Goal: Task Accomplishment & Management: Use online tool/utility

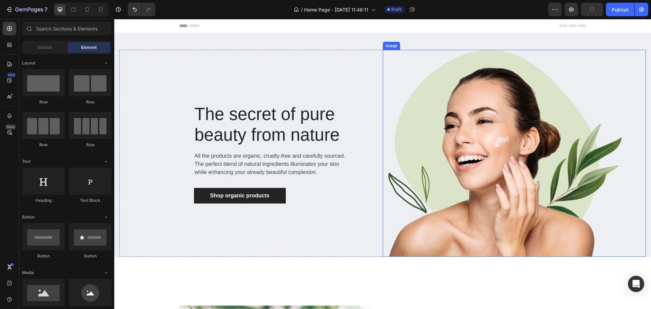
click at [496, 133] on img at bounding box center [503, 153] width 240 height 207
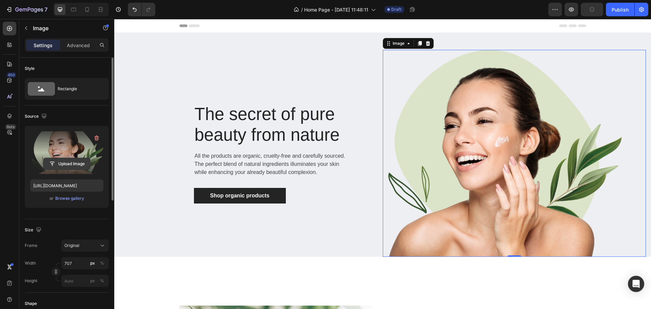
click at [68, 162] on input "file" at bounding box center [66, 164] width 47 height 12
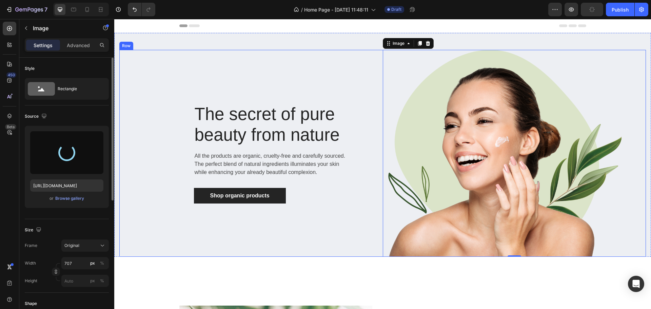
type input "[URL][DOMAIN_NAME]"
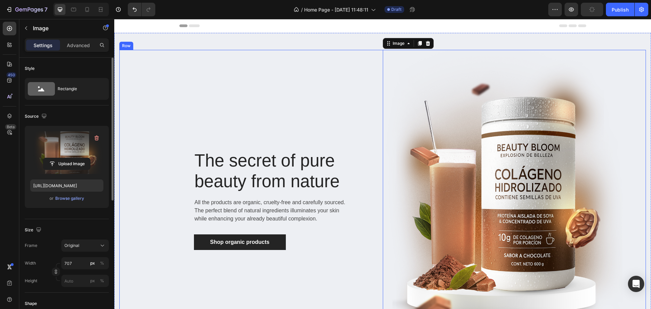
click at [233, 106] on div "The secret of pure beauty from nature Heading All the products are organic, cru…" at bounding box center [250, 199] width 263 height 299
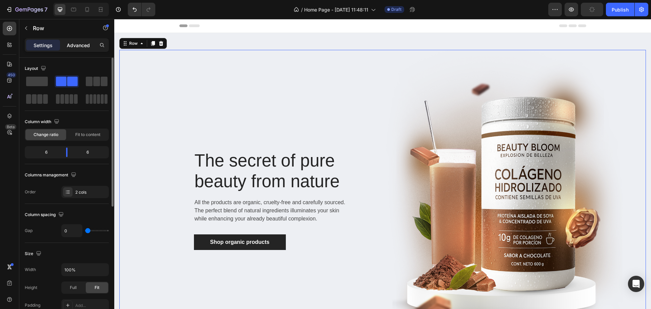
click at [83, 45] on p "Advanced" at bounding box center [78, 45] width 23 height 7
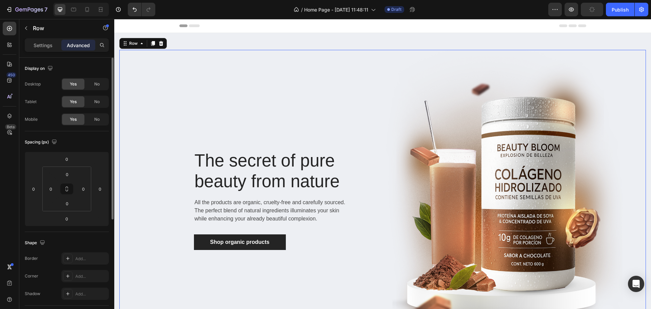
click at [173, 58] on div "The secret of pure beauty from nature Heading All the products are organic, cru…" at bounding box center [250, 199] width 263 height 299
click at [244, 42] on div "The secret of pure beauty from nature Heading All the products are organic, cru…" at bounding box center [382, 191] width 537 height 316
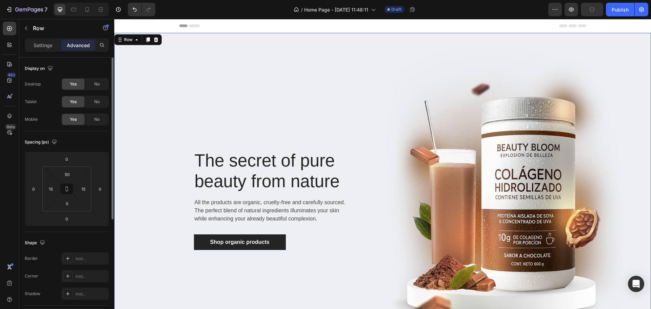
click at [207, 42] on div "The secret of pure beauty from nature Heading All the products are organic, cru…" at bounding box center [382, 191] width 537 height 316
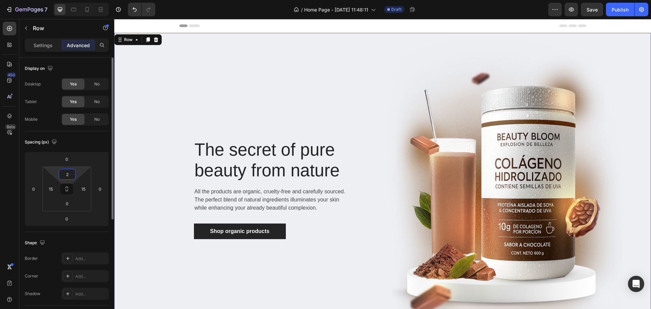
type input "0"
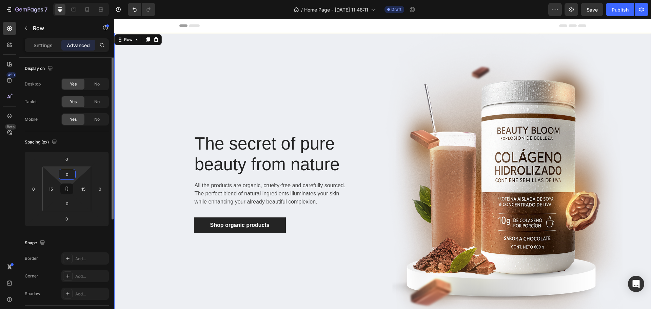
drag, startPoint x: 76, startPoint y: 178, endPoint x: 71, endPoint y: 197, distance: 20.1
click at [71, 0] on html "7 Version history / Home Page - [DATE] 11:48:11 Draft Preview Save Publish 450 …" at bounding box center [325, 0] width 651 height 0
click at [255, 144] on p "The secret of pure beauty from nature" at bounding box center [274, 153] width 158 height 41
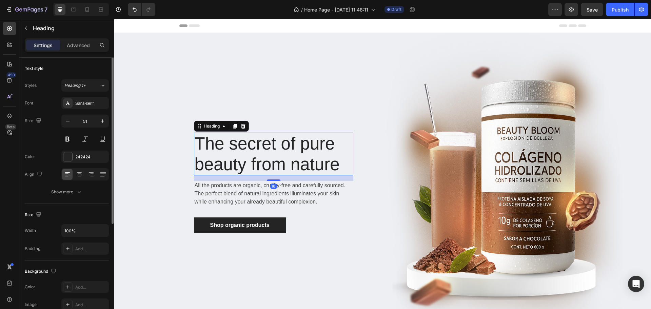
click at [255, 144] on p "The secret of pure beauty from nature" at bounding box center [274, 153] width 158 height 41
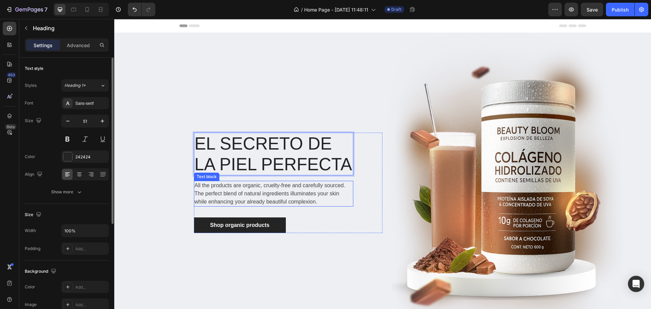
click at [247, 192] on p "All the products are organic, cruelty-free and carefully sourced. The perfect b…" at bounding box center [274, 193] width 158 height 24
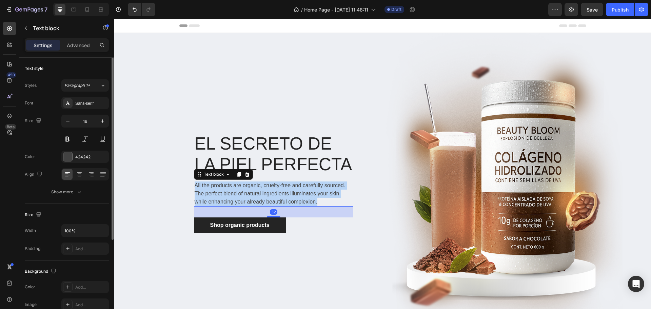
click at [247, 192] on p "All the products are organic, cruelty-free and carefully sourced. The perfect b…" at bounding box center [274, 193] width 158 height 24
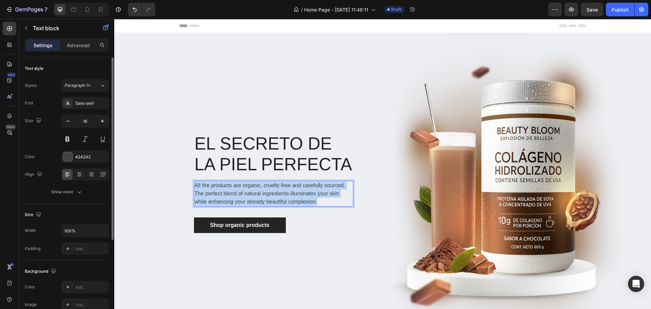
click at [247, 192] on p "All the products are organic, cruelty-free and carefully sourced. The perfect b…" at bounding box center [274, 193] width 158 height 24
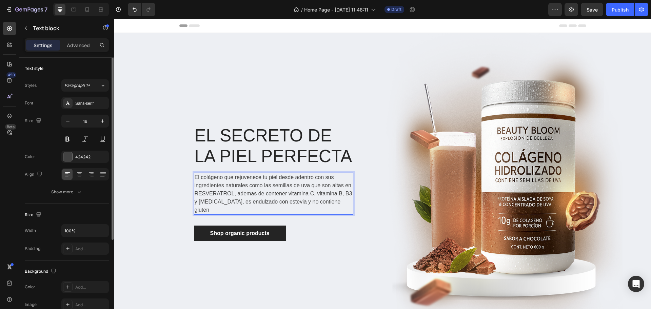
click at [247, 198] on p "El colágeno que rejuvenece tu piel desde adentro con sus ingredientes naturales…" at bounding box center [274, 193] width 158 height 41
click at [114, 19] on lt-strong "á" at bounding box center [114, 19] width 0 height 0
click at [167, 197] on div "EL SECRETO DE LA PIEL PERFECTA Heading El colágeno que rejuvenece tu piel desde…" at bounding box center [250, 182] width 263 height 299
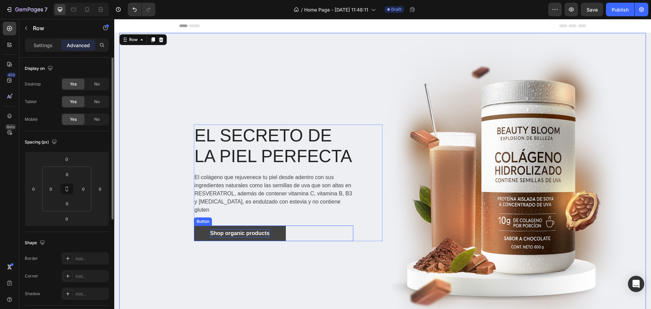
click at [237, 229] on div "Shop organic products" at bounding box center [239, 233] width 59 height 8
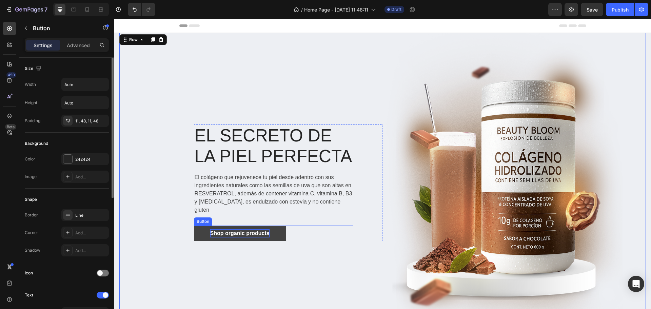
click at [237, 229] on div "Shop organic products" at bounding box center [239, 233] width 59 height 8
click at [237, 229] on p "Shop organic products" at bounding box center [239, 233] width 59 height 8
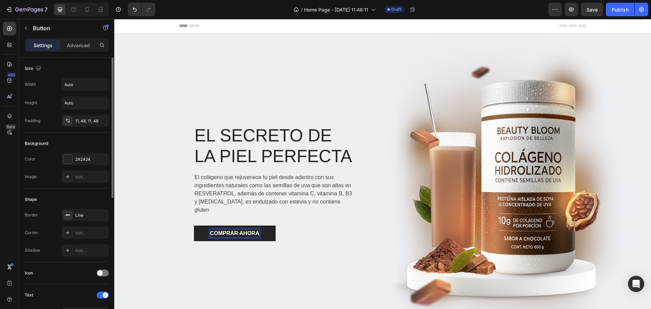
click at [150, 220] on div "EL SECRETO DE LA PIEL PERFECTA Heading El colágeno que rejuvenece tu piel desde…" at bounding box center [250, 182] width 263 height 299
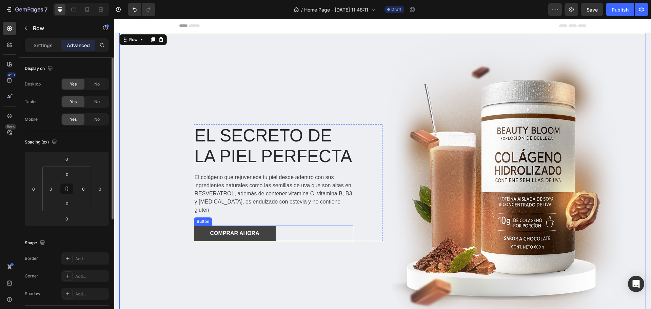
click at [261, 227] on link "COMPRAR AHORA" at bounding box center [235, 233] width 82 height 16
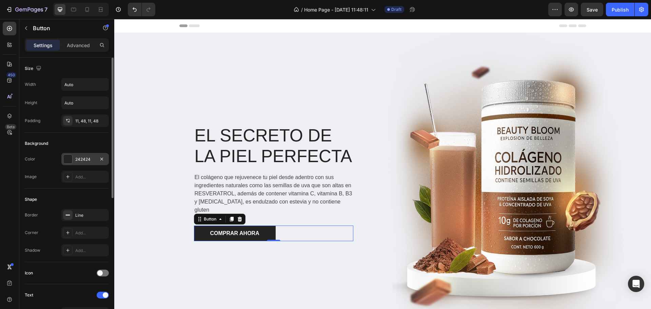
click at [72, 155] on div at bounding box center [67, 159] width 9 height 9
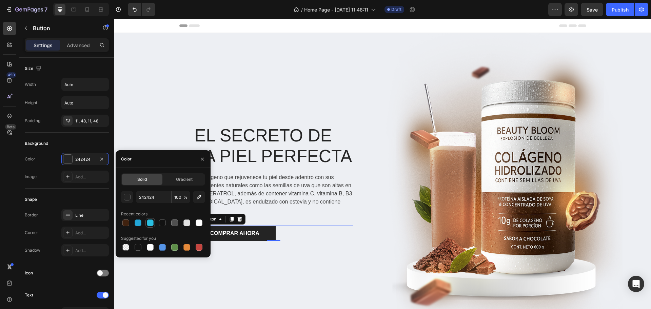
click at [147, 221] on div at bounding box center [150, 222] width 7 height 7
type input "2ABFE1"
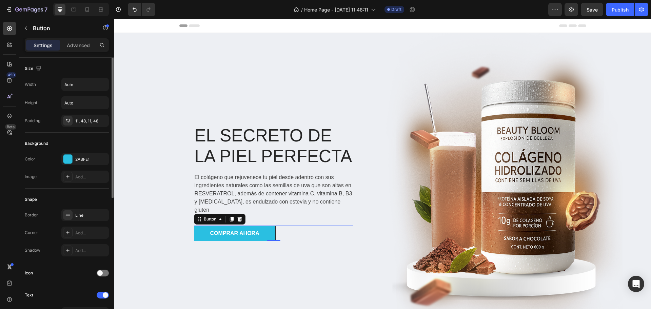
click at [50, 174] on div "Image Add..." at bounding box center [67, 176] width 84 height 12
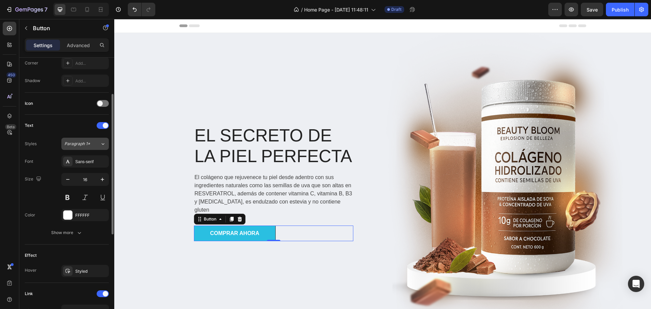
scroll to position [237, 0]
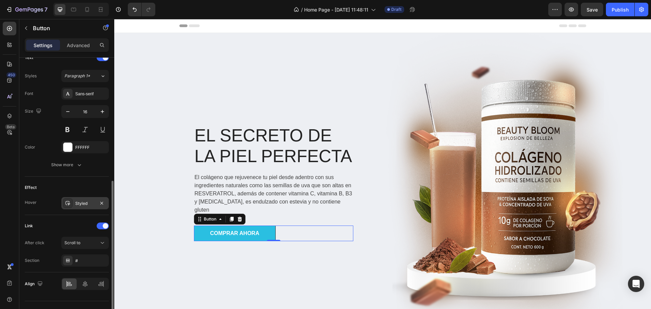
click at [91, 201] on div "Styled" at bounding box center [85, 203] width 20 height 6
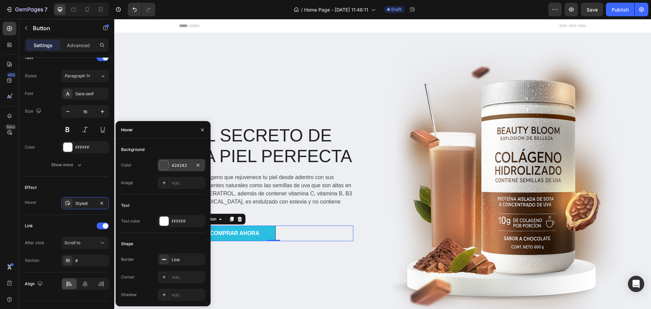
click at [167, 162] on div at bounding box center [164, 165] width 9 height 9
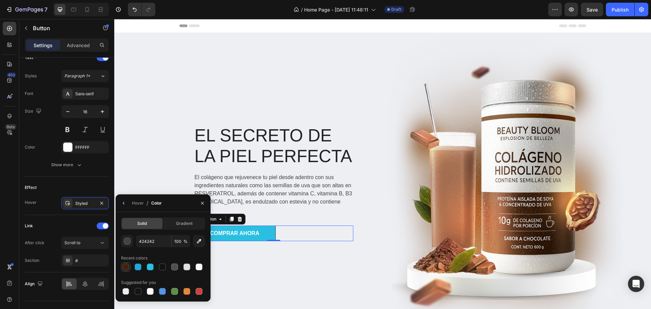
click at [122, 266] on div at bounding box center [126, 267] width 8 height 8
type input "40220F"
click at [357, 257] on div "EL SECRETO DE LA PIEL PERFECTA Heading El colágeno que rejuvenece tu piel desde…" at bounding box center [250, 182] width 263 height 299
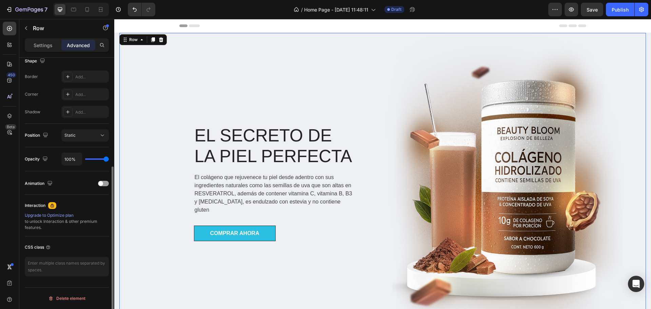
scroll to position [0, 0]
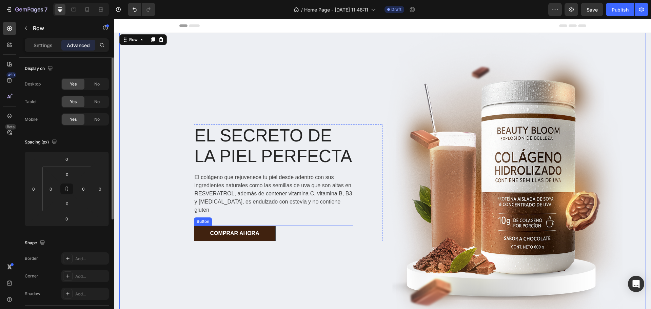
click at [203, 227] on link "COMPRAR AHORA" at bounding box center [235, 233] width 82 height 16
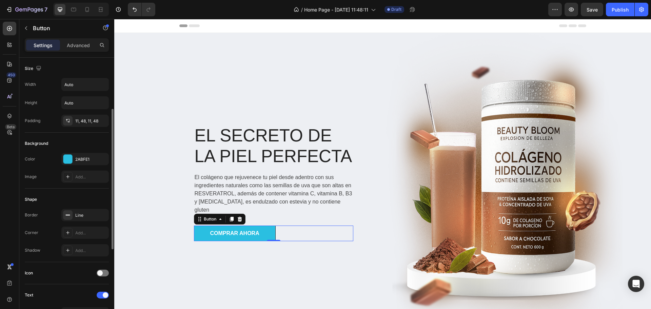
scroll to position [68, 0]
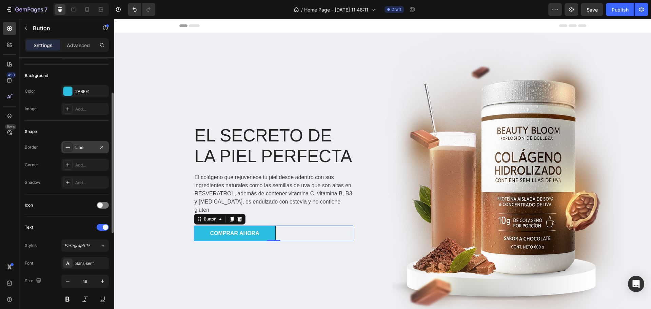
click at [86, 144] on div "Line" at bounding box center [85, 147] width 20 height 6
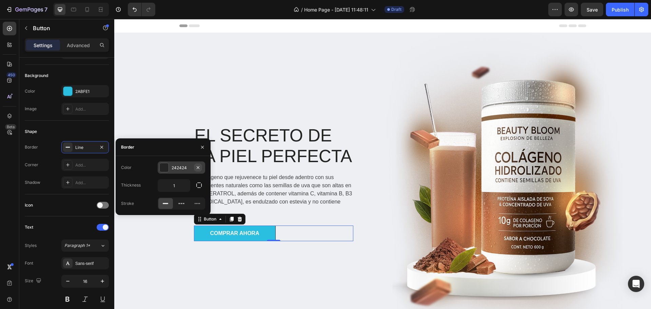
click at [199, 166] on icon "button" at bounding box center [198, 167] width 3 height 3
click at [242, 258] on div "EL SECRETO DE LA PIEL PERFECTA Heading El colágeno que rejuvenece tu piel desde…" at bounding box center [250, 182] width 263 height 299
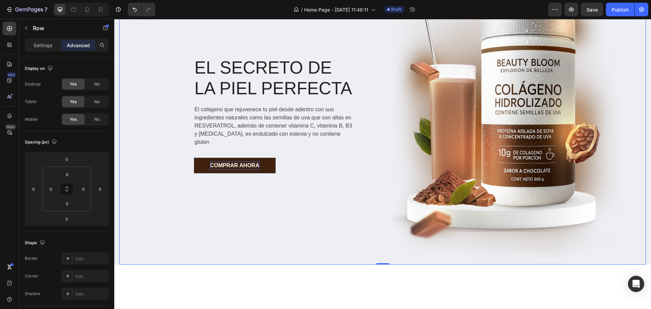
click at [256, 161] on p "COMPRAR AHORA" at bounding box center [234, 165] width 49 height 8
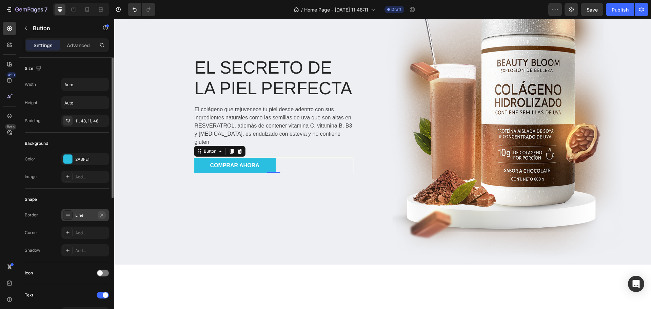
click at [102, 214] on icon "button" at bounding box center [101, 214] width 5 height 5
click at [79, 231] on div "Add..." at bounding box center [91, 233] width 32 height 6
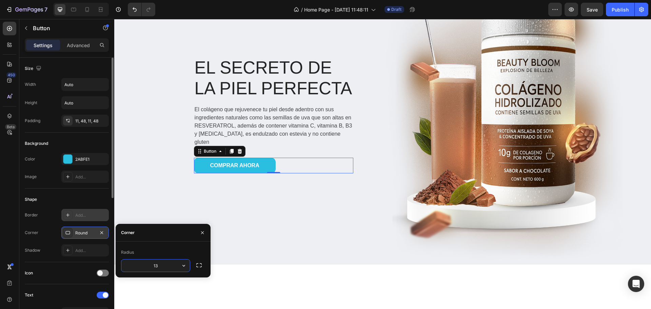
type input "13"
click at [86, 196] on div "Shape" at bounding box center [67, 199] width 84 height 11
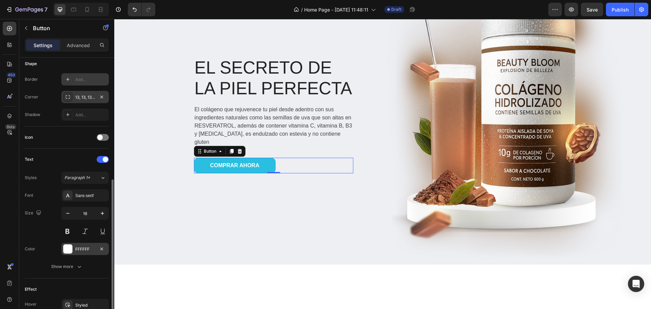
scroll to position [203, 0]
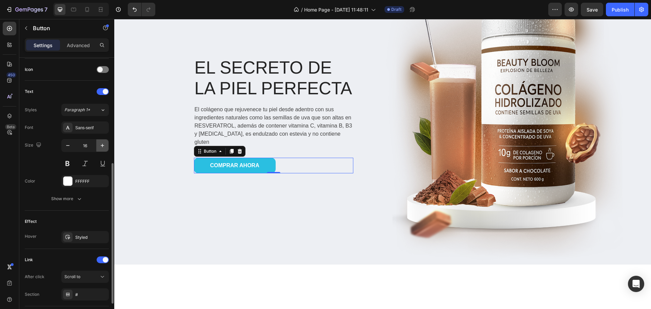
click at [102, 144] on icon "button" at bounding box center [102, 145] width 3 height 3
type input "18"
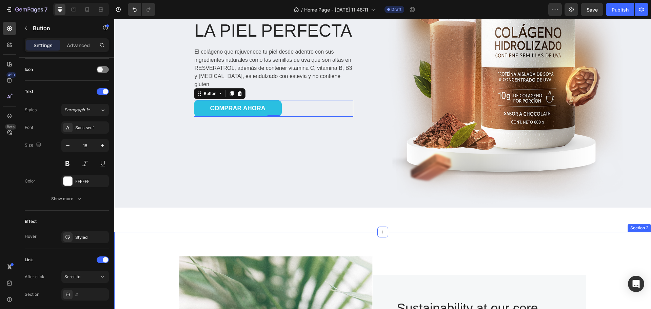
scroll to position [237, 0]
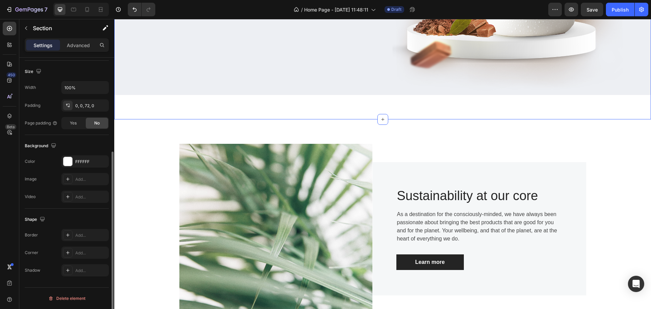
scroll to position [0, 0]
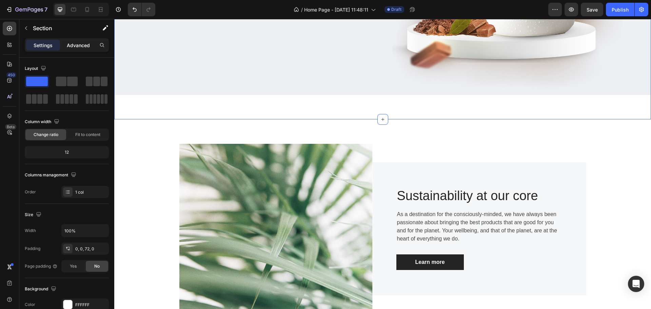
click at [76, 42] on p "Advanced" at bounding box center [78, 45] width 23 height 7
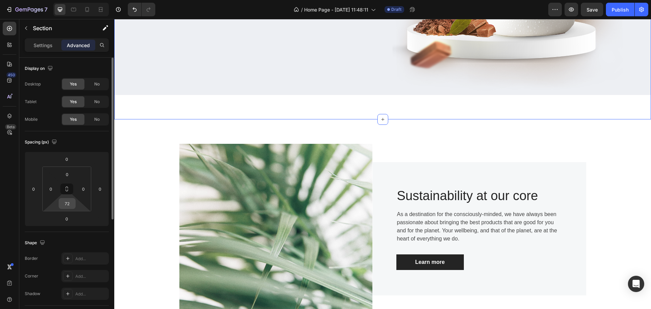
click at [68, 203] on input "72" at bounding box center [67, 203] width 14 height 10
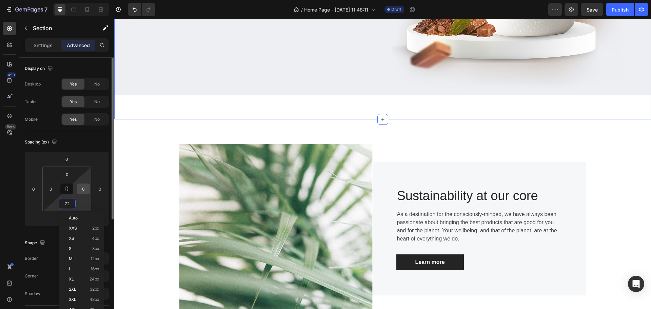
type input "0"
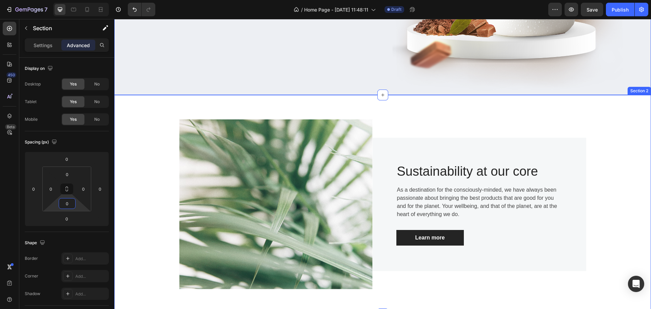
click at [155, 121] on div "Image Sustainability at our core Heading As a destination for the consciously-m…" at bounding box center [382, 204] width 526 height 186
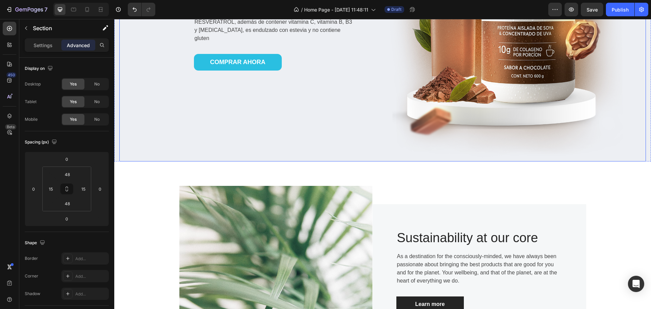
scroll to position [271, 0]
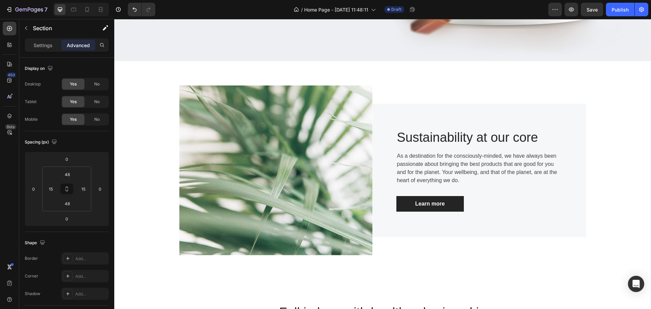
click at [324, 72] on div "Image Sustainability at our core Heading As a destination for the consciously-m…" at bounding box center [382, 170] width 537 height 218
click at [395, 84] on div "Image Sustainability at our core Heading As a destination for the consciously-m…" at bounding box center [382, 170] width 407 height 186
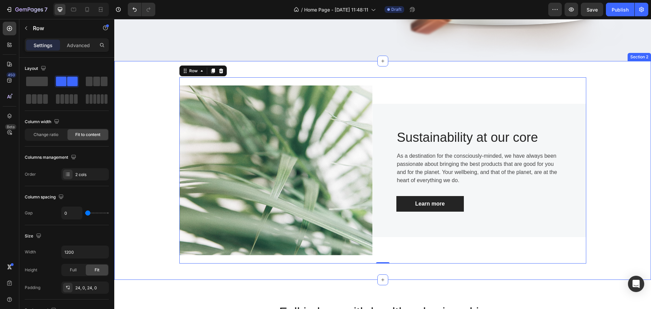
click at [402, 73] on div "Image Sustainability at our core Heading As a destination for the consciously-m…" at bounding box center [382, 170] width 537 height 218
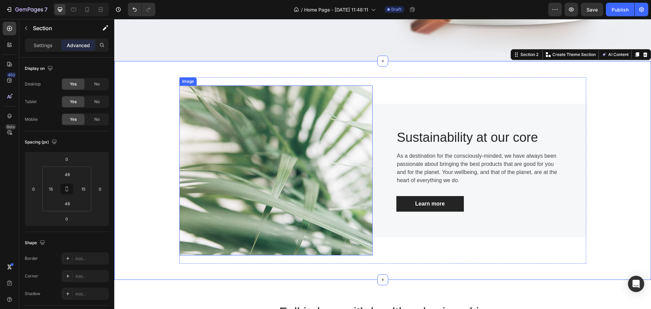
click at [297, 120] on img at bounding box center [275, 169] width 193 height 169
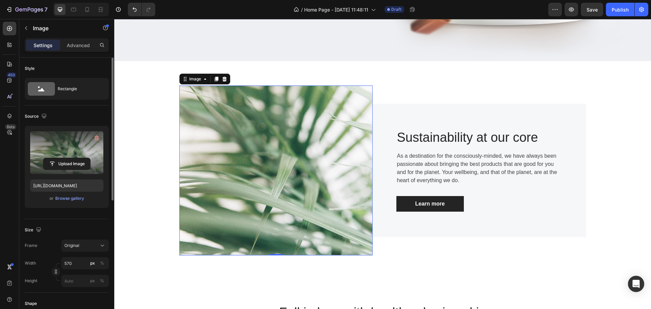
click at [79, 150] on label at bounding box center [66, 152] width 73 height 43
click at [79, 158] on input "file" at bounding box center [66, 164] width 47 height 12
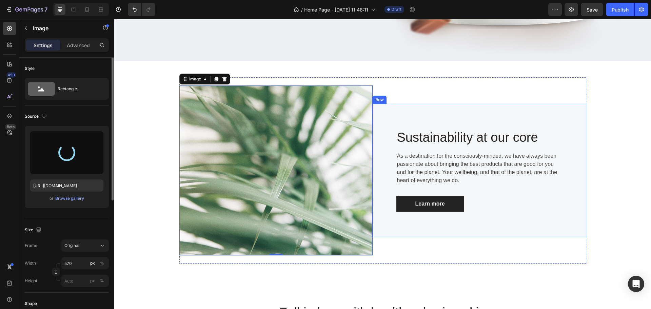
type input "[URL][DOMAIN_NAME]"
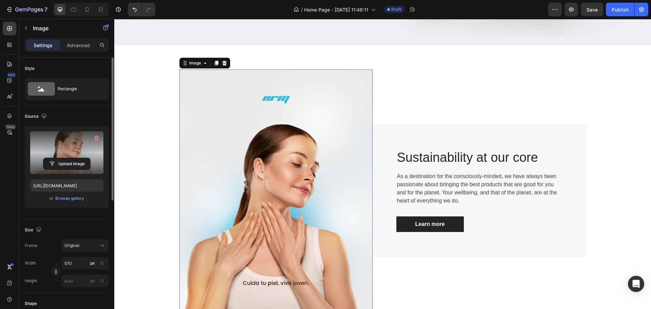
scroll to position [339, 0]
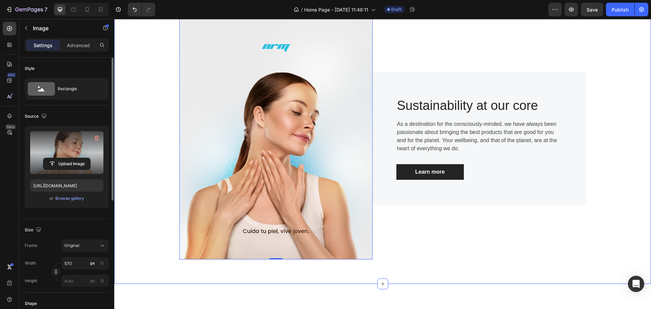
click at [144, 146] on div "Image 0 Sustainability at our core Heading As a destination for the consciously…" at bounding box center [382, 138] width 526 height 258
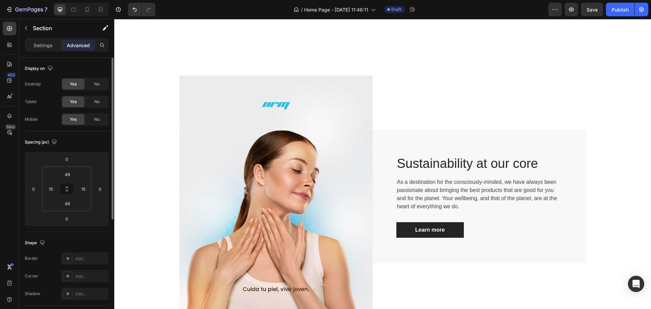
scroll to position [271, 0]
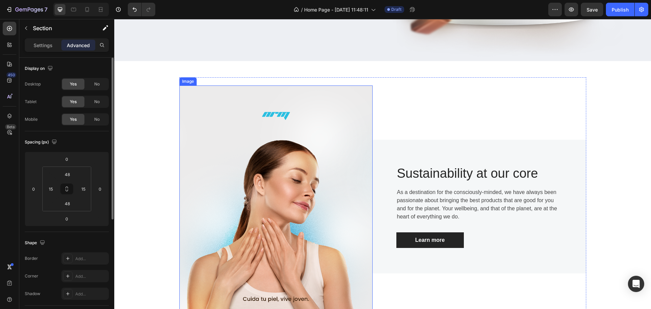
click at [267, 147] on img at bounding box center [275, 206] width 193 height 242
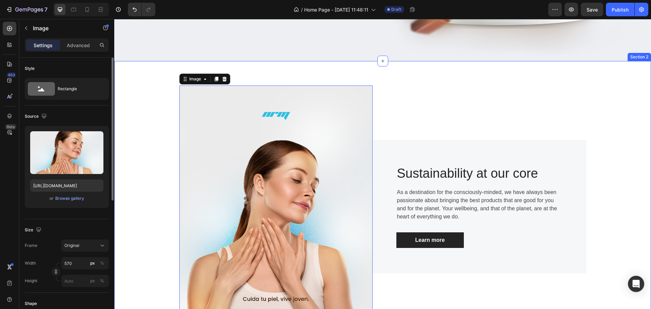
scroll to position [68, 0]
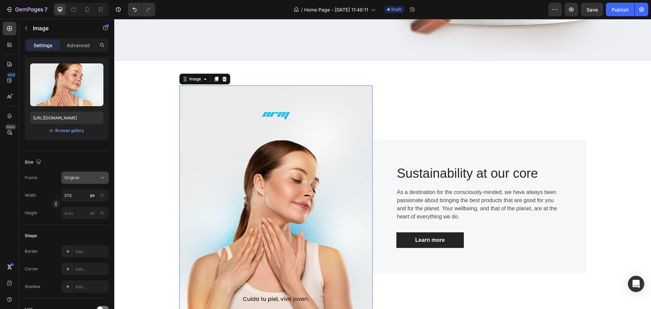
click at [95, 175] on div "Original" at bounding box center [80, 178] width 33 height 6
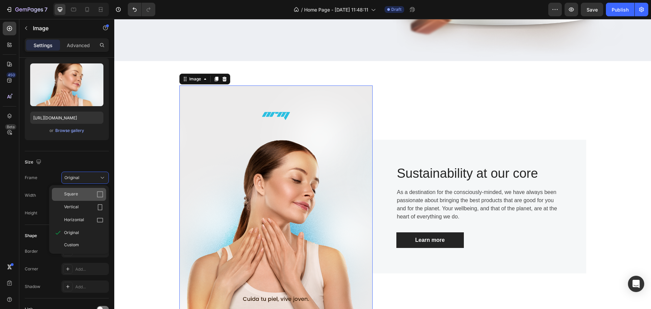
click at [84, 195] on div "Square" at bounding box center [83, 194] width 39 height 7
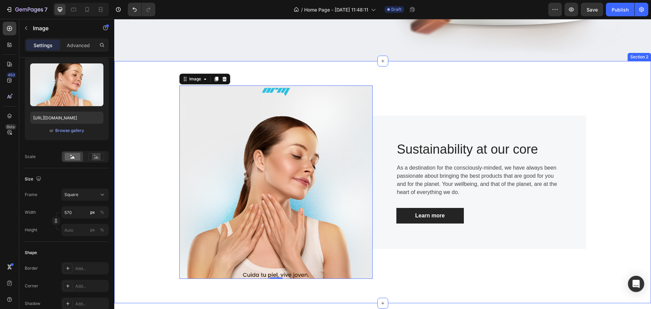
click at [122, 174] on div "Image 0 Sustainability at our core Heading As a destination for the consciously…" at bounding box center [382, 181] width 526 height 209
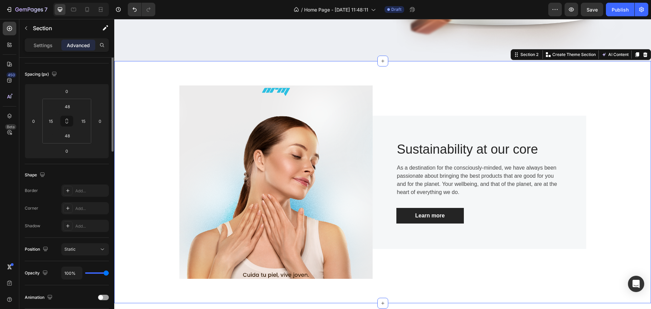
scroll to position [0, 0]
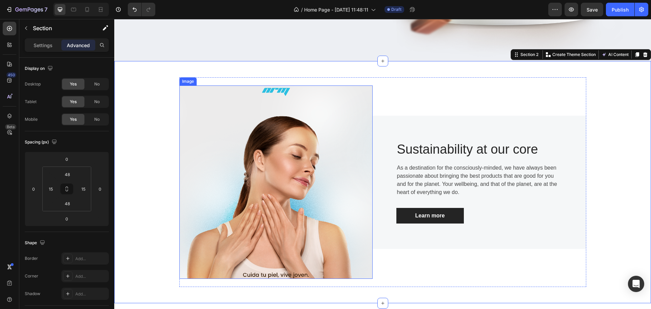
click at [219, 164] on img at bounding box center [275, 181] width 193 height 193
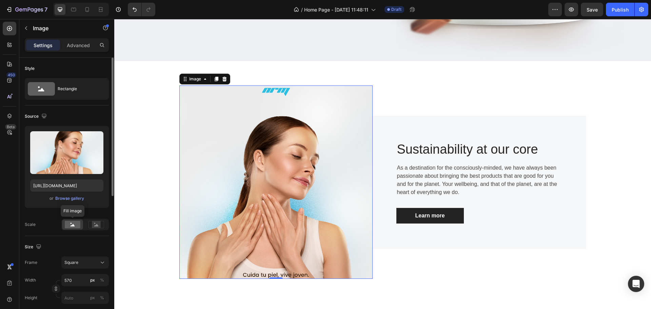
scroll to position [34, 0]
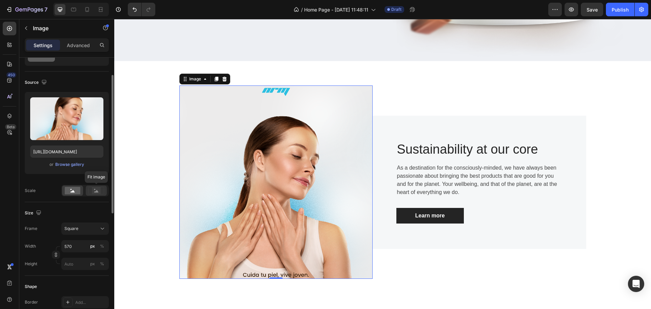
click at [98, 187] on rect at bounding box center [96, 190] width 9 height 7
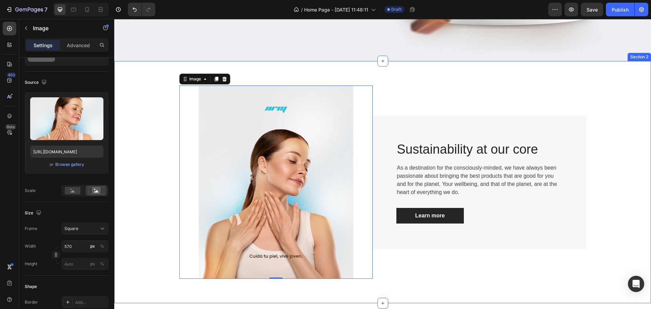
click at [152, 159] on div "Image 0 Sustainability at our core Heading As a destination for the consciously…" at bounding box center [382, 181] width 526 height 209
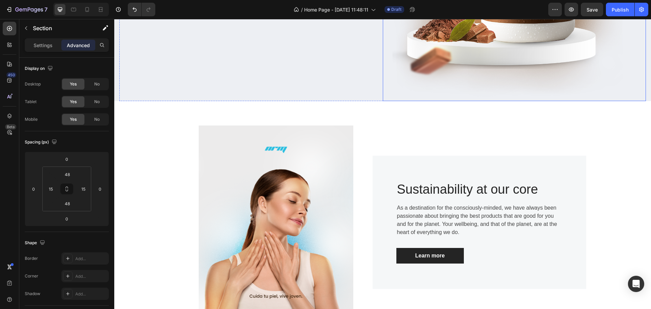
scroll to position [305, 0]
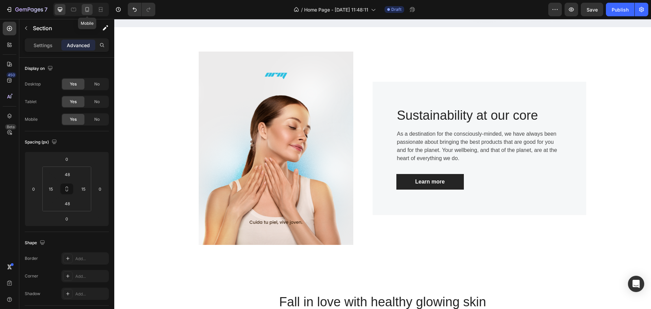
click at [83, 10] on div at bounding box center [87, 9] width 11 height 11
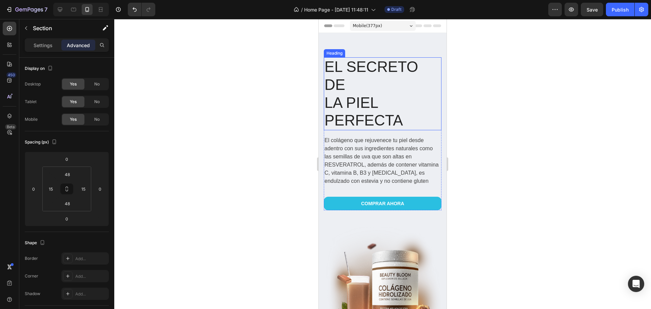
click at [359, 85] on h1 "EL SECRETO DE LA PIEL PERFECTA" at bounding box center [383, 93] width 118 height 73
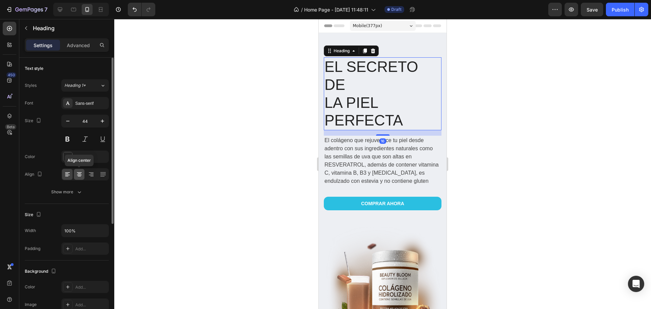
click at [78, 174] on icon at bounding box center [79, 174] width 3 height 1
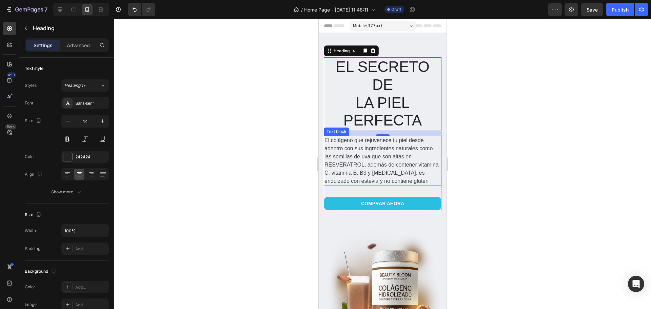
click at [359, 151] on p "El colágeno que rejuvenece tu piel desde adentro con sus ingredientes naturales…" at bounding box center [382, 160] width 116 height 49
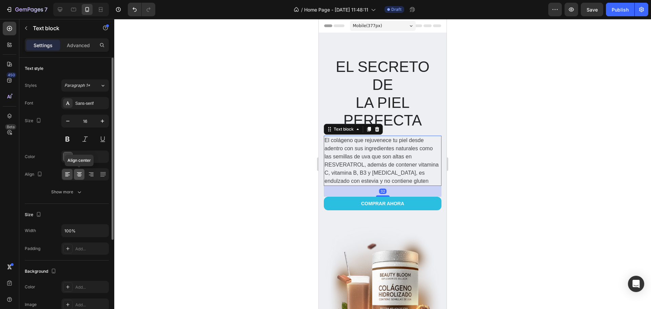
click at [78, 176] on icon at bounding box center [79, 174] width 7 height 7
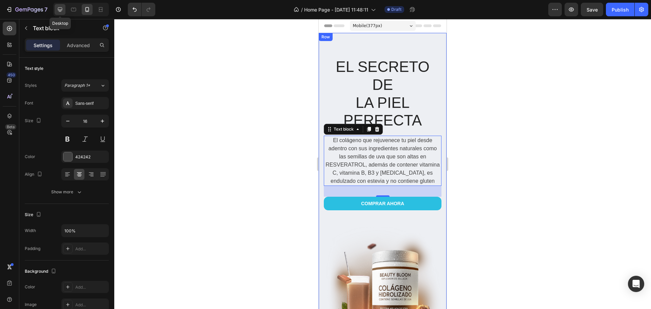
click at [59, 10] on icon at bounding box center [60, 9] width 4 height 4
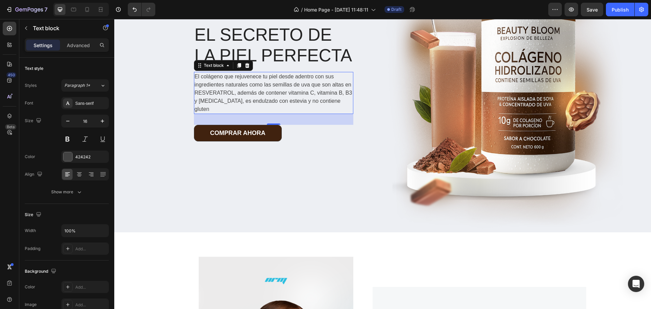
scroll to position [133, 0]
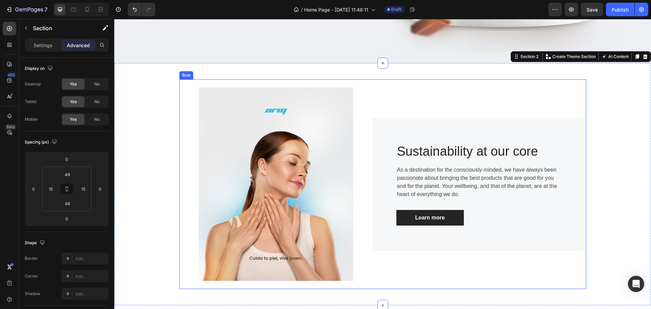
scroll to position [303, 0]
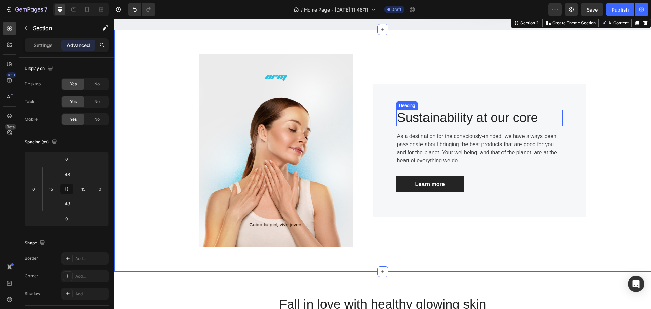
click at [438, 119] on p "Sustainability at our core" at bounding box center [479, 118] width 165 height 16
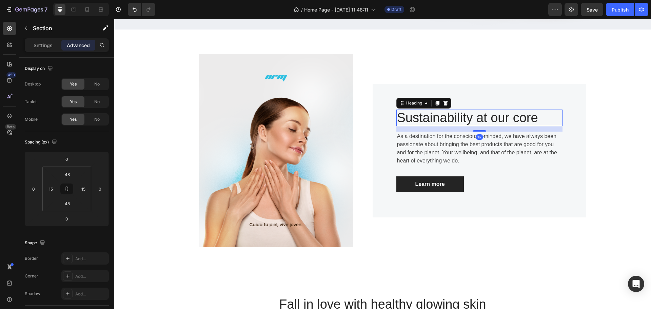
click at [438, 119] on p "Sustainability at our core" at bounding box center [479, 118] width 165 height 16
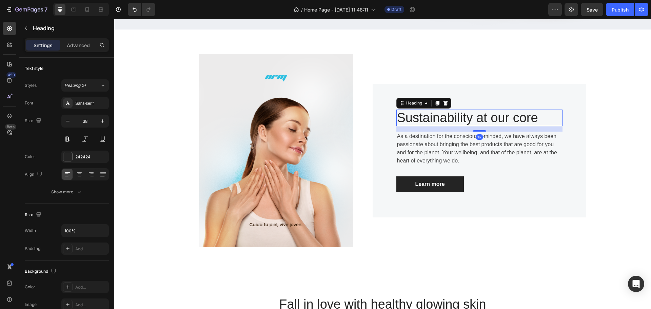
click at [438, 119] on p "Sustainability at our core" at bounding box center [479, 118] width 165 height 16
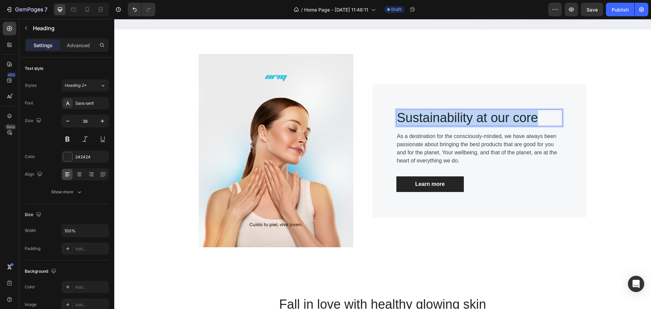
click at [438, 119] on p "Sustainability at our core" at bounding box center [479, 118] width 165 height 16
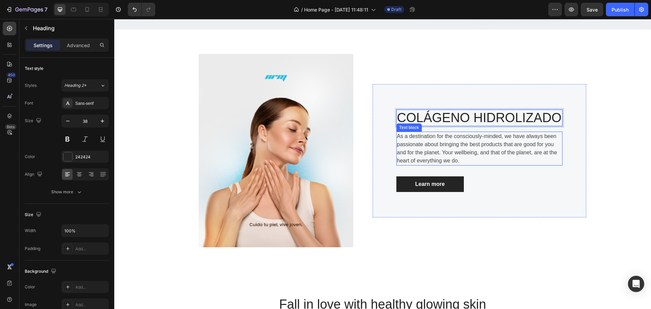
click at [439, 143] on p "As a destination for the consciously-minded, we have always been passionate abo…" at bounding box center [479, 148] width 165 height 33
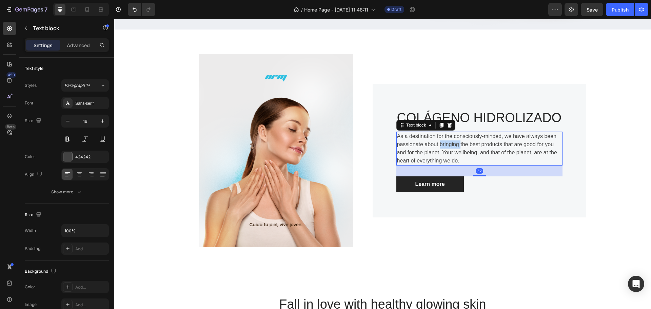
click at [439, 143] on p "As a destination for the consciously-minded, we have always been passionate abo…" at bounding box center [479, 148] width 165 height 33
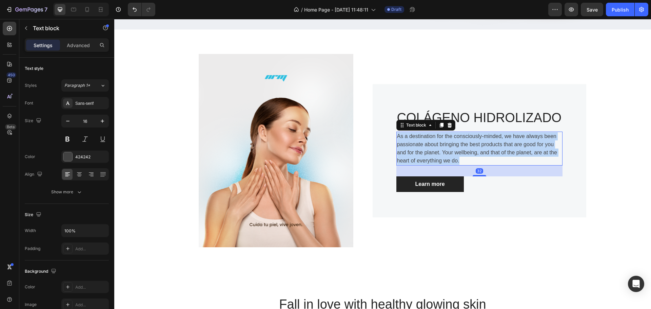
click at [439, 143] on p "As a destination for the consciously-minded, we have always been passionate abo…" at bounding box center [479, 148] width 165 height 33
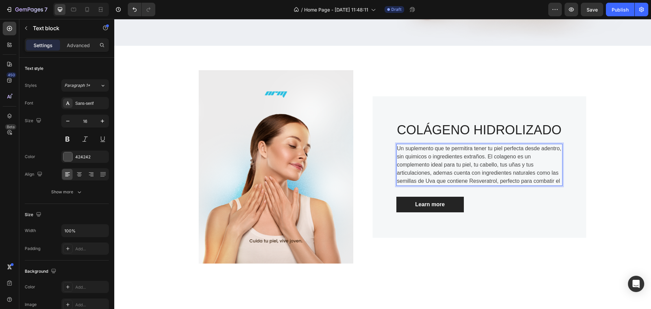
scroll to position [282, 0]
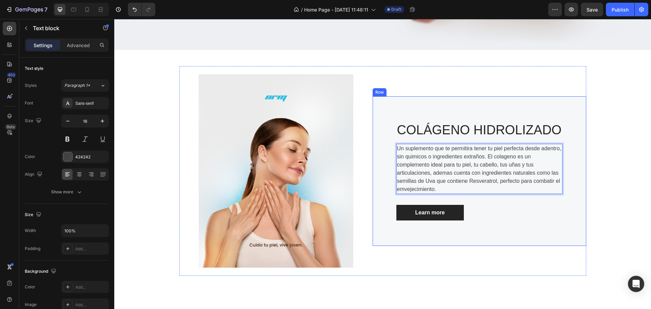
click at [445, 142] on div "COLÁGENO HIDROLIZADO Heading Un suplemento que te permitira tener tu piel perfe…" at bounding box center [479, 171] width 166 height 99
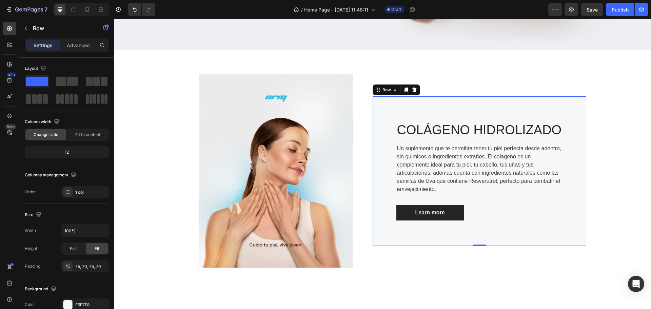
click at [451, 145] on p "Un suplemento que te permitira tener tu piel perfecta desde adentro, sin quimic…" at bounding box center [479, 168] width 165 height 49
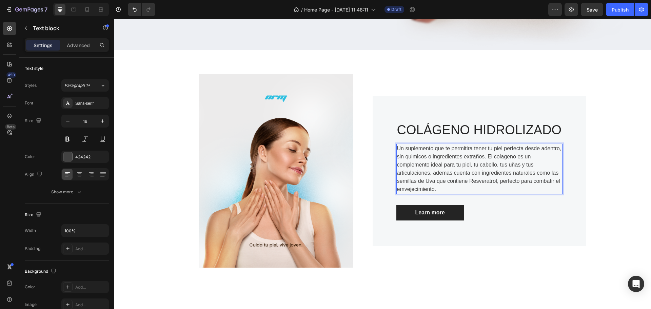
click at [457, 148] on p "Un suplemento que te permitira tener tu piel perfecta desde adentro, sin quimic…" at bounding box center [479, 168] width 165 height 49
click at [114, 19] on lt-span "permitirá tener" at bounding box center [114, 19] width 0 height 0
click at [504, 156] on p "Un suplemento que te permitirá tener tu piel perfecta desde adentro, sin quimic…" at bounding box center [479, 168] width 165 height 49
click at [114, 19] on lt-span "col á geno" at bounding box center [114, 19] width 0 height 0
click at [421, 156] on p "Un suplemento que te permitirá tener tu piel perfecta desde adentro, sin quimic…" at bounding box center [479, 168] width 165 height 49
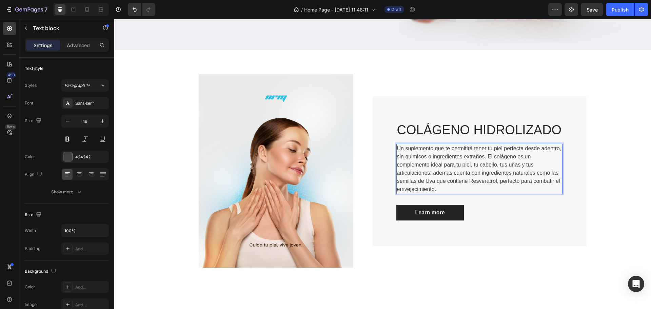
click at [114, 19] on lt-span "químicos" at bounding box center [114, 19] width 0 height 0
click at [443, 169] on p "Un suplemento que te permitirá tener tu piel perfecta desde adentro, sin químic…" at bounding box center [479, 168] width 165 height 49
click at [442, 174] on p "Un suplemento que te permitirá tener tu piel perfecta desde adentro, sin químic…" at bounding box center [479, 168] width 165 height 49
click at [114, 19] on lt-span "adem á s" at bounding box center [114, 19] width 0 height 0
click at [427, 187] on p "Un suplemento que te permitirá tener tu piel perfecta desde adentro, sin químic…" at bounding box center [479, 168] width 165 height 49
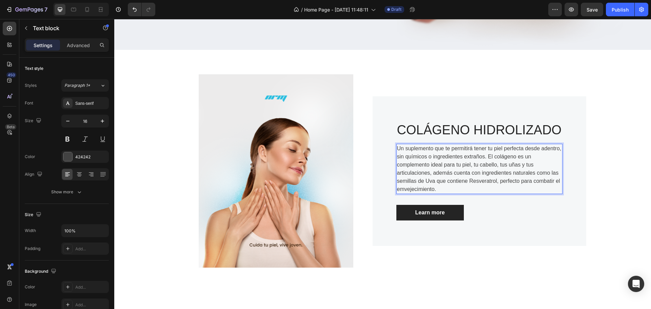
click at [114, 19] on lt-span "e n vejecimiento" at bounding box center [114, 19] width 0 height 0
click at [455, 213] on link "Learn more" at bounding box center [429, 213] width 67 height 16
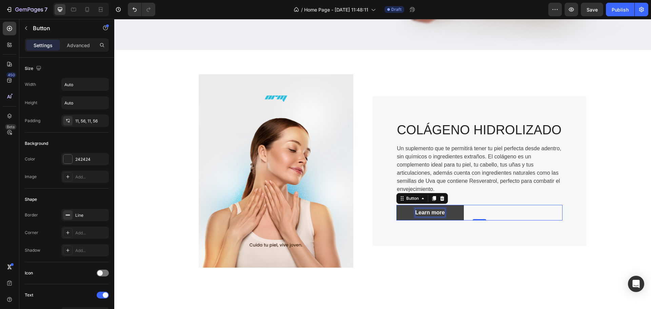
click at [431, 212] on div "Learn more" at bounding box center [429, 212] width 29 height 8
click at [431, 212] on p "Learn more" at bounding box center [429, 212] width 29 height 8
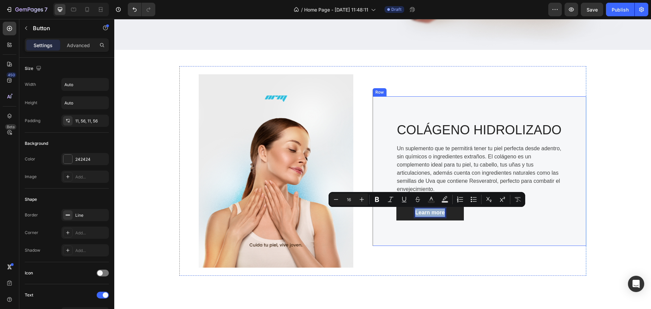
click at [469, 227] on div "COLÁGENO HIDROLIZADO Heading Un suplemento que te permitirá tener tu piel perfe…" at bounding box center [480, 171] width 214 height 150
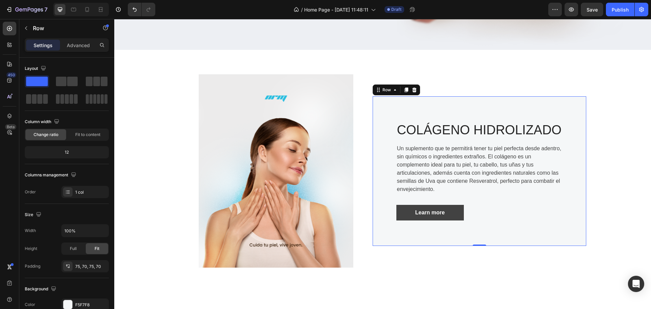
click at [455, 214] on link "Learn more" at bounding box center [429, 213] width 67 height 16
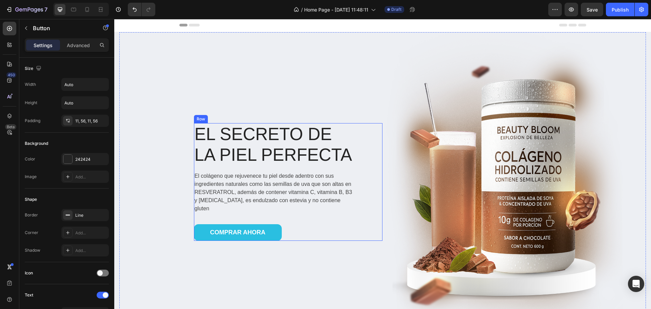
scroll to position [0, 0]
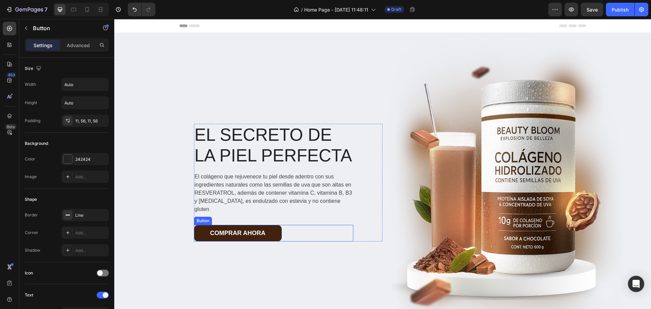
click at [264, 226] on link "COMPRAR AHORA" at bounding box center [238, 233] width 88 height 17
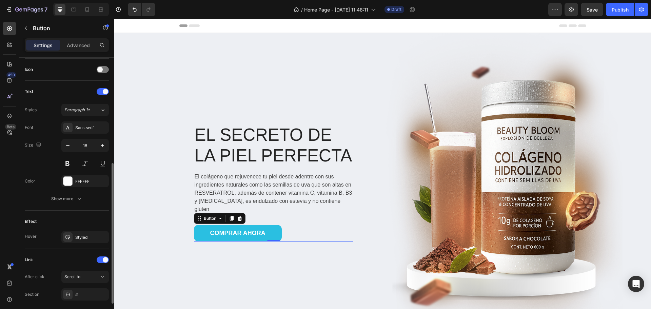
scroll to position [251, 0]
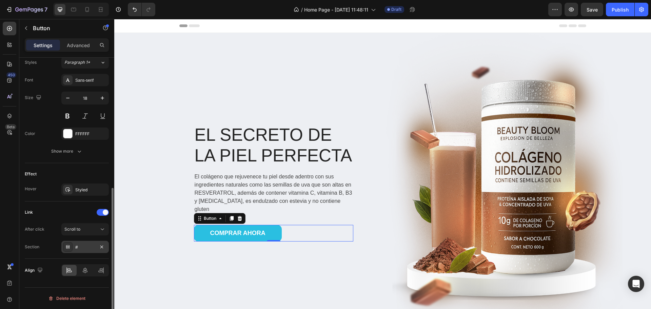
click at [83, 244] on div "#" at bounding box center [85, 247] width 20 height 6
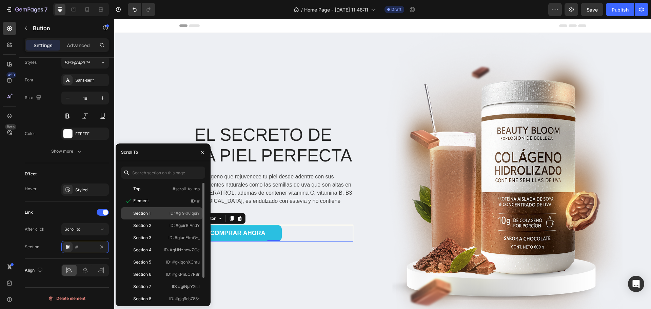
scroll to position [28, 0]
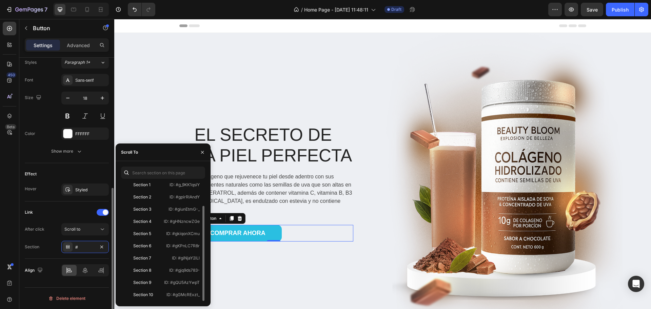
drag, startPoint x: 40, startPoint y: 230, endPoint x: 50, endPoint y: 229, distance: 10.2
click at [41, 230] on div "After click" at bounding box center [35, 229] width 20 height 6
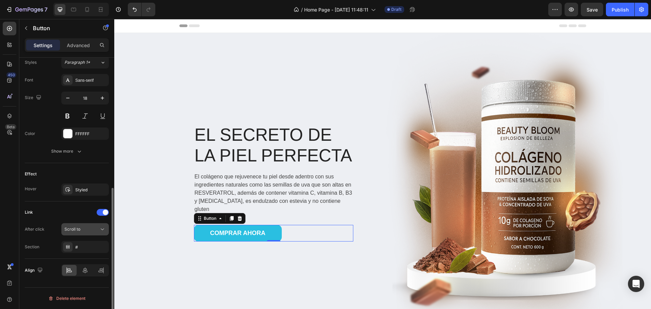
click at [79, 228] on span "Scroll to" at bounding box center [72, 228] width 16 height 5
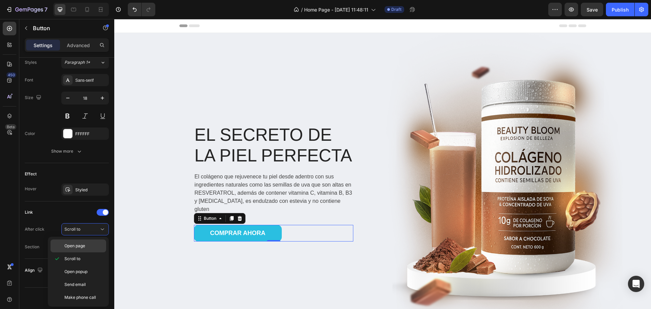
click at [82, 248] on span "Open page" at bounding box center [74, 246] width 21 height 6
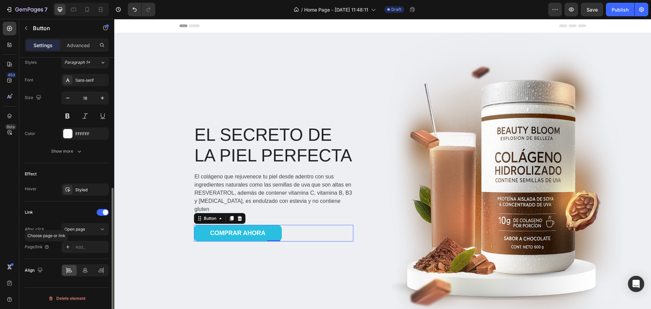
click at [43, 240] on div "Choose page or link" at bounding box center [46, 236] width 43 height 12
click at [87, 246] on div "Add..." at bounding box center [91, 247] width 32 height 6
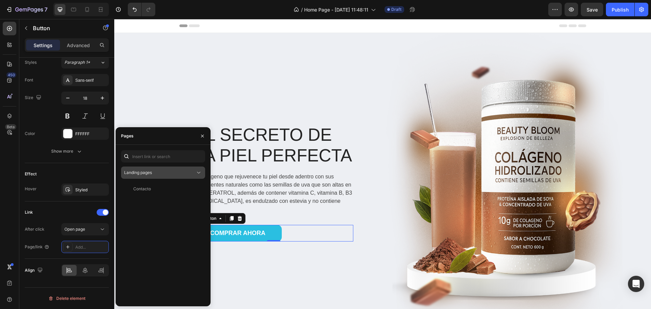
click at [155, 174] on div "Landing pages" at bounding box center [159, 172] width 71 height 6
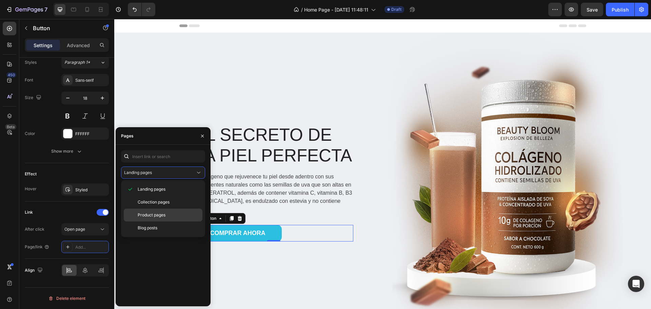
click at [155, 221] on div "Product pages" at bounding box center [163, 227] width 79 height 13
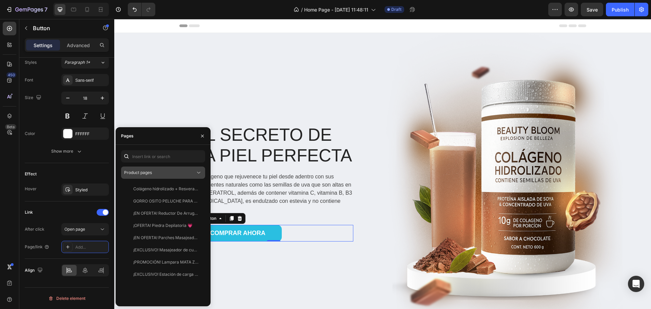
click at [191, 172] on div "Product pages" at bounding box center [159, 172] width 71 height 6
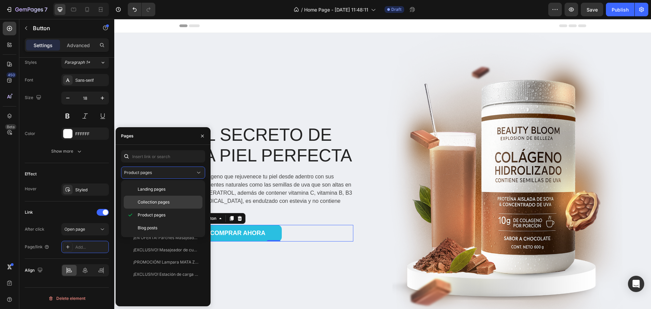
click at [146, 199] on span "Collection pages" at bounding box center [154, 202] width 32 height 6
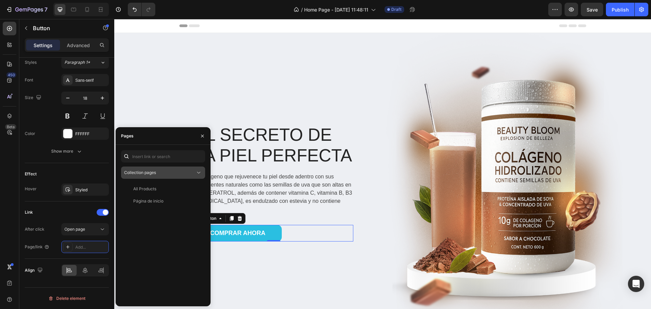
click at [156, 173] on span "Collection pages" at bounding box center [140, 172] width 32 height 5
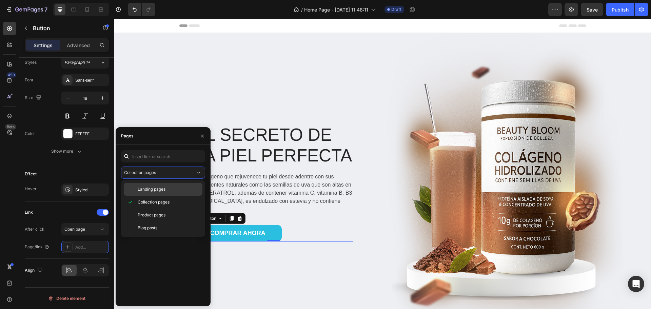
click at [147, 190] on span "Landing pages" at bounding box center [152, 189] width 28 height 6
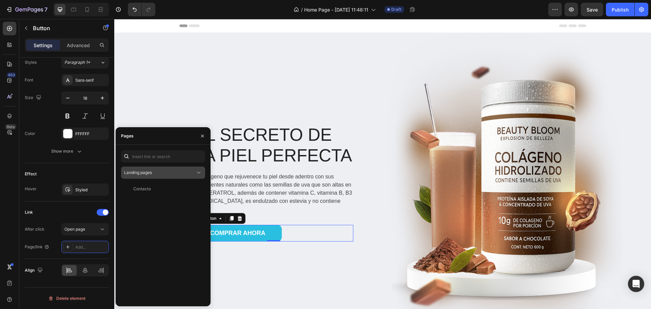
click at [157, 173] on div "Landing pages" at bounding box center [159, 172] width 71 height 6
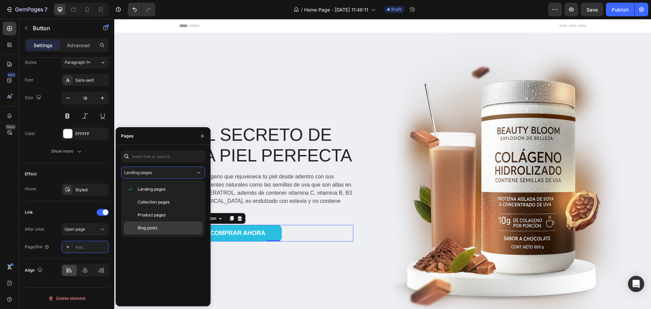
click at [150, 225] on span "Blog posts" at bounding box center [148, 228] width 20 height 6
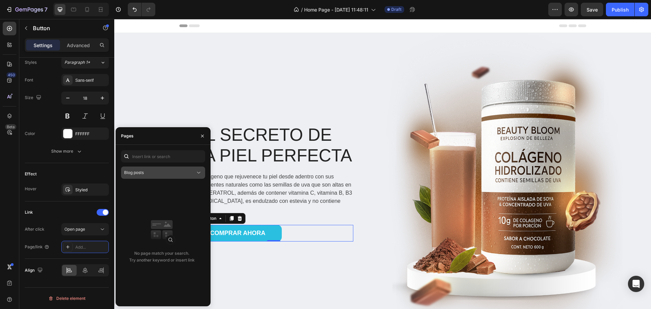
click at [150, 170] on div "Blog posts" at bounding box center [159, 172] width 71 height 6
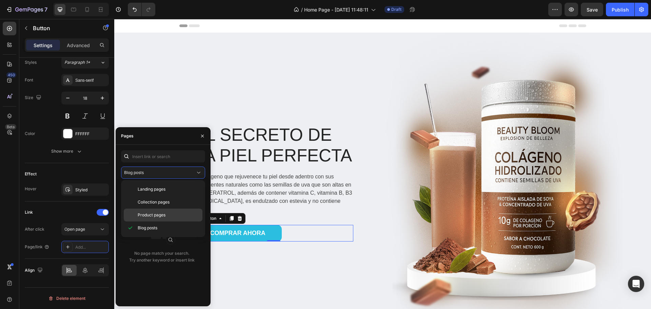
click at [145, 213] on span "Product pages" at bounding box center [152, 215] width 28 height 6
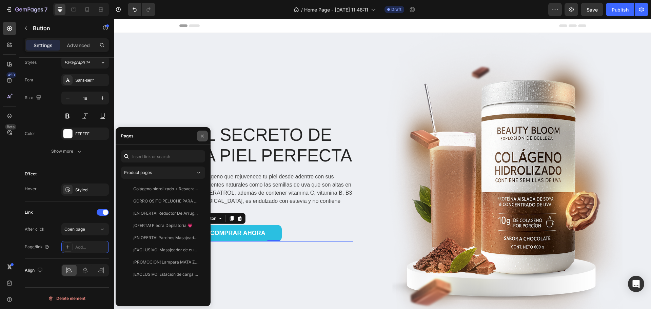
drag, startPoint x: 198, startPoint y: 135, endPoint x: 136, endPoint y: 158, distance: 65.3
click at [198, 135] on button "button" at bounding box center [202, 135] width 11 height 11
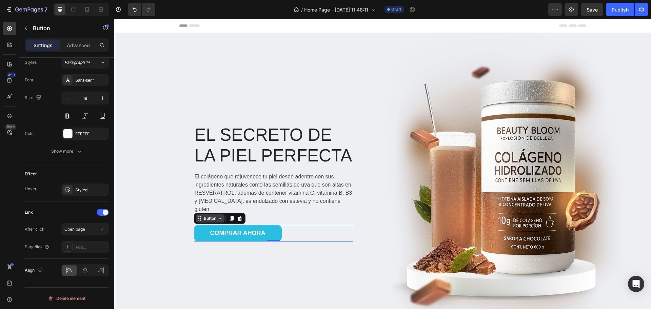
click at [218, 216] on icon at bounding box center [220, 218] width 5 height 5
click at [208, 215] on div "Button" at bounding box center [209, 218] width 15 height 6
click at [97, 229] on div "Open page" at bounding box center [81, 229] width 35 height 6
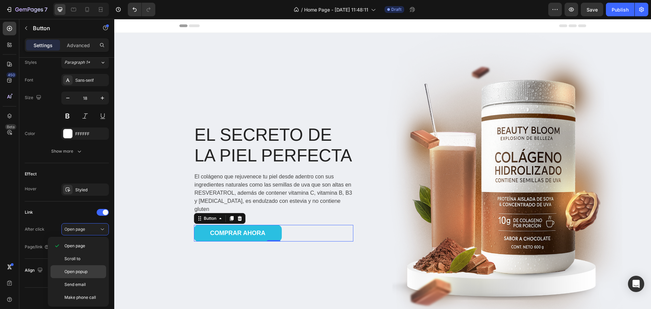
click at [87, 273] on span "Open popup" at bounding box center [75, 271] width 23 height 6
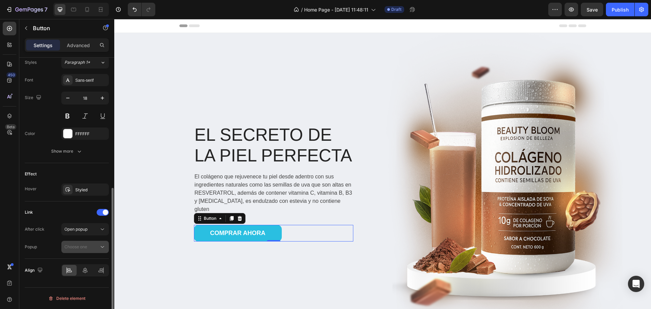
click at [94, 247] on div "Choose one" at bounding box center [81, 247] width 35 height 6
click at [49, 237] on div "After click Open popup Popup Choose one" at bounding box center [67, 238] width 84 height 30
click at [77, 241] on button "Choose one" at bounding box center [84, 247] width 47 height 12
click at [92, 226] on div "Open popup" at bounding box center [81, 229] width 35 height 6
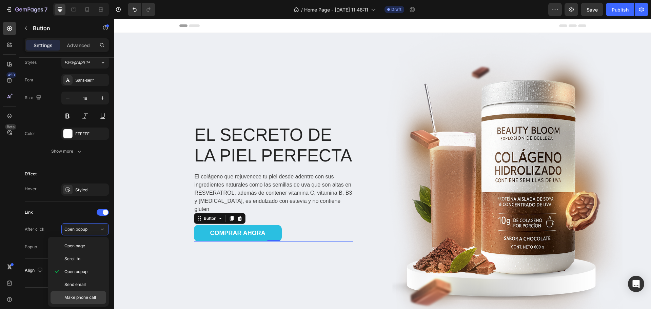
click at [89, 298] on span "Make phone call" at bounding box center [80, 297] width 32 height 6
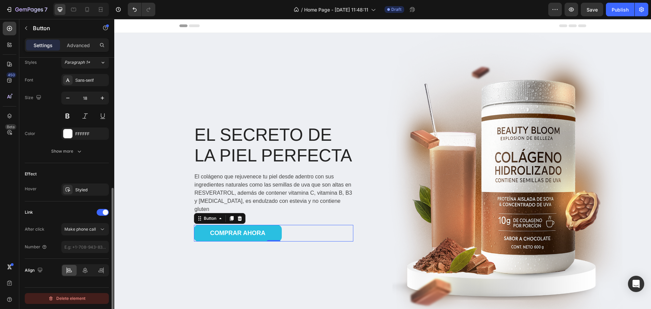
click at [65, 295] on div "Delete element" at bounding box center [66, 298] width 37 height 8
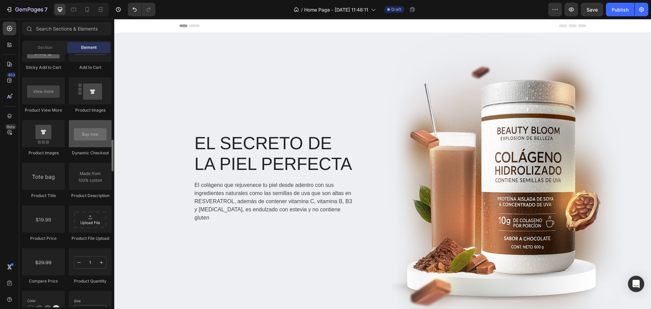
scroll to position [949, 0]
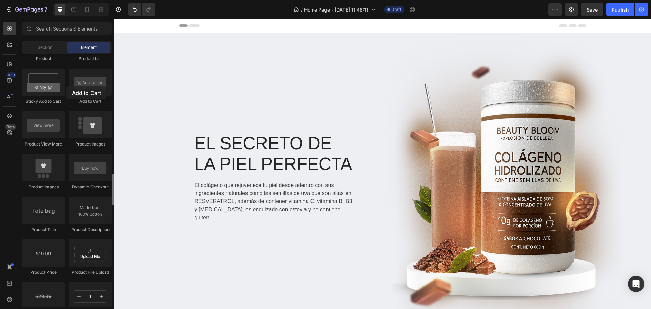
drag, startPoint x: 95, startPoint y: 108, endPoint x: 66, endPoint y: 85, distance: 37.4
click at [66, 85] on div "Product Product Product Product List Sticky Add to Cart Add to Cart Product Vie…" at bounding box center [66, 217] width 89 height 469
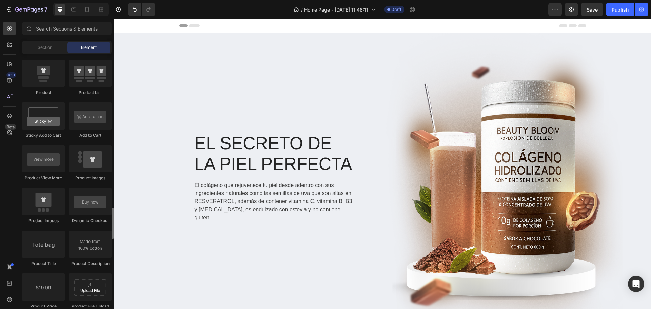
scroll to position [881, 0]
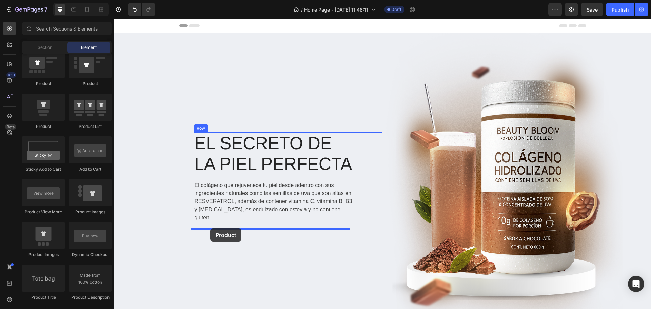
drag, startPoint x: 157, startPoint y: 131, endPoint x: 210, endPoint y: 228, distance: 110.9
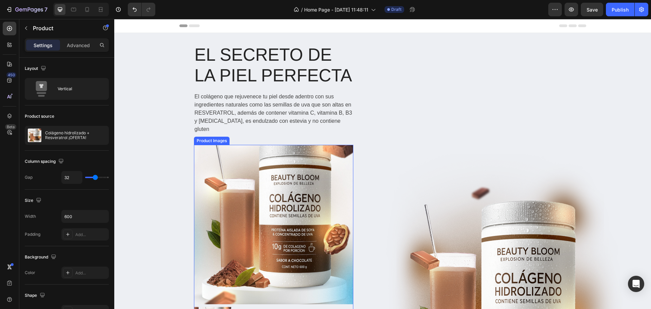
click at [252, 188] on img at bounding box center [273, 224] width 159 height 159
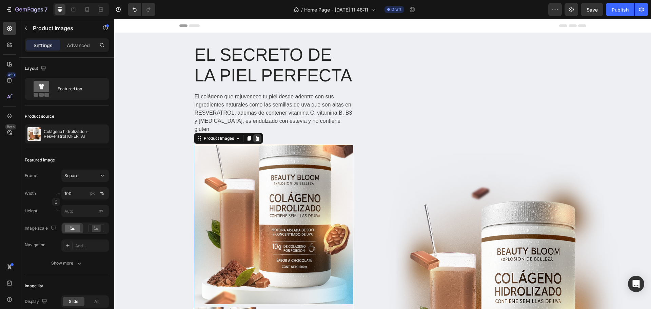
click at [255, 136] on icon at bounding box center [257, 138] width 5 height 5
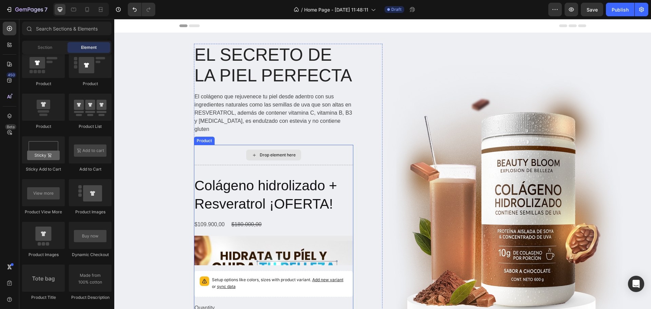
click at [314, 152] on div "Drop element here" at bounding box center [273, 155] width 159 height 20
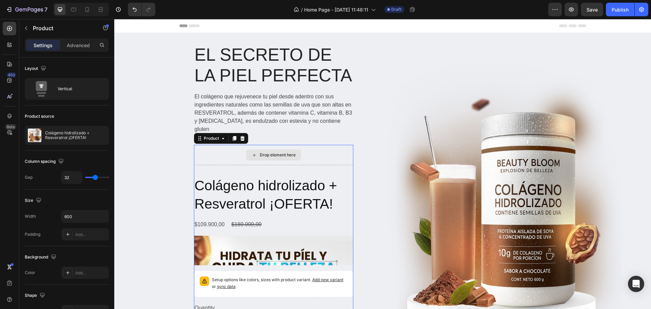
click at [264, 184] on h2 "Colágeno hidrolizado + Resveratrol ¡OFERTA!" at bounding box center [273, 195] width 159 height 38
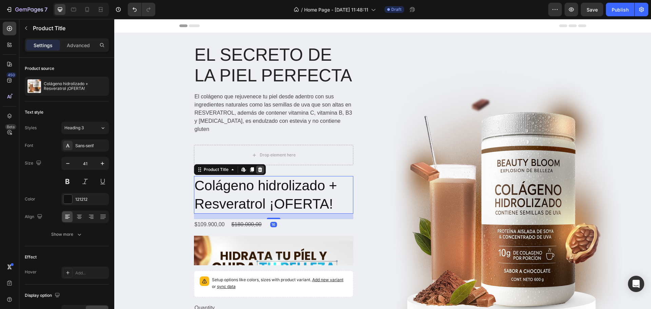
click at [258, 167] on icon at bounding box center [260, 169] width 4 height 5
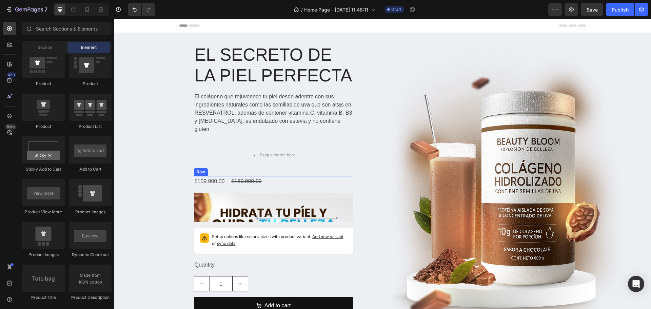
click at [265, 176] on div "$109.900,00 Product Price Product Price $180.000,00 Product Price Product Price…" at bounding box center [273, 181] width 159 height 11
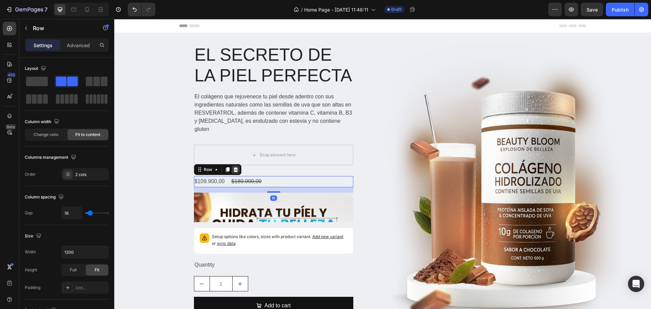
click at [235, 167] on icon at bounding box center [235, 169] width 5 height 5
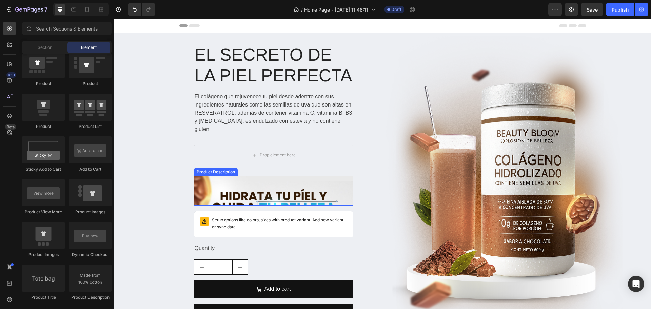
click at [288, 176] on img at bounding box center [273, 315] width 159 height 279
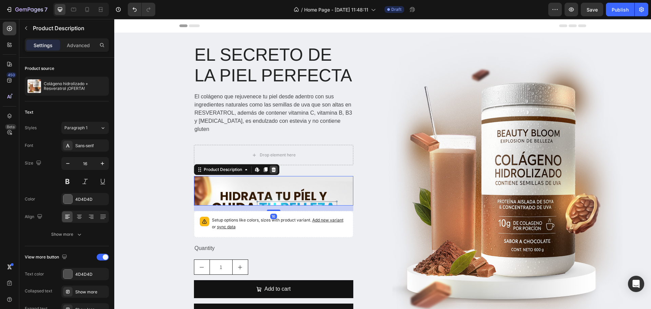
click at [271, 167] on icon at bounding box center [273, 169] width 4 height 5
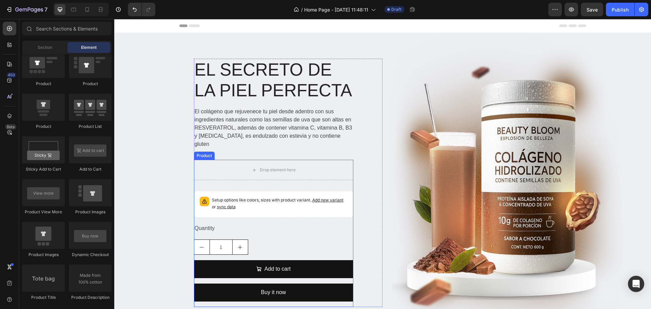
click at [301, 186] on div "Drop element here Setup options like colors, sizes with product variant. Add ne…" at bounding box center [273, 233] width 159 height 147
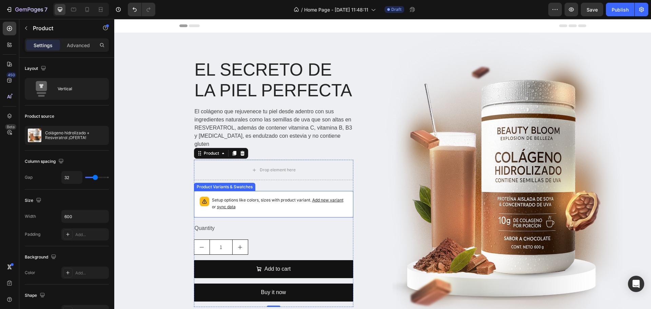
click at [282, 199] on p "Setup options like colors, sizes with product variant. Add new variant or sync …" at bounding box center [280, 204] width 136 height 14
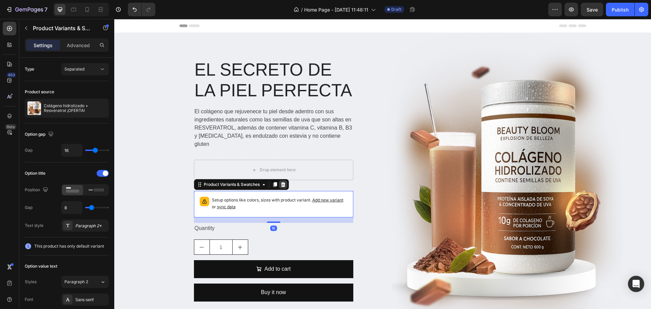
click at [281, 182] on icon at bounding box center [283, 184] width 4 height 5
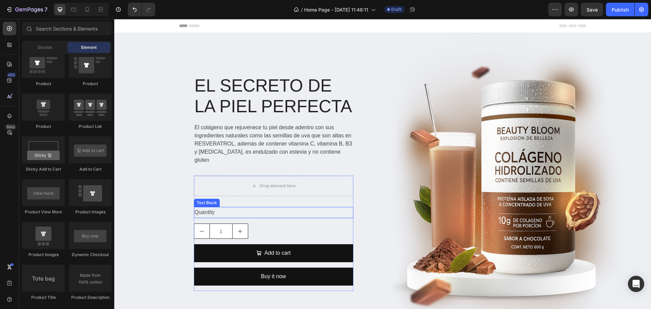
click at [258, 209] on div "Quantity" at bounding box center [273, 212] width 159 height 11
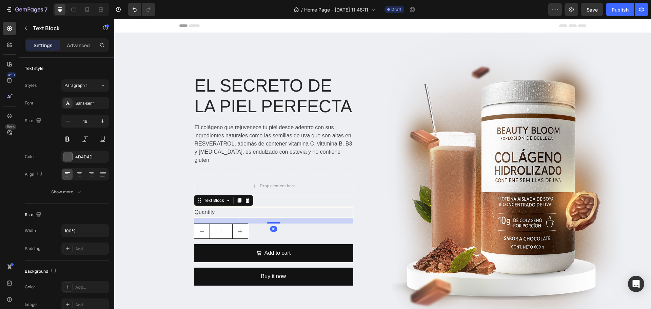
click at [245, 198] on icon at bounding box center [247, 200] width 5 height 5
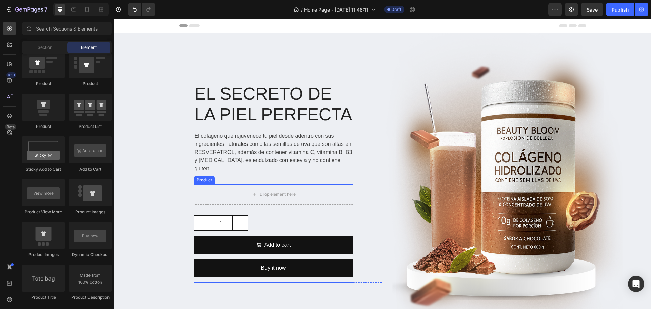
click at [263, 210] on div "Drop element here 1 Product Quantity Add to cart Add to Cart Buy it now Dynamic…" at bounding box center [273, 233] width 159 height 99
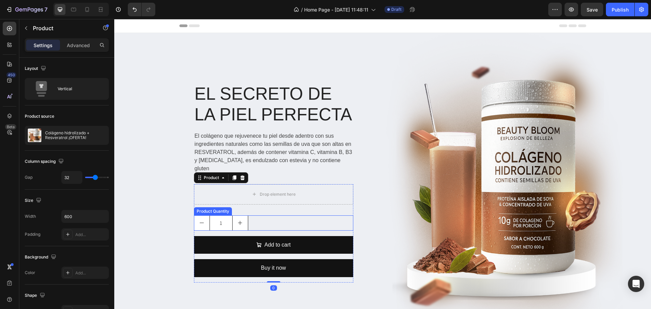
click at [260, 217] on div "1" at bounding box center [273, 222] width 159 height 15
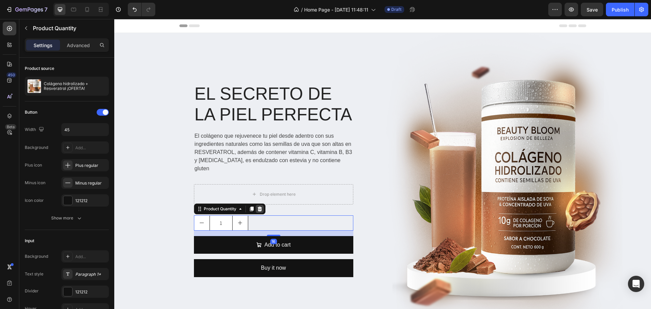
click at [257, 206] on icon at bounding box center [259, 208] width 5 height 5
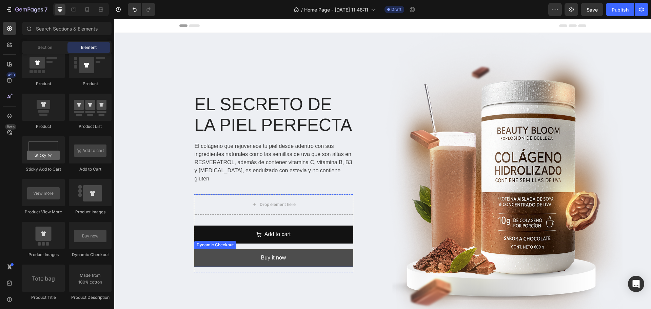
click at [288, 249] on button "Buy it now" at bounding box center [273, 258] width 159 height 18
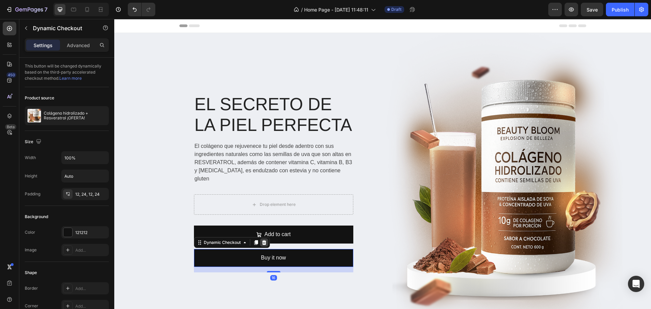
click at [262, 240] on icon at bounding box center [264, 242] width 4 height 5
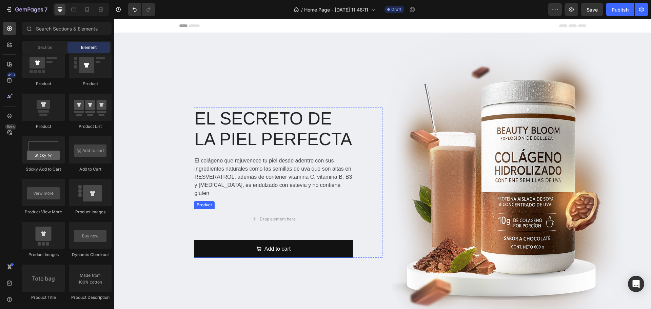
click at [273, 227] on div "Drop element here Add to cart Add to Cart Product" at bounding box center [273, 233] width 159 height 49
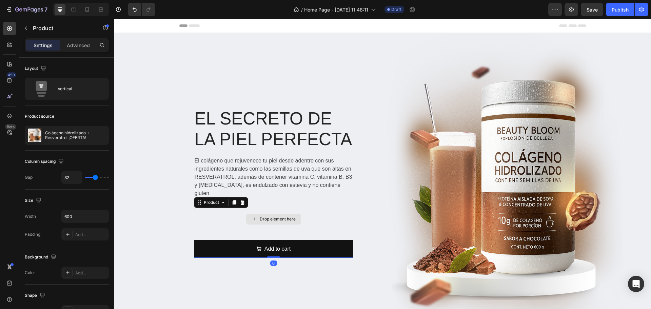
click at [231, 213] on div "Drop element here" at bounding box center [273, 219] width 159 height 20
click at [317, 218] on div "Drop element here" at bounding box center [273, 219] width 159 height 20
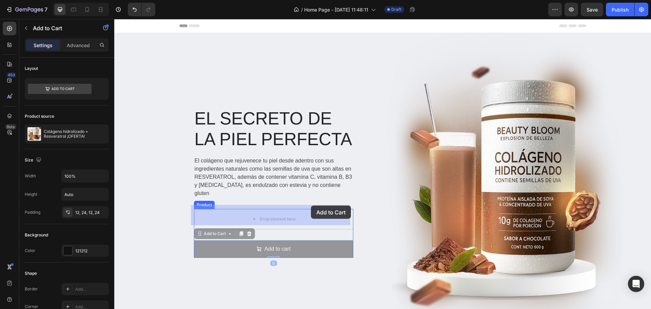
drag, startPoint x: 309, startPoint y: 227, endPoint x: 311, endPoint y: 205, distance: 21.8
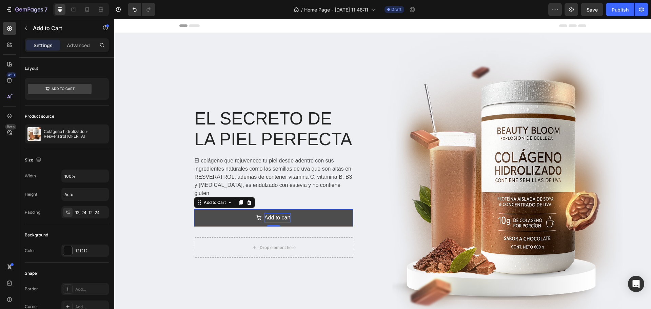
click at [271, 213] on div "Add to cart" at bounding box center [277, 218] width 26 height 10
click at [271, 213] on p "Add to cart" at bounding box center [277, 218] width 26 height 10
click at [194, 209] on button "COMPRA" at bounding box center [273, 218] width 159 height 18
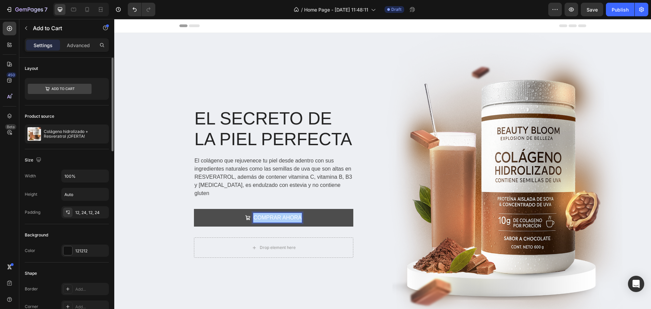
click at [66, 250] on div at bounding box center [67, 250] width 9 height 9
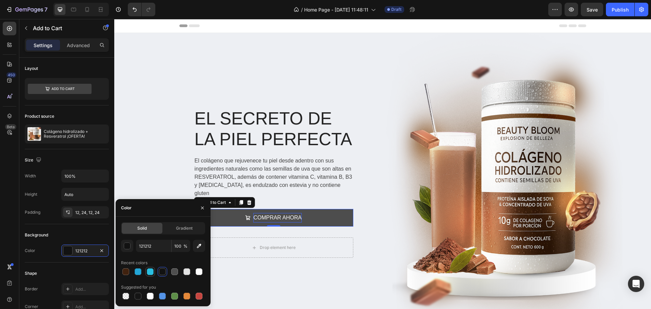
click at [146, 271] on div at bounding box center [150, 271] width 8 height 8
type input "2ABFE1"
click at [56, 230] on div "Background" at bounding box center [67, 234] width 84 height 11
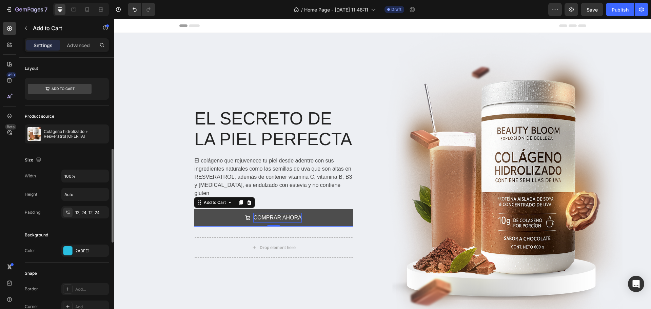
scroll to position [68, 0]
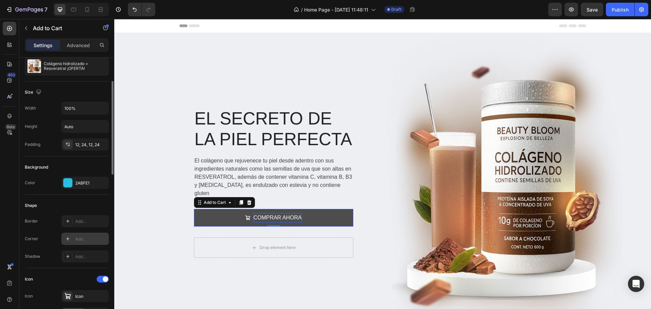
click at [81, 235] on div "Add..." at bounding box center [84, 239] width 47 height 12
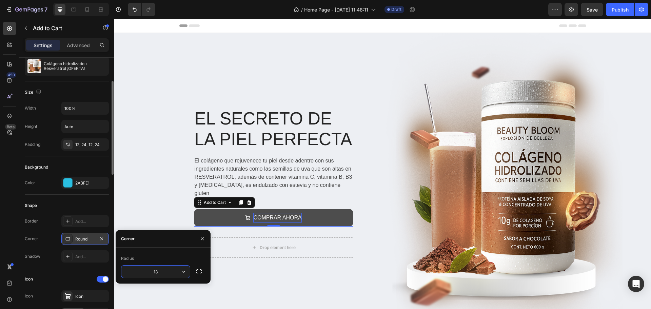
type input "13"
click at [84, 207] on div "Shape" at bounding box center [67, 205] width 84 height 11
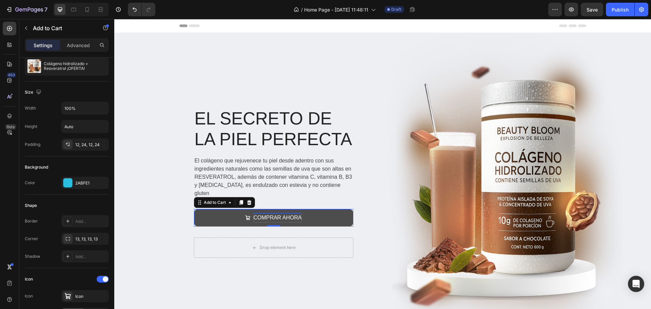
click at [246, 215] on icon "COMPRAR AHORA" at bounding box center [247, 217] width 5 height 5
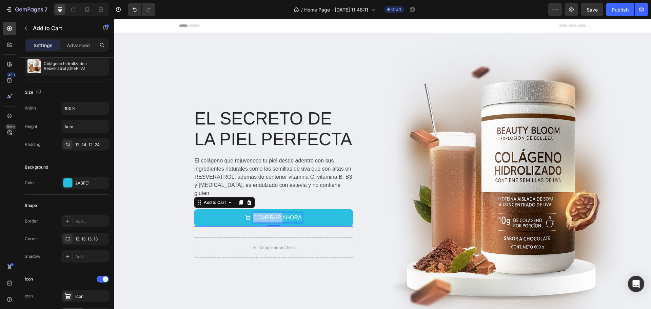
click at [258, 214] on p "COMPRAR AHORA" at bounding box center [277, 218] width 48 height 10
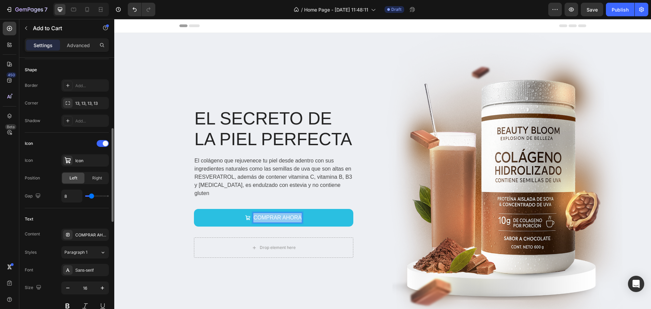
scroll to position [271, 0]
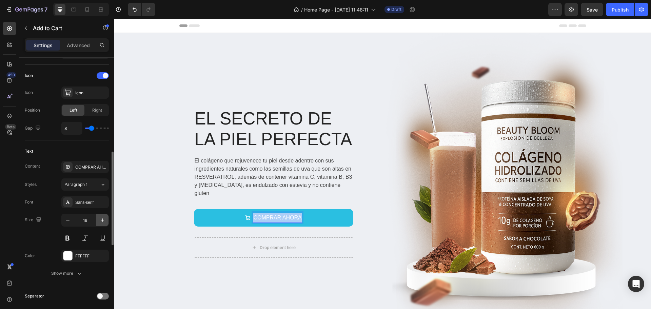
click at [100, 222] on icon "button" at bounding box center [102, 220] width 7 height 7
type input "18"
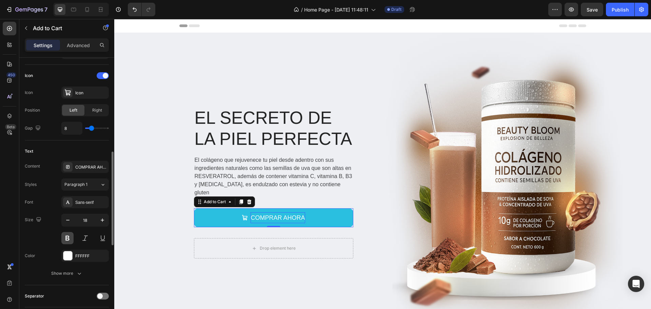
click at [67, 238] on button at bounding box center [67, 238] width 12 height 12
click at [43, 199] on div "Font Sans-serif" at bounding box center [67, 202] width 84 height 12
click at [52, 160] on div "Text Content COMPRAR AHORA Styles Paragraph 1 Font Sans-serif Size 18 Color FFF…" at bounding box center [67, 212] width 84 height 145
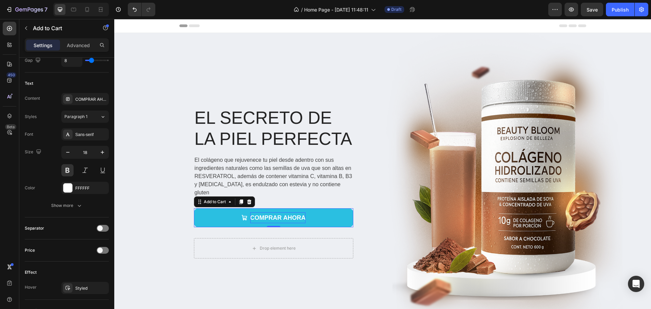
scroll to position [508, 0]
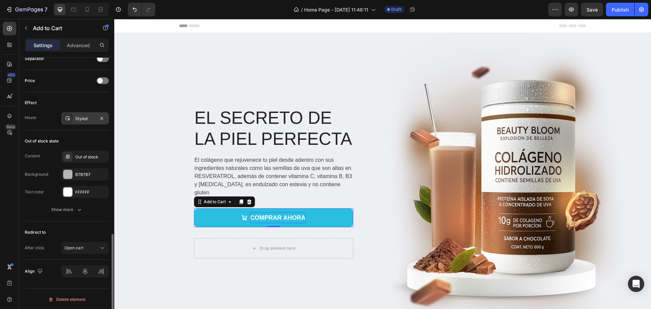
click at [89, 115] on div "Styled" at bounding box center [84, 118] width 47 height 12
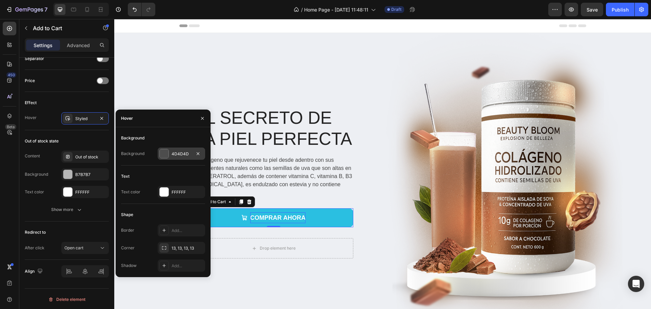
click at [175, 152] on div "4D4D4D" at bounding box center [182, 154] width 20 height 6
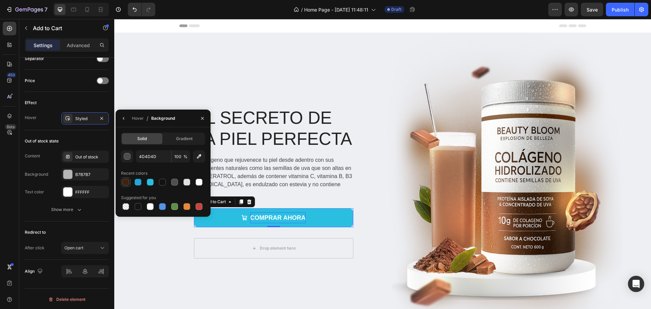
click at [126, 184] on div at bounding box center [125, 182] width 7 height 7
type input "40220F"
click at [56, 145] on div "Out of stock state" at bounding box center [67, 141] width 84 height 11
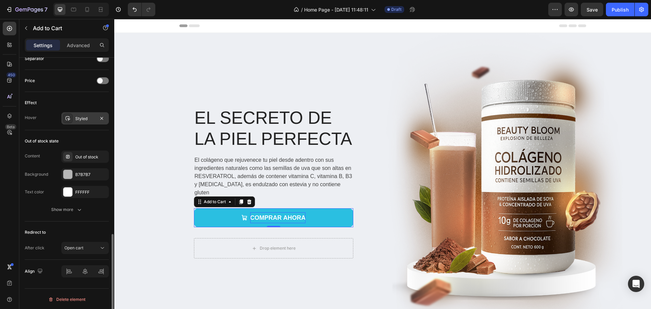
click at [84, 117] on div "Styled" at bounding box center [85, 119] width 20 height 6
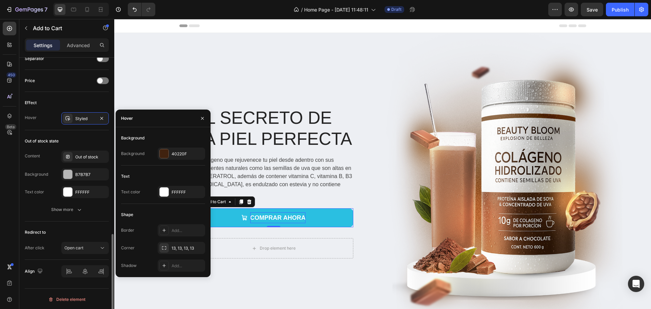
click at [61, 139] on div "Out of stock state" at bounding box center [67, 141] width 84 height 11
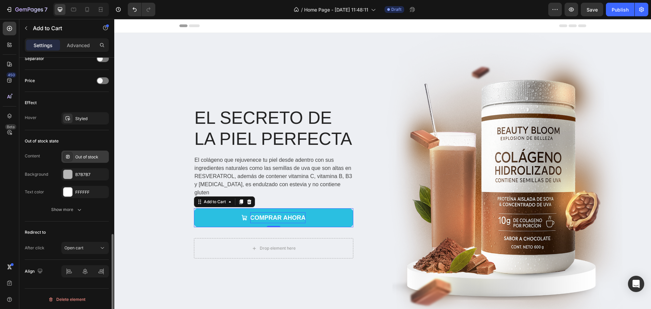
click at [84, 151] on div "Out of stock" at bounding box center [84, 156] width 47 height 12
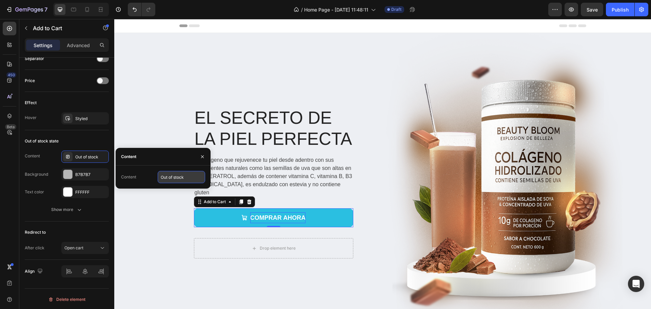
click at [186, 176] on input "Out of stock" at bounding box center [181, 177] width 47 height 12
type input "AGOTADO"
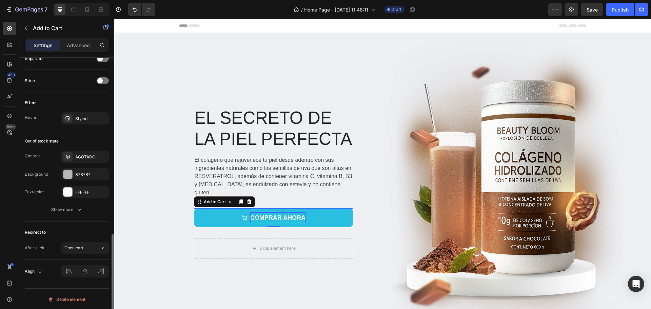
click at [73, 135] on div "Out of stock state Content AGOTADO Background B7B7B7 Text color FFFFFF Show more" at bounding box center [67, 175] width 84 height 91
drag, startPoint x: 65, startPoint y: 271, endPoint x: 72, endPoint y: 271, distance: 6.4
click at [66, 271] on div at bounding box center [84, 271] width 47 height 12
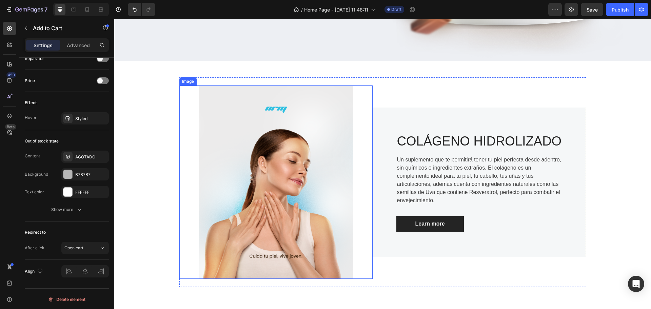
scroll to position [136, 0]
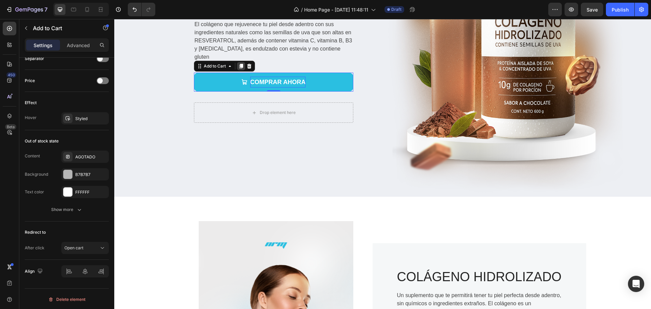
click at [239, 64] on icon at bounding box center [241, 66] width 4 height 5
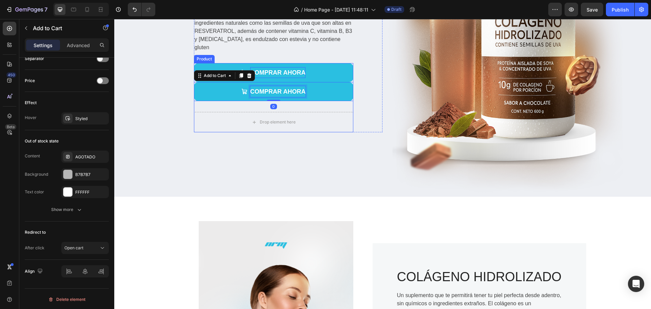
scroll to position [126, 0]
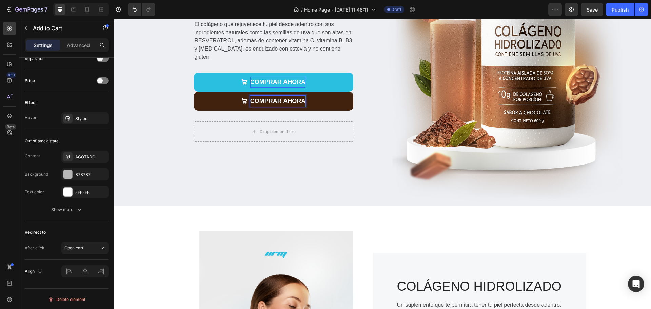
click at [221, 92] on button "COMPRAR AHORA" at bounding box center [273, 101] width 159 height 19
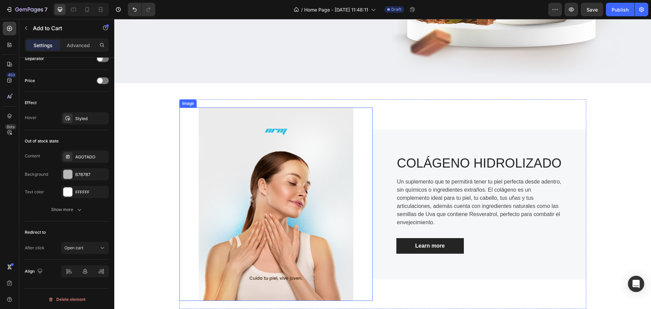
drag, startPoint x: 210, startPoint y: 92, endPoint x: 351, endPoint y: 181, distance: 166.5
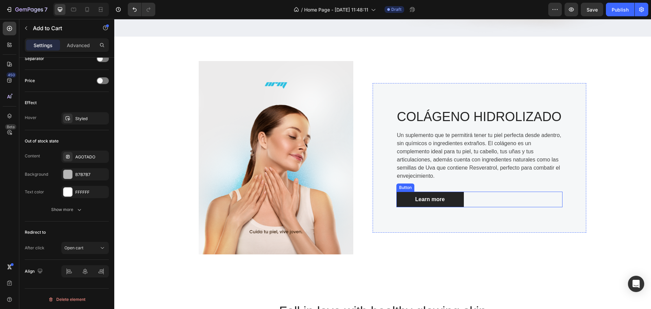
drag, startPoint x: 195, startPoint y: 79, endPoint x: 406, endPoint y: 190, distance: 238.6
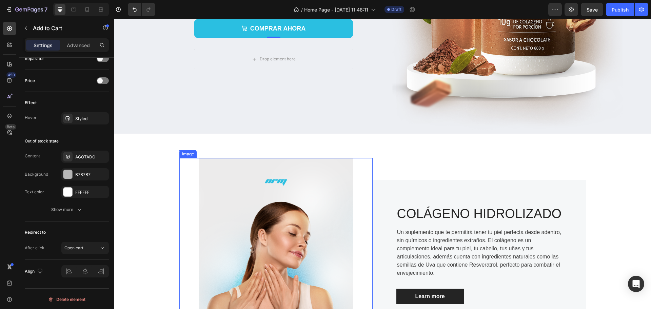
scroll to position [160, 0]
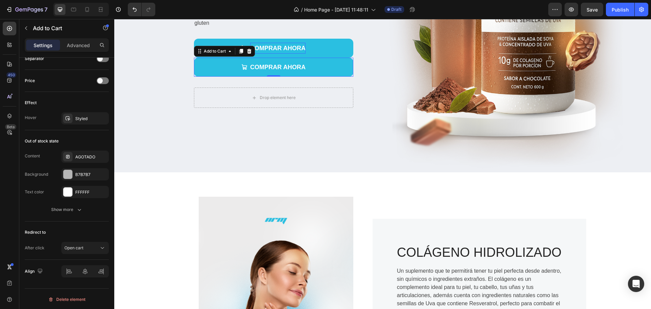
drag, startPoint x: 197, startPoint y: 47, endPoint x: 208, endPoint y: 90, distance: 45.2
click at [208, 90] on div "COMPRAR AHORA Add to Cart COMPRAR AHORA Add to Cart 0 Drop element here Product" at bounding box center [273, 73] width 159 height 69
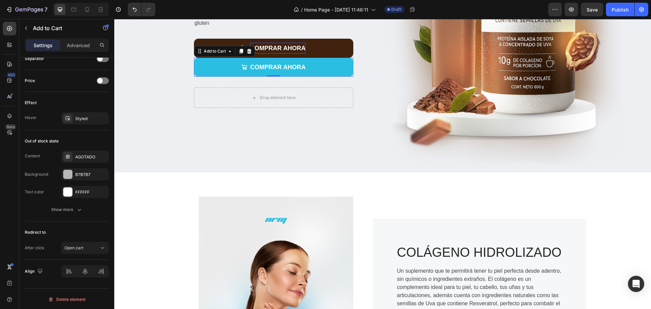
click at [246, 48] on icon at bounding box center [248, 50] width 5 height 5
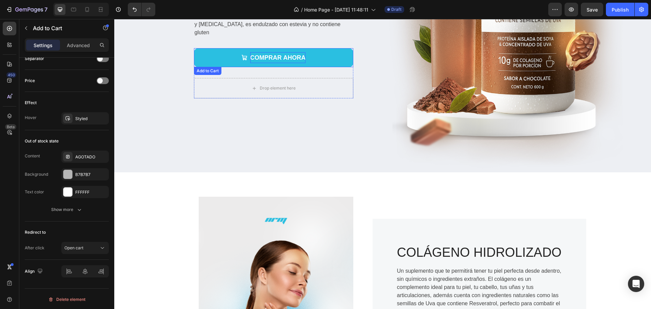
scroll to position [169, 0]
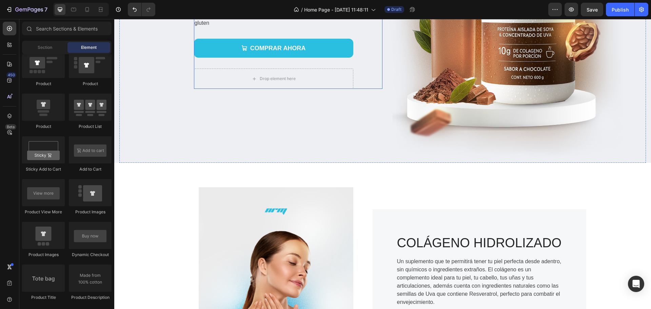
click at [351, 60] on div "EL SECRETO DE LA PIEL PERFECTA Heading El colágeno que rejuvenece tu piel desde…" at bounding box center [288, 13] width 188 height 152
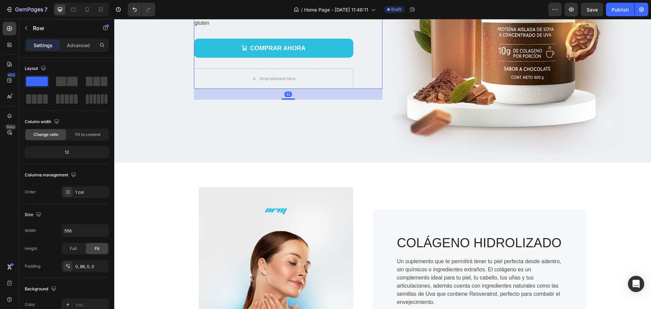
click at [348, 59] on div "COMPRAR AHORA Add to Cart Drop element here Product" at bounding box center [273, 64] width 159 height 50
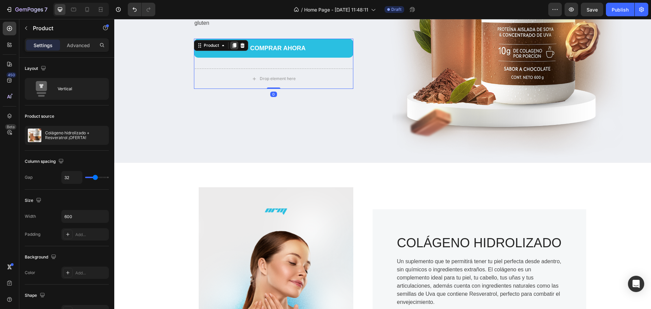
click at [232, 43] on icon at bounding box center [234, 45] width 4 height 5
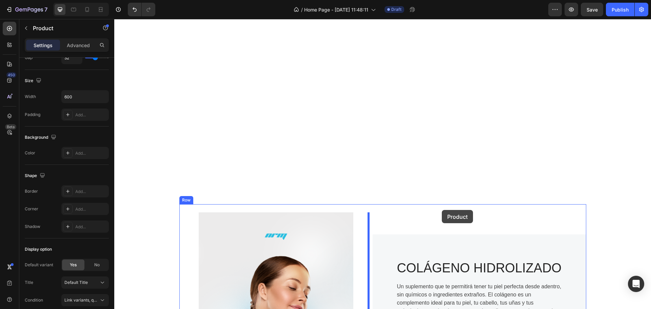
scroll to position [348, 0]
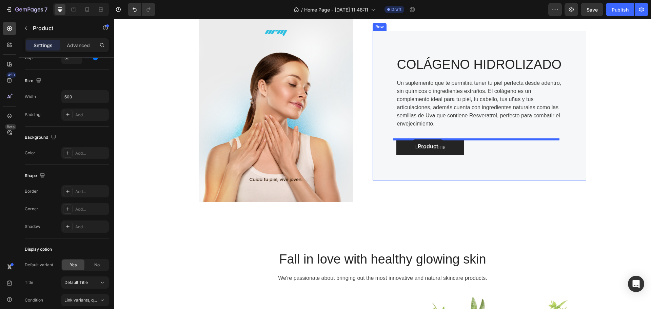
drag, startPoint x: 196, startPoint y: 78, endPoint x: 412, endPoint y: 139, distance: 225.2
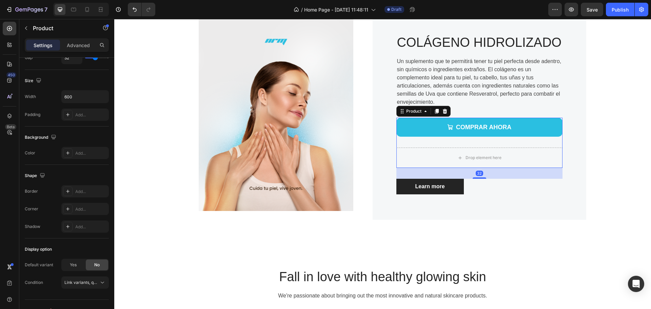
scroll to position [357, 0]
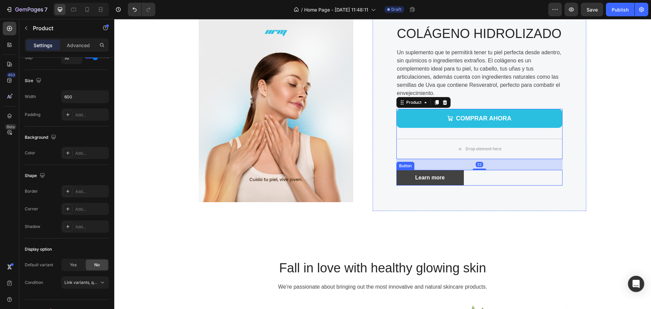
click at [455, 172] on link "Learn more" at bounding box center [429, 178] width 67 height 16
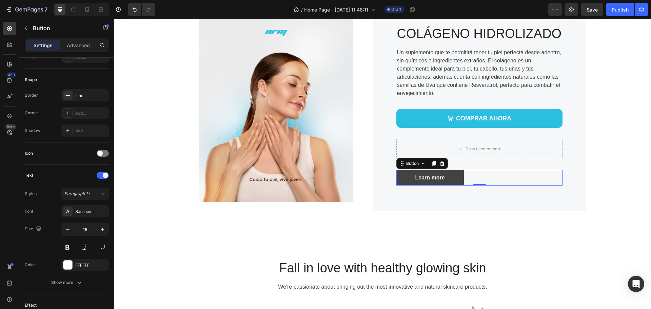
scroll to position [0, 0]
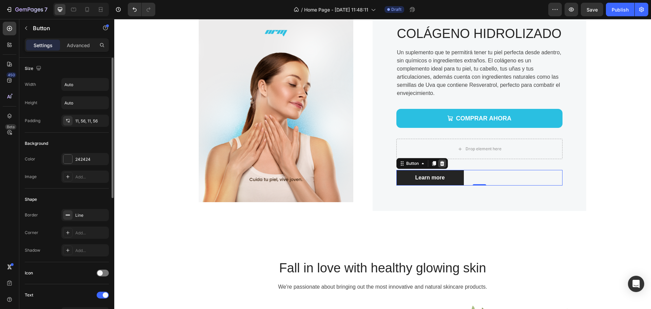
click at [443, 165] on div at bounding box center [442, 163] width 8 height 8
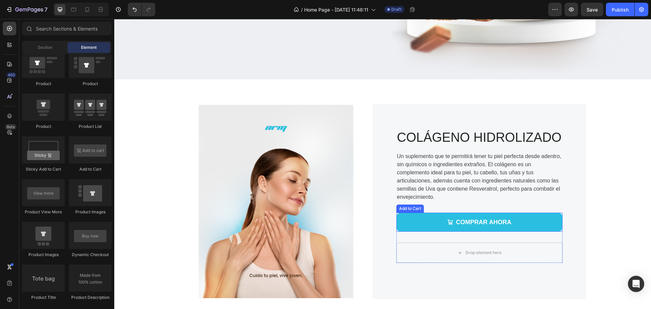
scroll to position [315, 0]
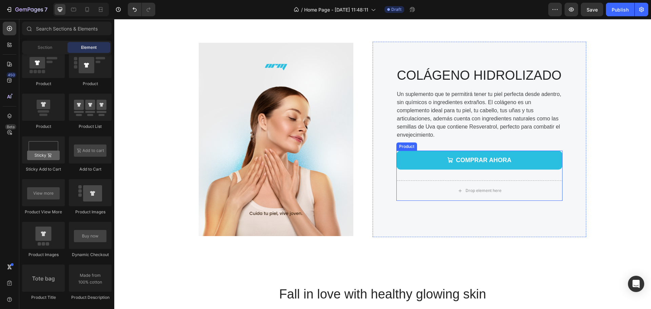
click at [451, 176] on div "COMPRAR AHORA Add to Cart Drop element here Product" at bounding box center [479, 175] width 166 height 50
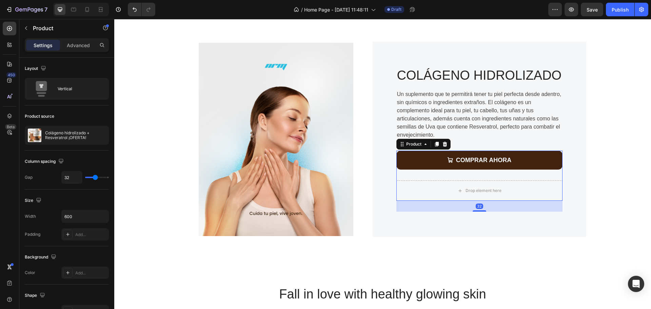
drag, startPoint x: 475, startPoint y: 210, endPoint x: 445, endPoint y: 169, distance: 49.8
click at [469, 178] on div "COMPRAR AHORA Add to Cart Drop element here Product 32" at bounding box center [479, 175] width 166 height 50
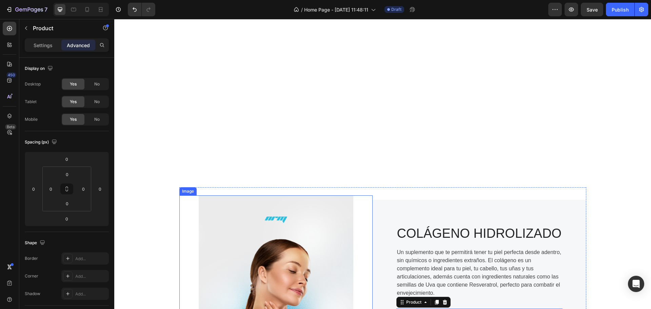
scroll to position [145, 0]
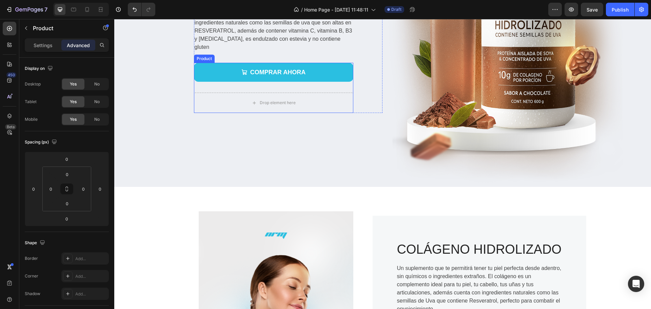
click at [285, 82] on div "COMPRAR AHORA Add to Cart Drop element here Product" at bounding box center [273, 88] width 159 height 50
drag, startPoint x: 270, startPoint y: 107, endPoint x: 271, endPoint y: 94, distance: 13.6
click at [271, 94] on div "COMPRAR AHORA Add to Cart Drop element here Product 0" at bounding box center [273, 88] width 159 height 50
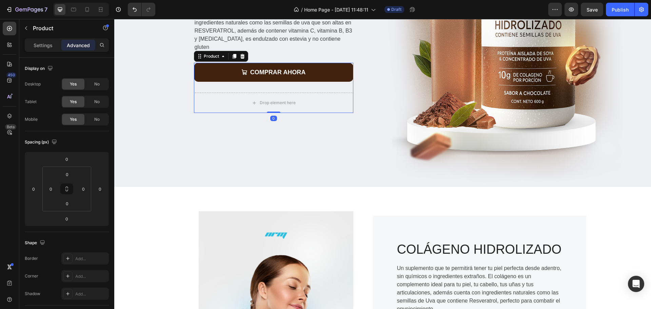
click at [315, 64] on button "COMPRAR AHORA" at bounding box center [273, 72] width 159 height 19
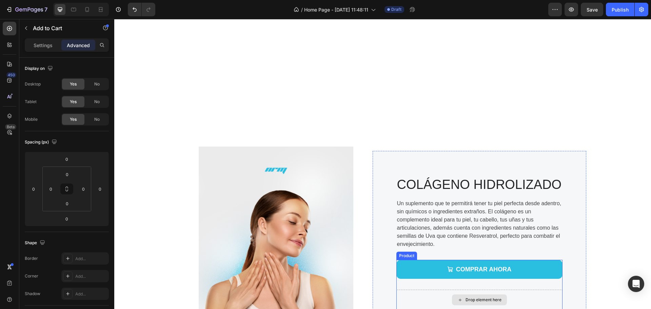
scroll to position [315, 0]
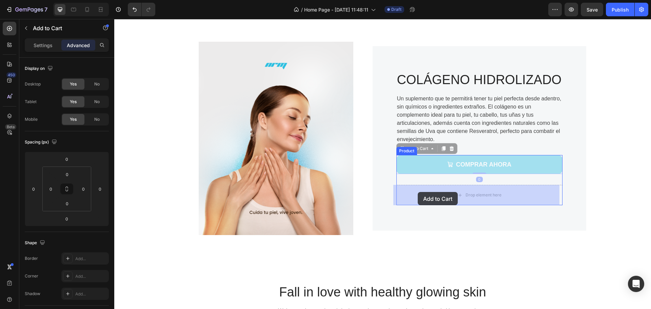
drag, startPoint x: 420, startPoint y: 166, endPoint x: 418, endPoint y: 192, distance: 25.5
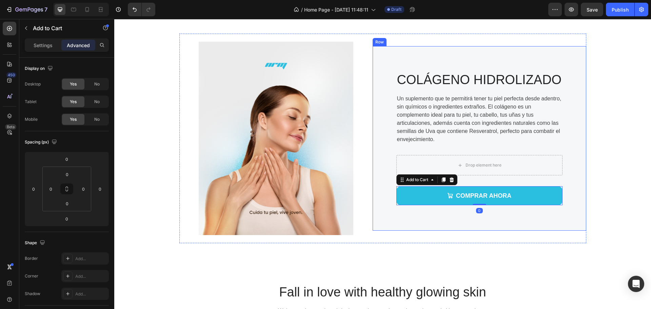
click at [447, 145] on div "COLÁGENO HIDROLIZADO Heading Un suplemento que te permitirá tener tu piel perfe…" at bounding box center [479, 139] width 166 height 134
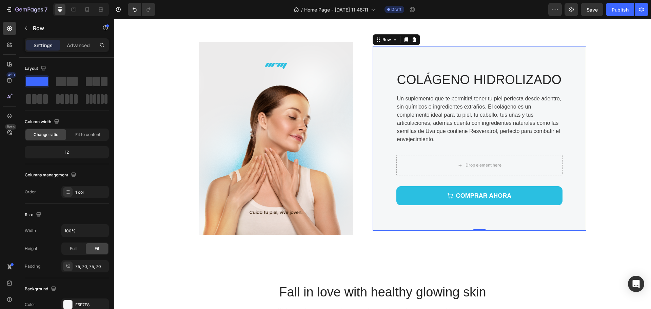
click at [424, 158] on div "Drop element here" at bounding box center [479, 165] width 166 height 20
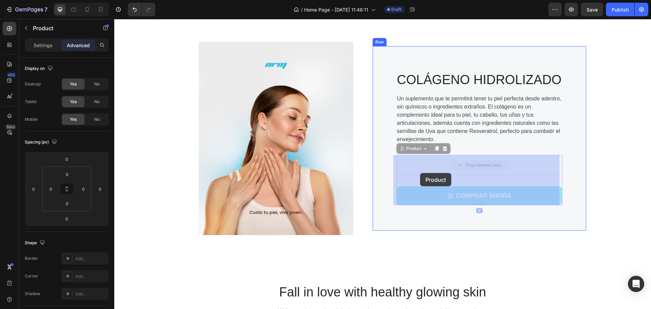
drag, startPoint x: 417, startPoint y: 166, endPoint x: 420, endPoint y: 176, distance: 10.4
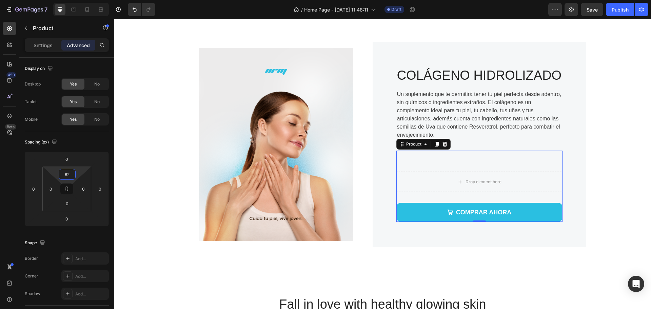
type input "0"
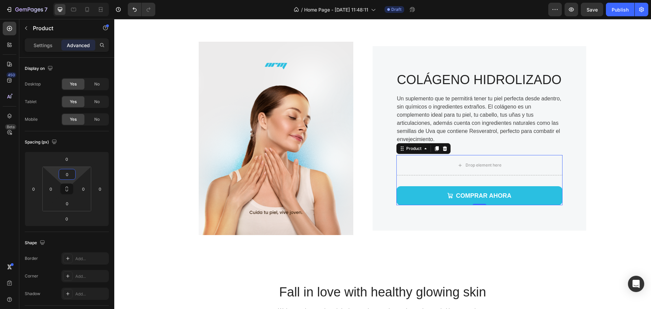
drag, startPoint x: 78, startPoint y: 174, endPoint x: 77, endPoint y: 203, distance: 29.9
click at [77, 0] on html "7 Version history / Home Page - [DATE] 11:48:11 Draft Preview Save Publish 450 …" at bounding box center [325, 0] width 651 height 0
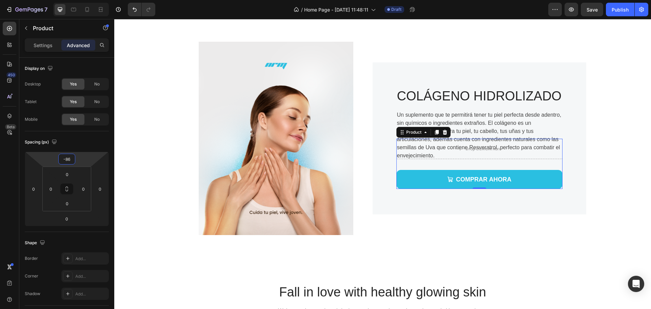
type input "-84"
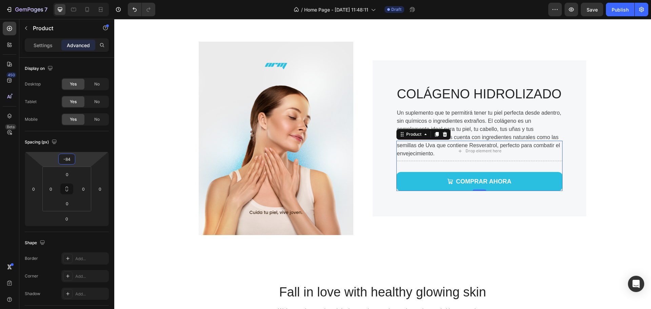
drag, startPoint x: 79, startPoint y: 159, endPoint x: 78, endPoint y: 174, distance: 14.3
click at [78, 0] on html "7 Version history / Home Page - [DATE] 11:48:11 Draft Preview Save Publish 450 …" at bounding box center [325, 0] width 651 height 0
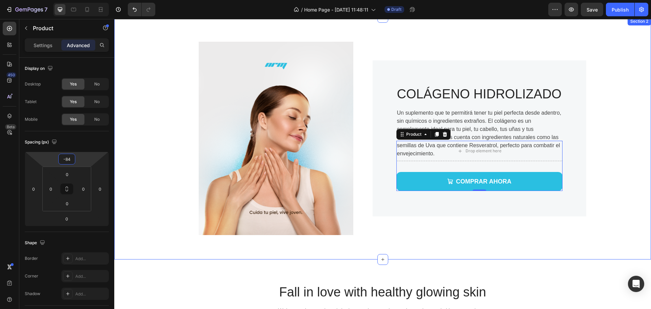
click at [618, 150] on div "Image COLÁGENO HIDROLIZADO Heading Un suplemento que te permitirá tener tu piel…" at bounding box center [382, 138] width 526 height 209
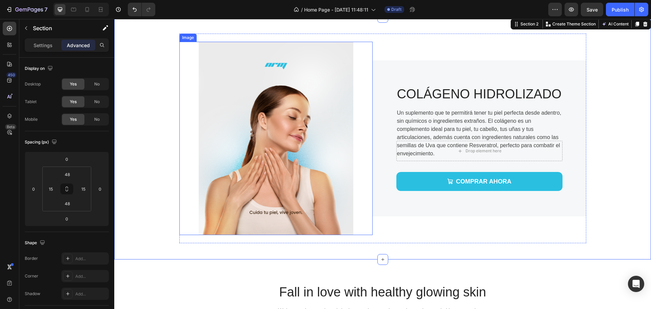
scroll to position [145, 0]
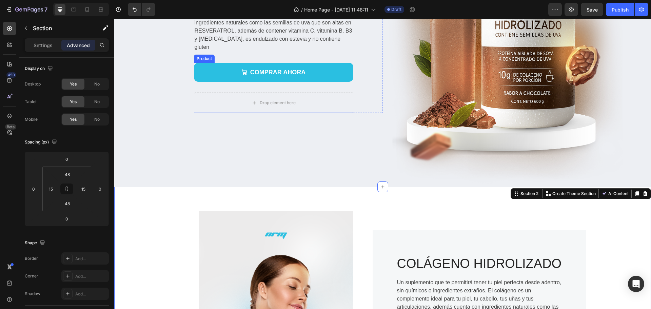
click at [285, 81] on div "COMPRAR AHORA Add to Cart Drop element here Product" at bounding box center [273, 88] width 159 height 50
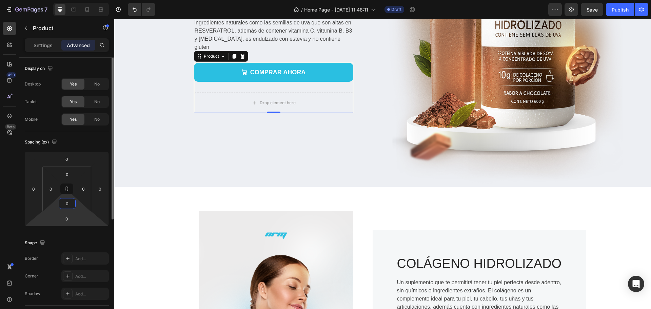
drag, startPoint x: 78, startPoint y: 207, endPoint x: 79, endPoint y: 216, distance: 9.2
click at [79, 0] on html "7 Version history / Home Page - [DATE] 11:48:11 Draft Preview Save Publish 450 …" at bounding box center [325, 0] width 651 height 0
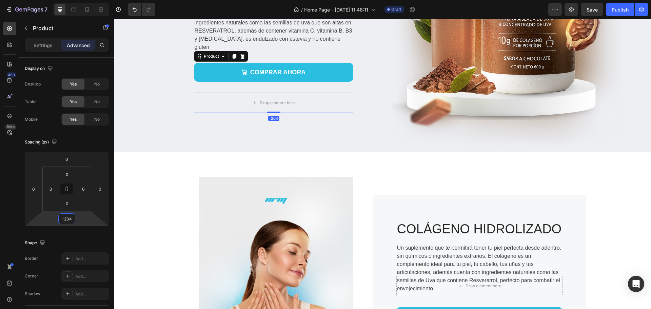
drag, startPoint x: 79, startPoint y: 229, endPoint x: 79, endPoint y: 250, distance: 21.0
click at [79, 0] on html "7 Version history / Home Page - [DATE] 11:48:11 Draft Preview Save Publish 450 …" at bounding box center [325, 0] width 651 height 0
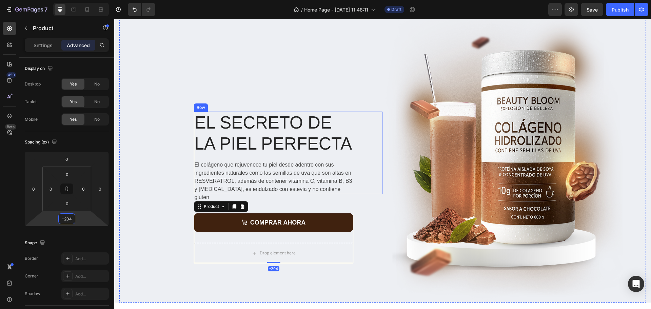
scroll to position [68, 0]
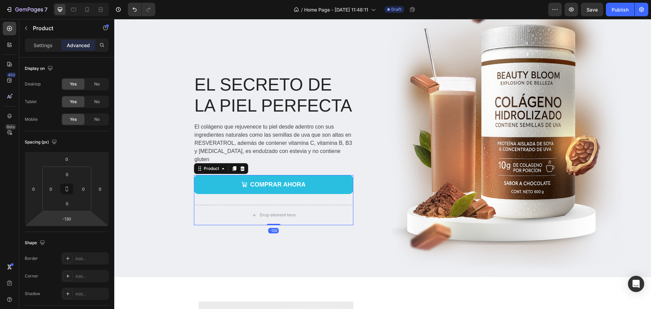
type input "-108"
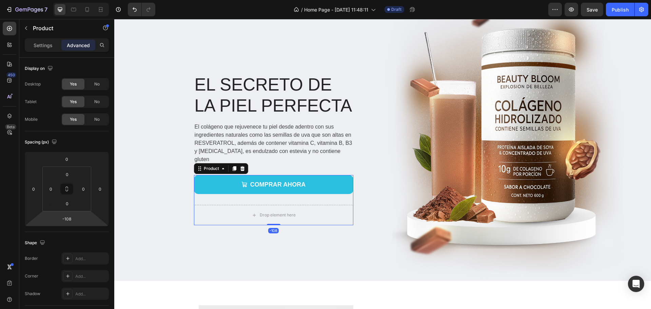
drag, startPoint x: 83, startPoint y: 219, endPoint x: 92, endPoint y: 195, distance: 25.9
click at [84, 0] on html "7 Version history / Home Page - [DATE] 11:48:11 Draft Preview Save Publish 450 …" at bounding box center [325, 0] width 651 height 0
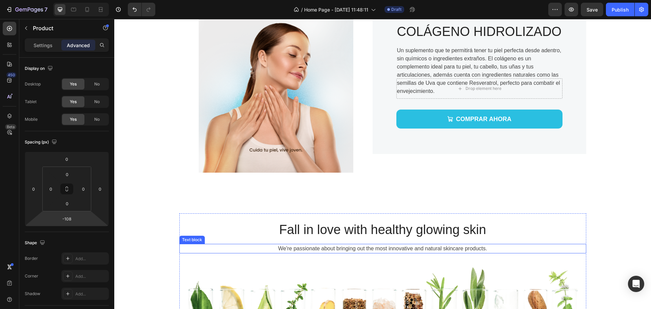
scroll to position [458, 0]
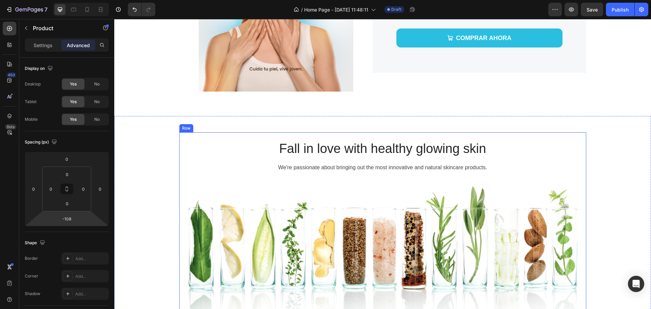
click at [625, 126] on div "Fall in love with healthy glowing skin Heading We're passionate about bringing …" at bounding box center [382, 292] width 537 height 353
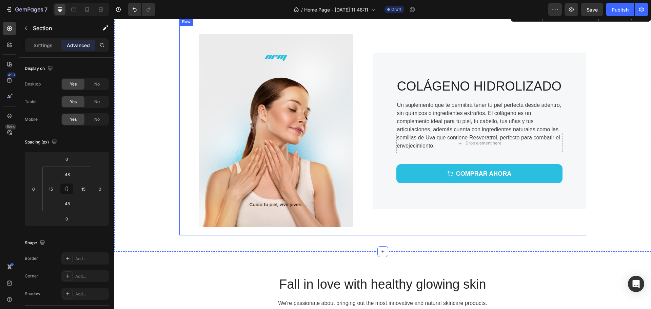
scroll to position [221, 0]
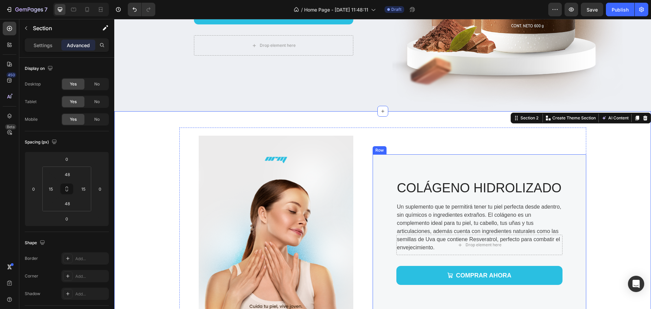
click at [546, 168] on div "COLÁGENO HIDROLIZADO Heading Un suplemento que te permitirá tener tu piel perfe…" at bounding box center [480, 232] width 214 height 156
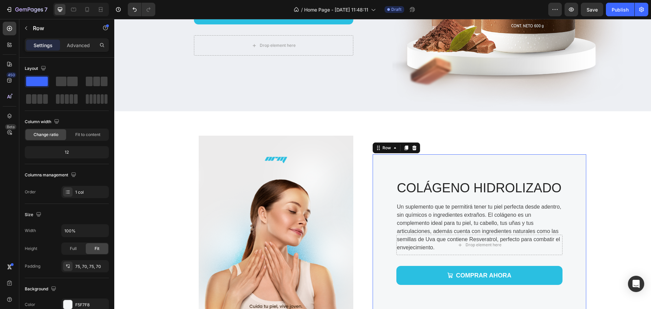
click at [76, 45] on p "Advanced" at bounding box center [78, 45] width 23 height 7
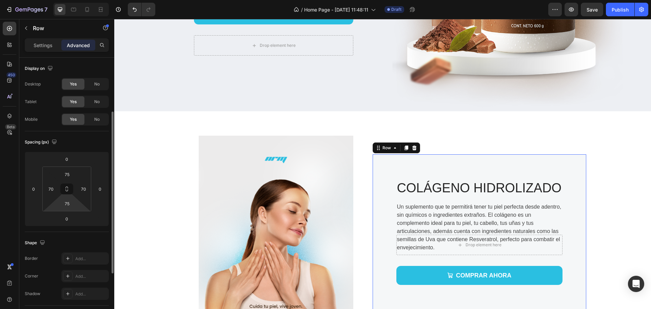
scroll to position [136, 0]
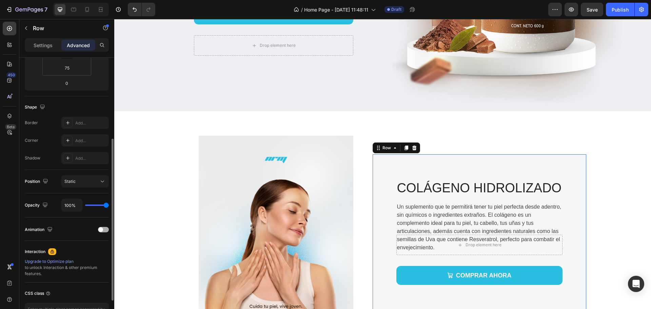
click at [102, 229] on span at bounding box center [100, 229] width 5 height 5
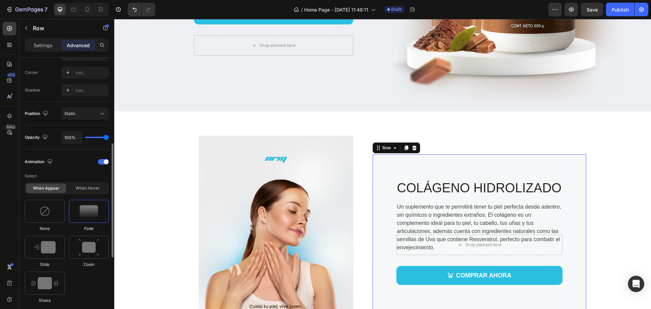
scroll to position [237, 0]
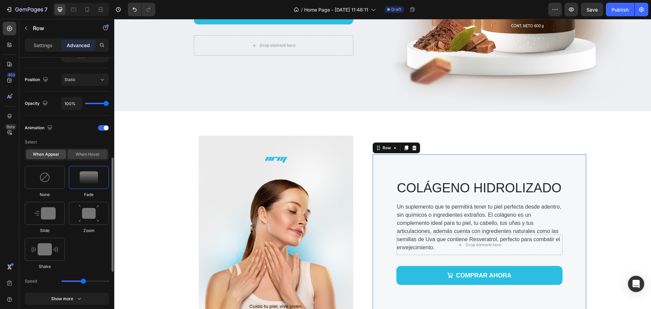
click at [80, 155] on div "When hover" at bounding box center [87, 153] width 40 height 9
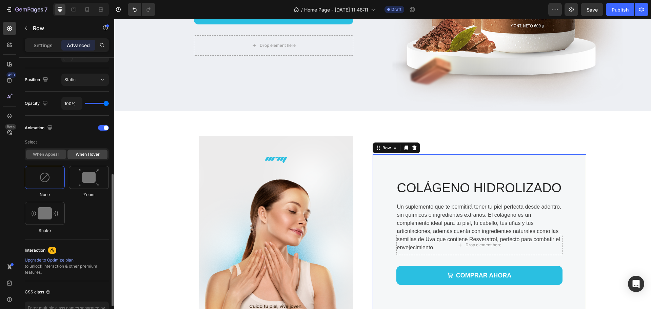
click at [46, 154] on div "When appear" at bounding box center [46, 153] width 40 height 9
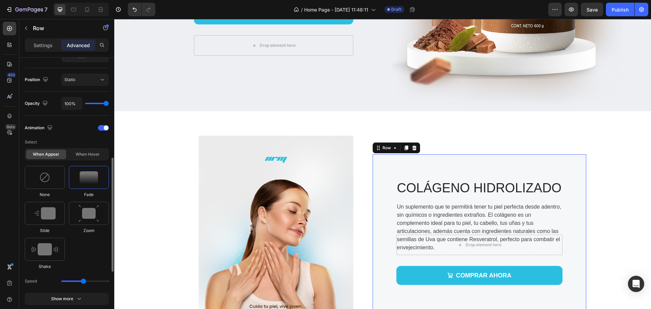
scroll to position [271, 0]
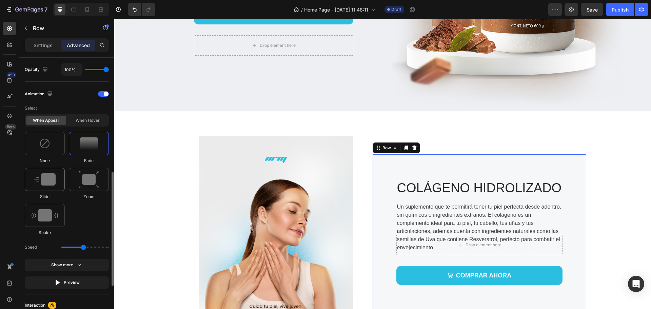
click at [51, 174] on img at bounding box center [44, 179] width 21 height 12
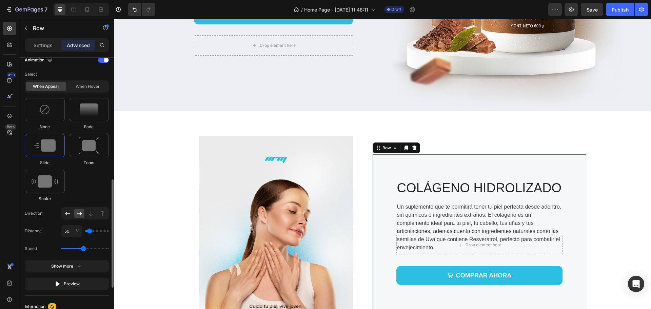
click at [65, 213] on icon at bounding box center [67, 213] width 7 height 7
click at [330, 176] on img at bounding box center [275, 232] width 193 height 193
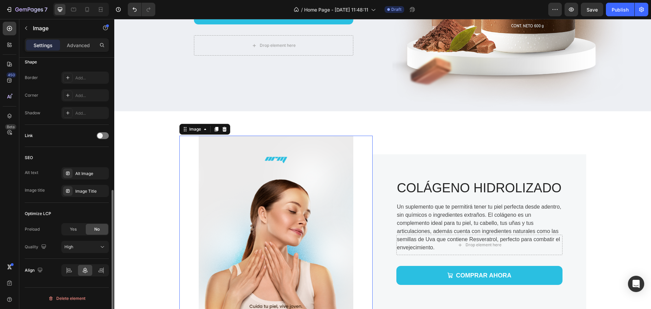
scroll to position [0, 0]
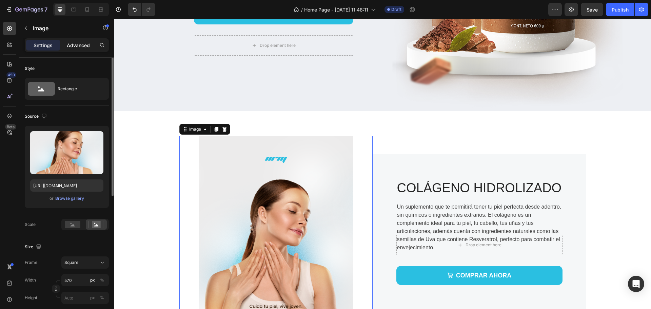
click at [77, 43] on p "Advanced" at bounding box center [78, 45] width 23 height 7
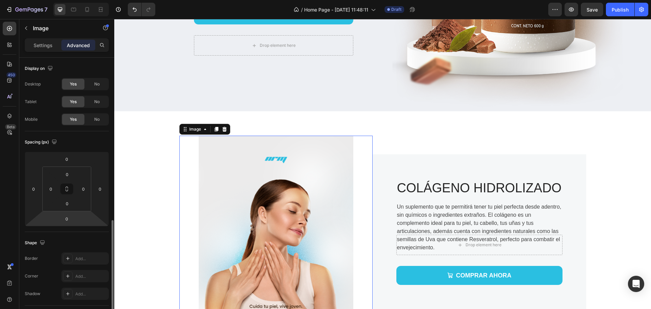
scroll to position [169, 0]
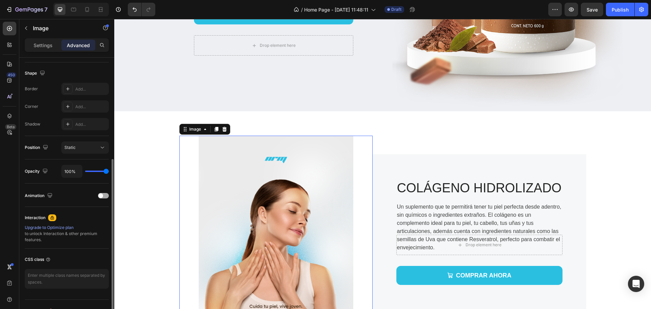
click at [99, 193] on div "Animation" at bounding box center [67, 195] width 84 height 11
click at [106, 201] on div "Animation" at bounding box center [67, 195] width 84 height 11
click at [107, 198] on div at bounding box center [103, 195] width 11 height 5
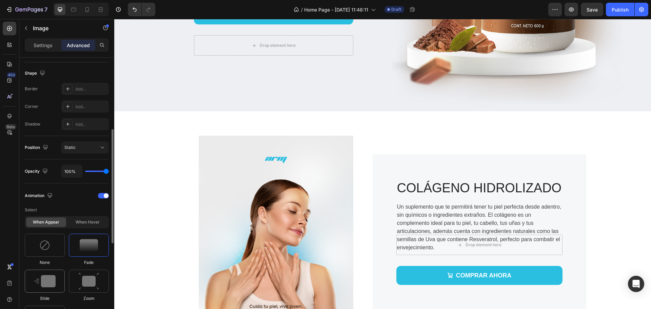
click at [53, 282] on img at bounding box center [44, 281] width 21 height 12
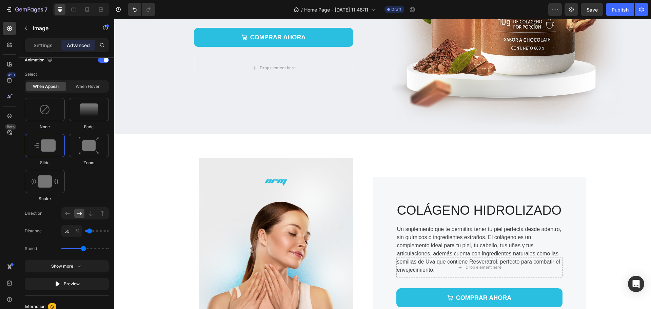
scroll to position [271, 0]
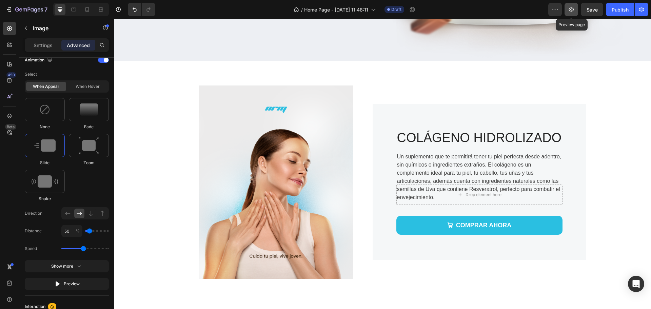
click at [571, 6] on button "button" at bounding box center [571, 10] width 14 height 14
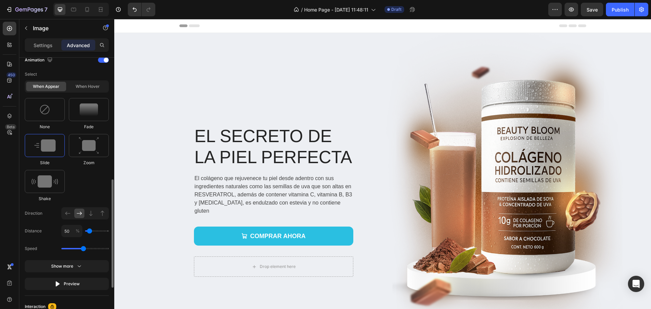
scroll to position [373, 0]
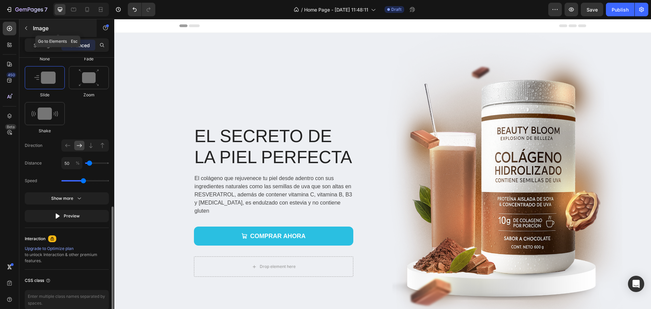
click at [32, 27] on div "Image" at bounding box center [57, 28] width 77 height 18
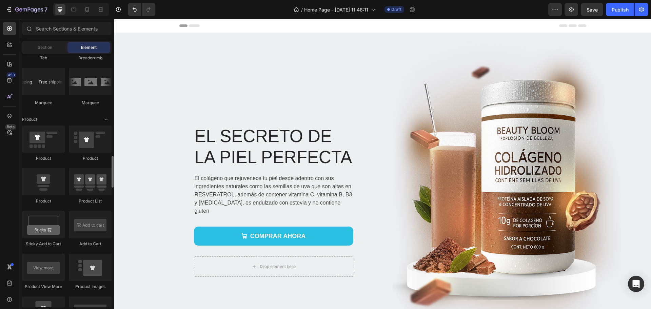
scroll to position [739, 0]
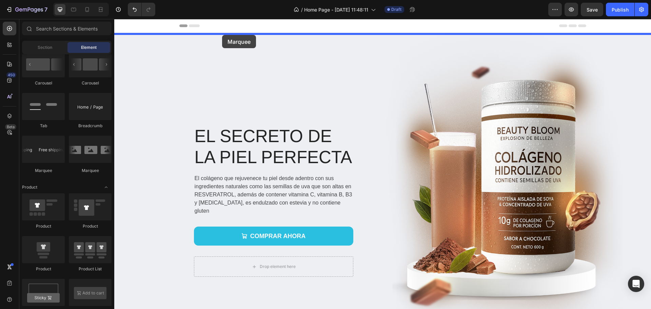
drag, startPoint x: 131, startPoint y: 124, endPoint x: 222, endPoint y: 35, distance: 127.3
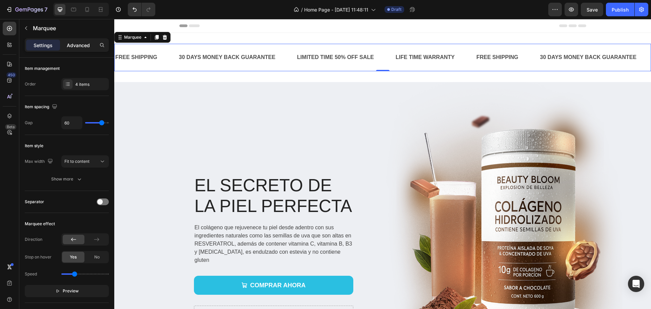
click at [81, 43] on p "Advanced" at bounding box center [78, 45] width 23 height 7
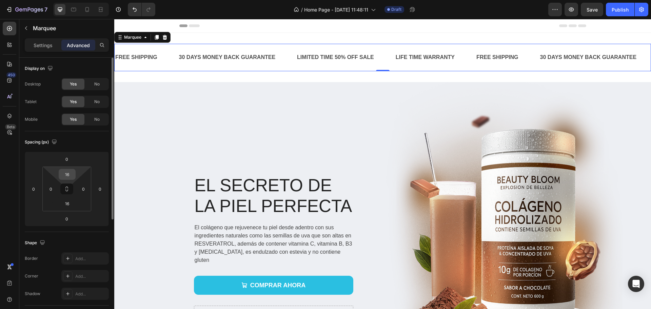
drag, startPoint x: 75, startPoint y: 170, endPoint x: 75, endPoint y: 176, distance: 5.1
click at [75, 177] on div "16" at bounding box center [67, 174] width 17 height 11
click at [68, 173] on input "16" at bounding box center [67, 174] width 14 height 10
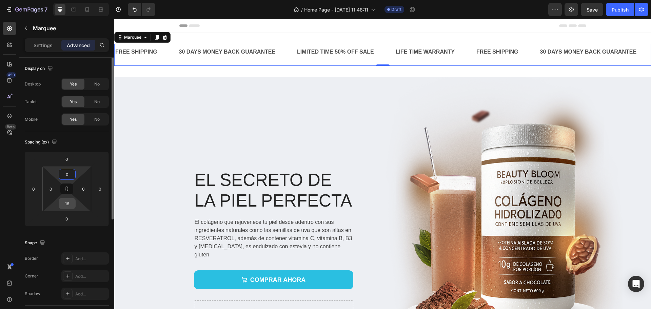
type input "0"
click at [69, 202] on input "16" at bounding box center [67, 203] width 14 height 10
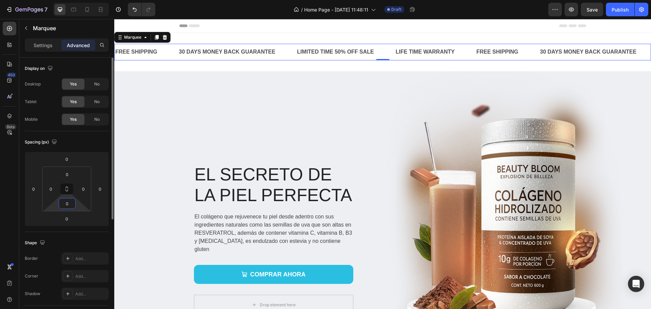
type input "0"
click at [78, 138] on div "Spacing (px)" at bounding box center [67, 142] width 84 height 11
click at [183, 37] on div "FREE SHIPPING Text Block 30 DAYS MONEY BACK GUARANTEE Text Block LIMITED TIME 5…" at bounding box center [382, 52] width 537 height 38
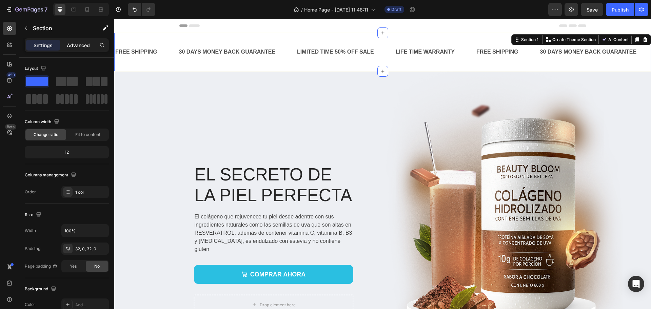
click at [83, 48] on p "Advanced" at bounding box center [78, 45] width 23 height 7
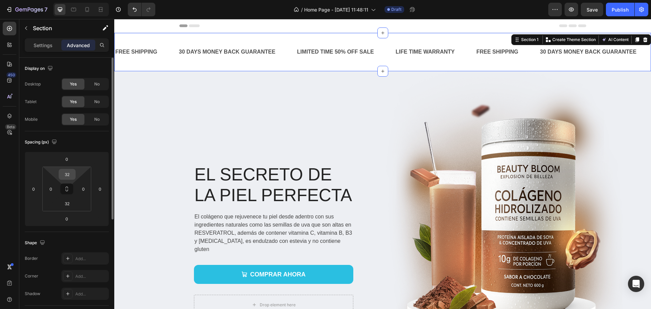
click at [72, 171] on input "32" at bounding box center [67, 174] width 14 height 10
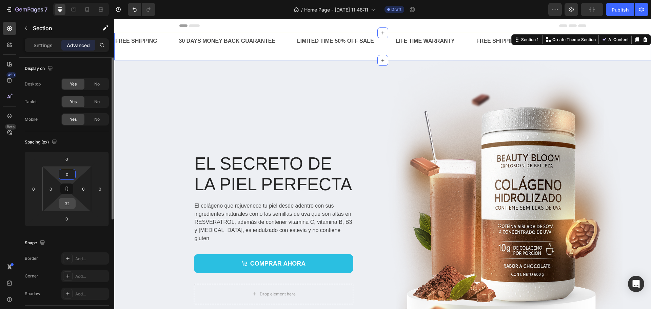
type input "0"
click at [68, 206] on input "32" at bounding box center [67, 203] width 14 height 10
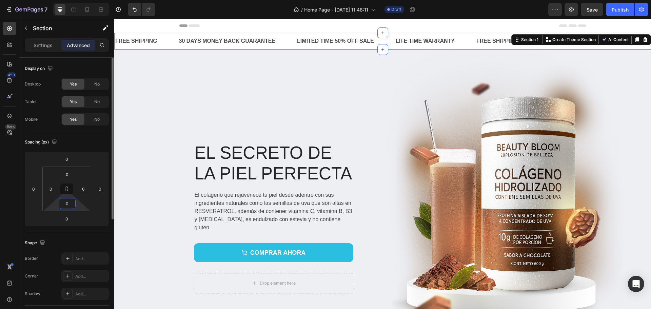
type input "0"
click at [78, 142] on div "Spacing (px)" at bounding box center [67, 142] width 84 height 11
click at [140, 39] on div "FREE SHIPPING" at bounding box center [136, 41] width 43 height 11
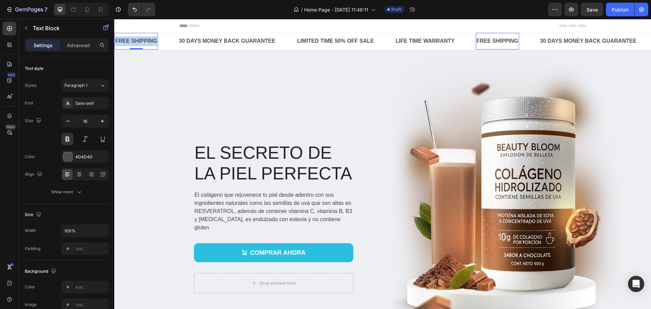
click at [140, 39] on p "FREE SHIPPING" at bounding box center [136, 41] width 42 height 10
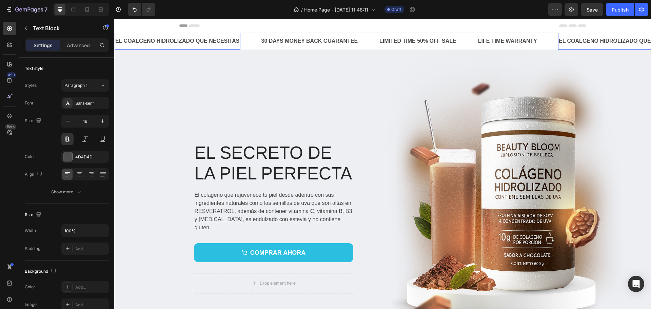
click at [140, 40] on p "EL COALGENO HIDROLIZADO QUE NECESITAS" at bounding box center [177, 41] width 124 height 10
click at [114, 19] on lt-span "CO LÁ GENO" at bounding box center [114, 19] width 0 height 0
click at [274, 38] on div "30 DAYS MONEY BACK GUARANTEE" at bounding box center [310, 41] width 98 height 11
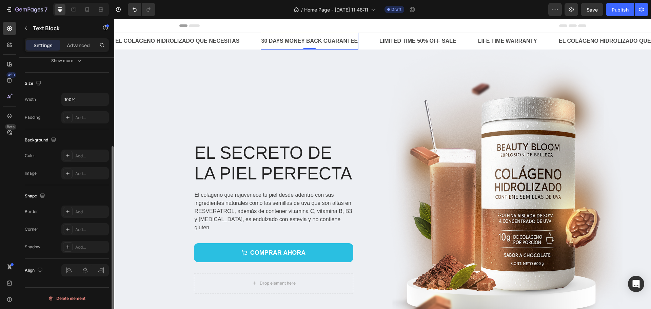
click at [289, 40] on div "30 DAYS MONEY BACK GUARANTEE" at bounding box center [310, 41] width 98 height 11
click at [289, 39] on p "30 DAYS MONEY BACK GUARANTEE" at bounding box center [309, 41] width 97 height 10
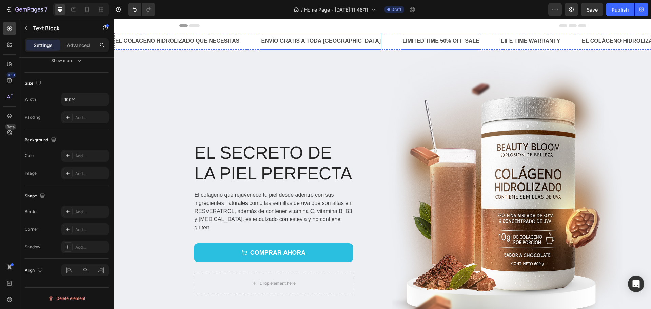
click at [402, 39] on div "LIMITED TIME 50% OFF SALE" at bounding box center [441, 41] width 78 height 11
click at [402, 39] on p "LIMITED TIME 50% OFF SALE" at bounding box center [440, 41] width 77 height 10
click at [512, 41] on div "LIFE TIME WARRANTY" at bounding box center [542, 41] width 60 height 11
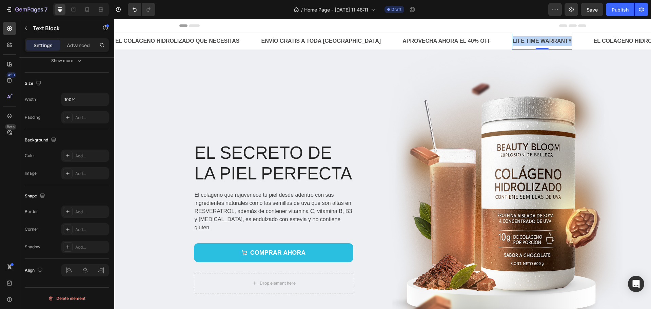
click at [512, 41] on p "LIFE TIME WARRANTY" at bounding box center [541, 41] width 59 height 10
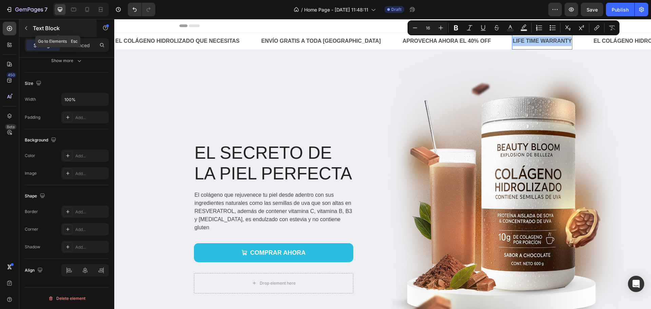
click at [27, 28] on icon "button" at bounding box center [25, 27] width 5 height 5
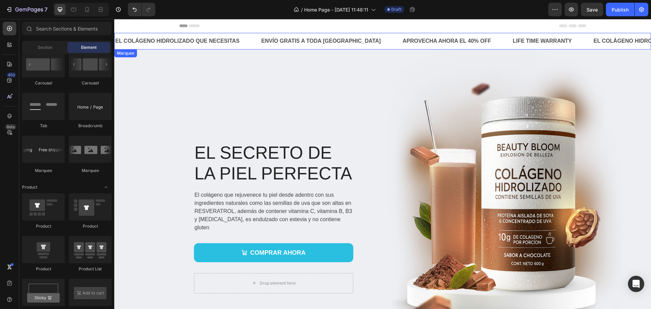
click at [247, 43] on div "EL COLÁGENO HIDROLIZADO QUE NECESITAS Text Block" at bounding box center [188, 41] width 146 height 17
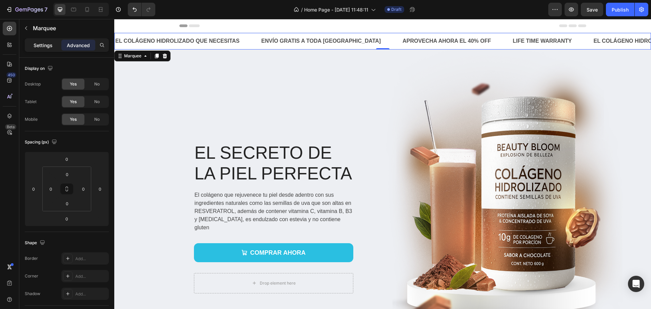
click at [49, 42] on p "Settings" at bounding box center [43, 45] width 19 height 7
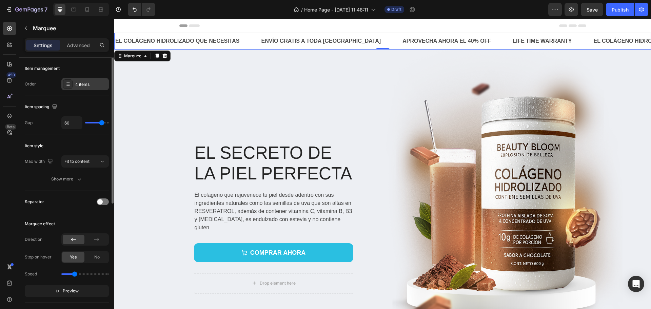
click at [79, 86] on div "4 items" at bounding box center [91, 84] width 32 height 6
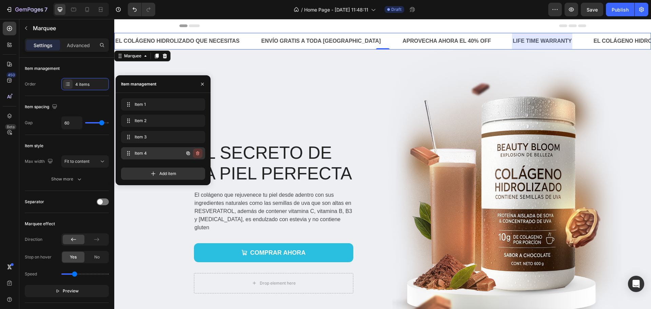
click at [198, 153] on icon "button" at bounding box center [197, 152] width 5 height 5
click at [194, 152] on div "Delete" at bounding box center [193, 153] width 13 height 6
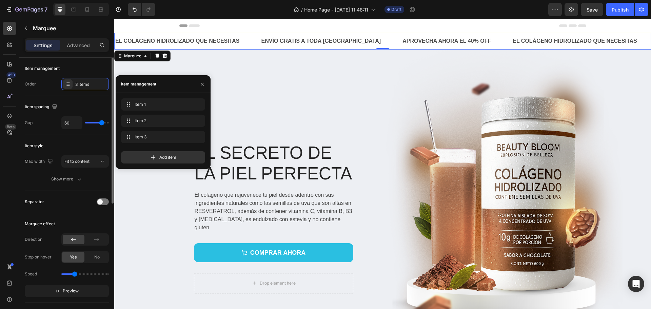
type input "37"
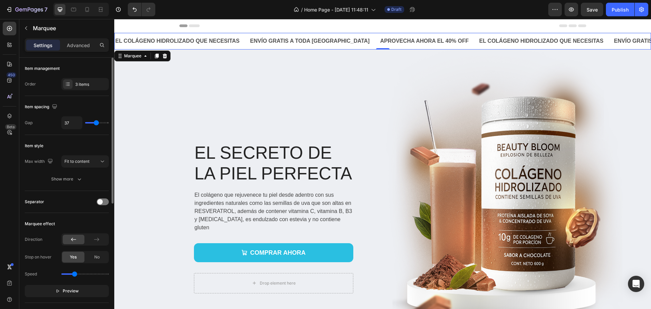
type input "27"
type input "18"
type input "13"
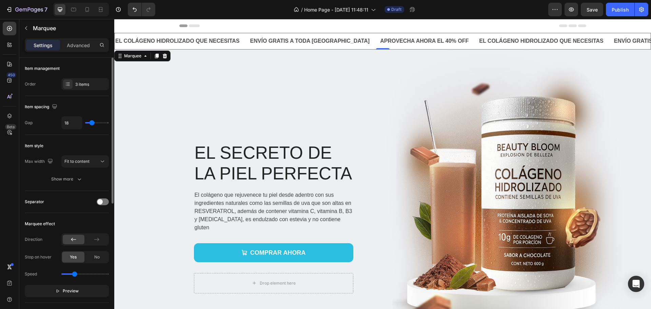
type input "13"
type input "9"
type input "18"
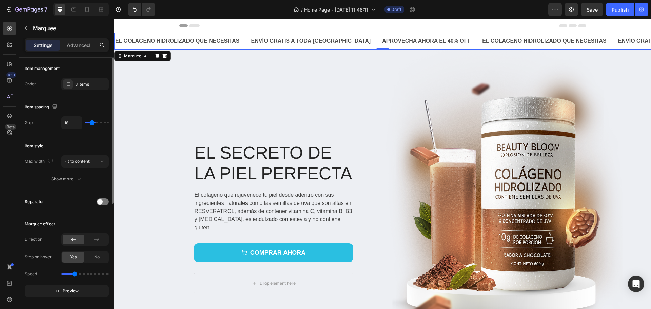
type input "30"
type input "40"
type input "41"
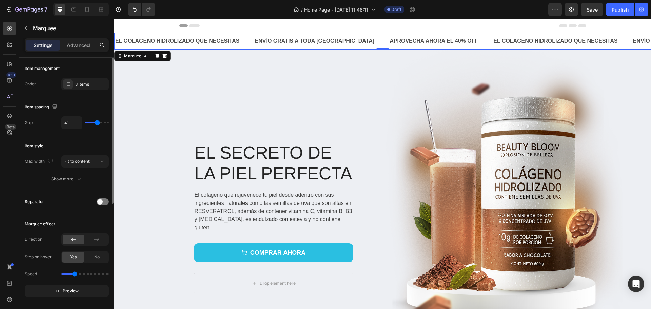
type input "41"
click at [97, 123] on input "range" at bounding box center [97, 122] width 24 height 1
click at [98, 201] on span at bounding box center [99, 201] width 5 height 5
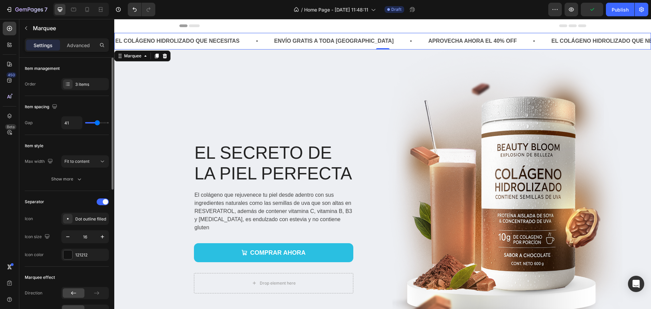
type input "22"
type input "18"
drag, startPoint x: 97, startPoint y: 124, endPoint x: 92, endPoint y: 125, distance: 4.8
type input "18"
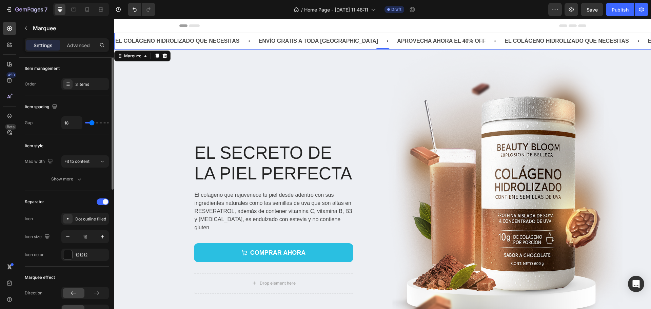
click at [92, 123] on input "range" at bounding box center [97, 122] width 24 height 1
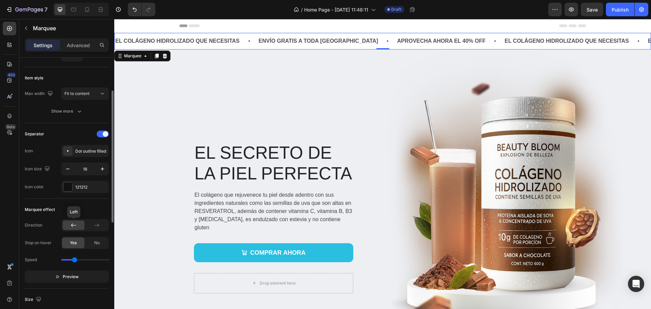
scroll to position [102, 0]
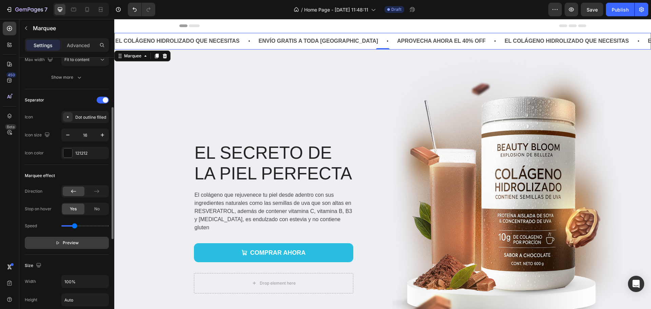
click at [65, 242] on span "Preview" at bounding box center [71, 242] width 16 height 7
click at [66, 242] on span "Pause" at bounding box center [71, 242] width 12 height 7
click at [427, 40] on p "APROVECHA AHORA EL 40% OFF" at bounding box center [438, 41] width 88 height 10
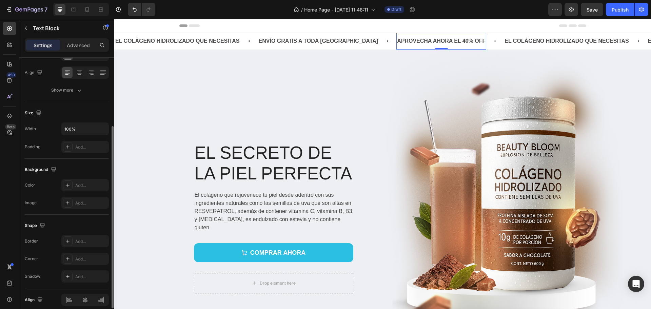
scroll to position [0, 0]
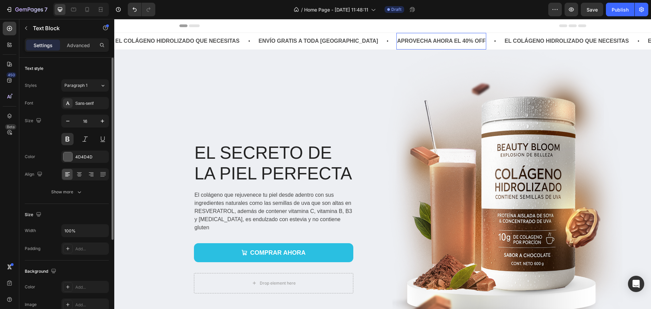
click at [432, 39] on p "APROVECHA AHORA EL 40% OFF" at bounding box center [441, 41] width 88 height 10
click at [437, 41] on p "APROVECHA AHORA EL 40% OFF" at bounding box center [441, 41] width 88 height 10
click at [437, 41] on p "APROVECHA AHORA EL 40% OFF" at bounding box center [440, 41] width 88 height 10
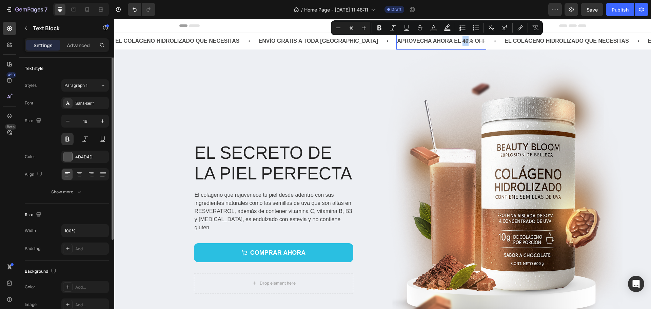
click at [433, 41] on p "APROVECHA AHORA EL 40% OFF" at bounding box center [441, 41] width 88 height 10
drag, startPoint x: 435, startPoint y: 42, endPoint x: 456, endPoint y: 41, distance: 20.7
click at [443, 27] on icon "Editor contextual toolbar" at bounding box center [442, 27] width 7 height 7
type input "4D4D4D"
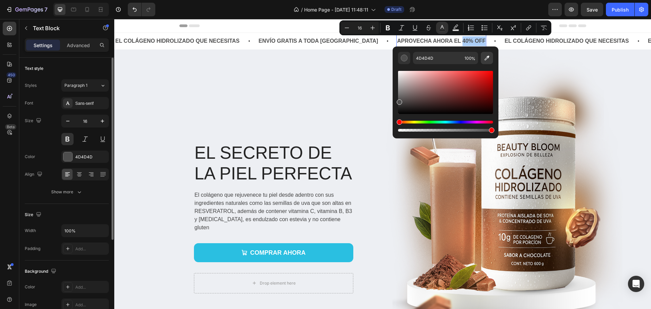
click at [488, 55] on icon "Editor contextual toolbar" at bounding box center [486, 58] width 7 height 7
type input "2ABFE1"
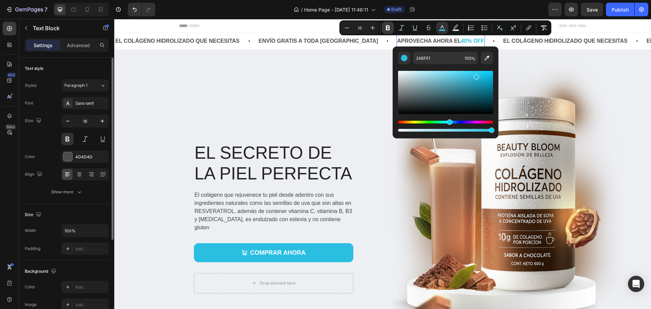
click at [387, 28] on icon "Editor contextual toolbar" at bounding box center [387, 27] width 7 height 7
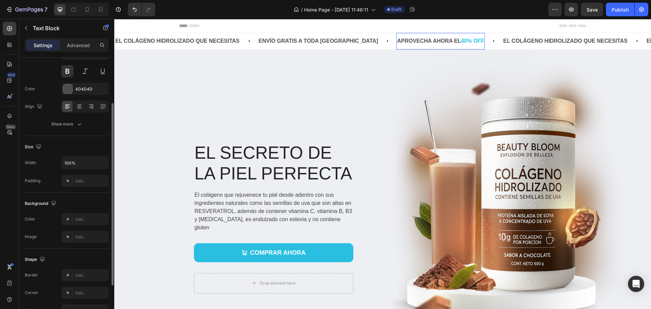
scroll to position [131, 0]
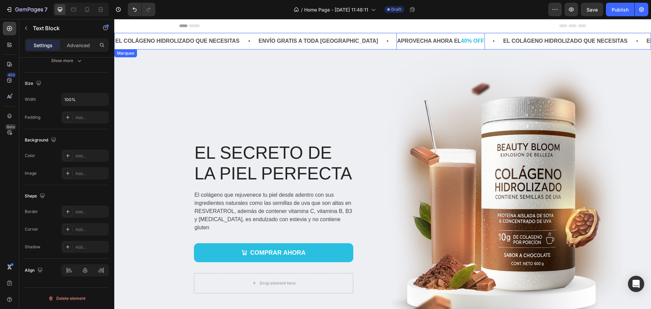
click at [249, 37] on div "EL COLÁGENO HIDROLIZADO QUE NECESITAS Text Block" at bounding box center [183, 41] width 143 height 17
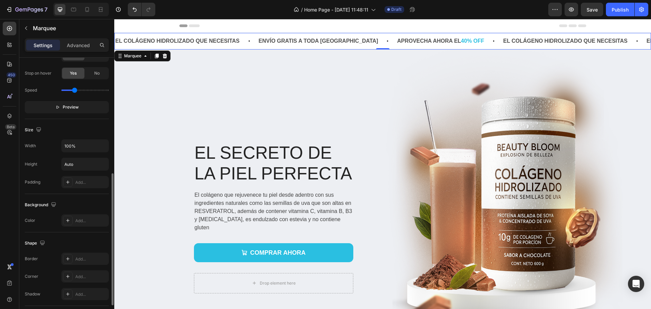
scroll to position [284, 0]
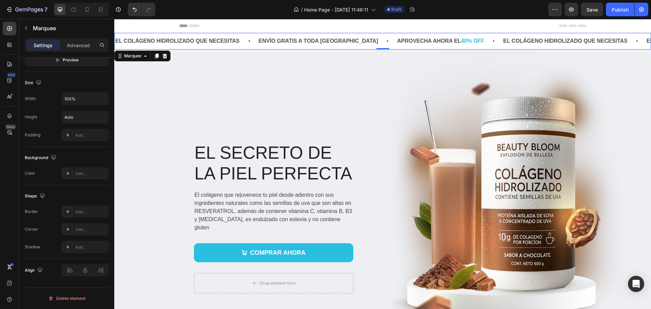
click at [517, 7] on div "/ Home Page - [DATE] 11:48:11 Draft" at bounding box center [354, 10] width 387 height 14
click at [584, 6] on button "Save" at bounding box center [592, 10] width 22 height 14
click at [489, 148] on img at bounding box center [503, 198] width 240 height 299
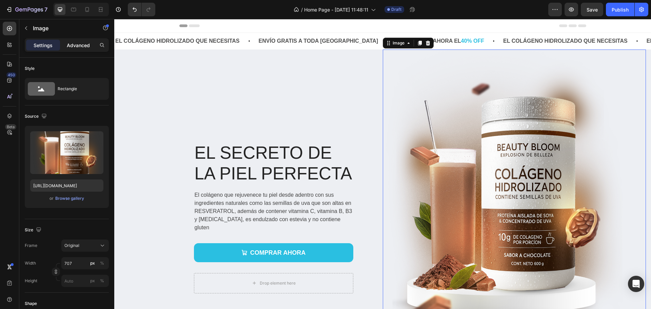
click at [72, 42] on p "Advanced" at bounding box center [78, 45] width 23 height 7
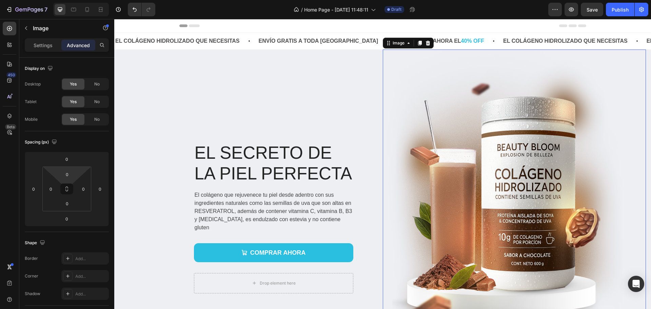
scroll to position [136, 0]
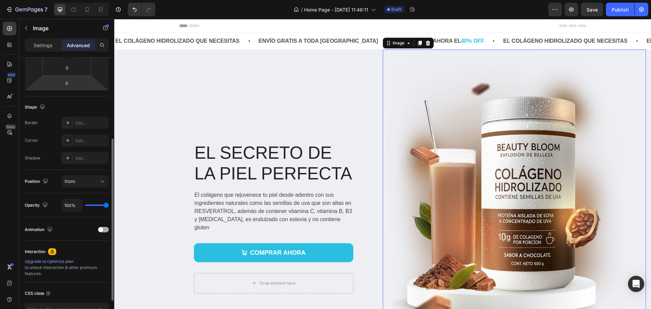
click at [102, 227] on div at bounding box center [103, 229] width 11 height 5
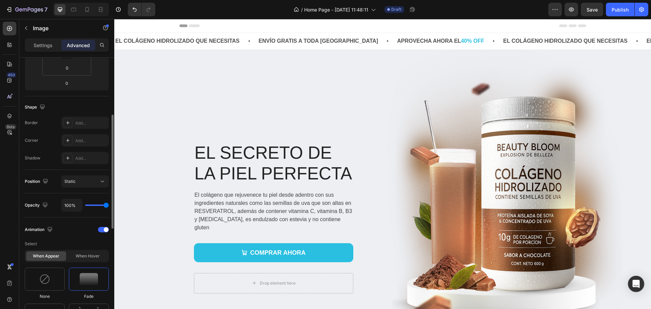
scroll to position [271, 0]
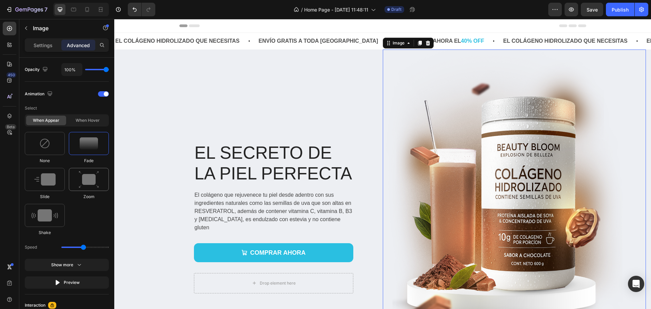
click at [85, 175] on img at bounding box center [89, 179] width 20 height 17
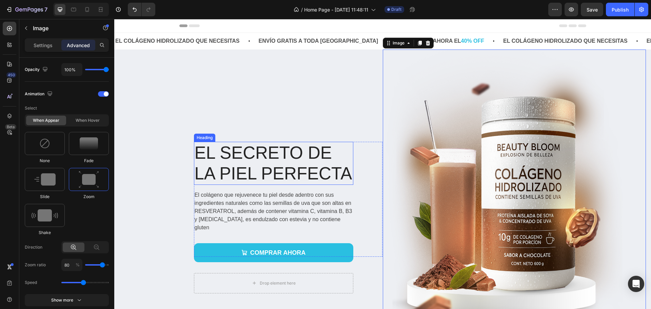
click at [273, 172] on h1 "EL SECRETO DE LA PIEL PERFECTA" at bounding box center [273, 163] width 159 height 43
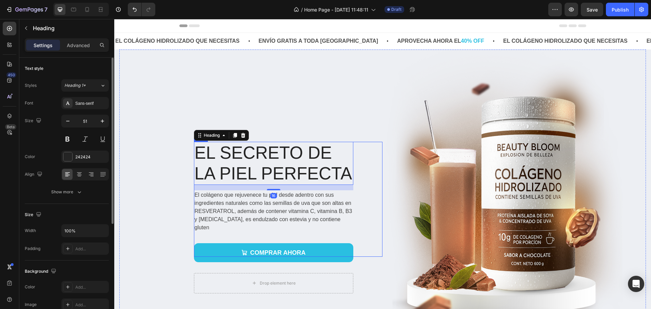
click at [359, 159] on div "EL SECRETO DE LA PIEL PERFECTA Heading 16 El colágeno que rejuvenece tu piel de…" at bounding box center [288, 199] width 188 height 115
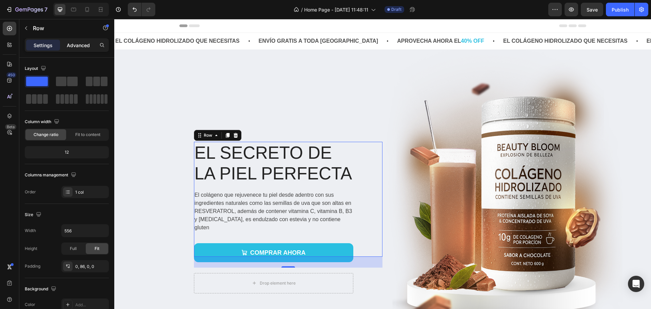
click at [71, 48] on p "Advanced" at bounding box center [78, 45] width 23 height 7
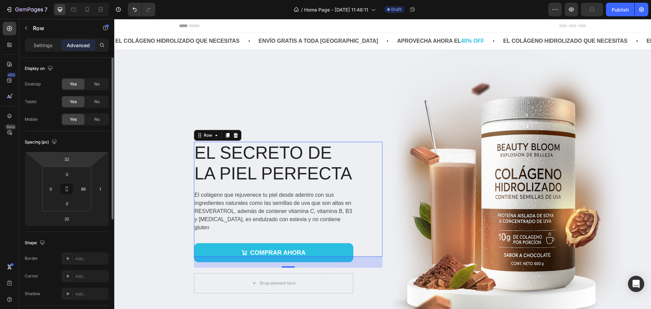
scroll to position [136, 0]
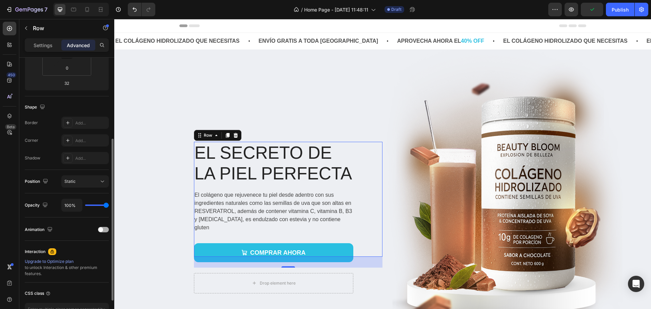
click at [99, 227] on span at bounding box center [100, 229] width 5 height 5
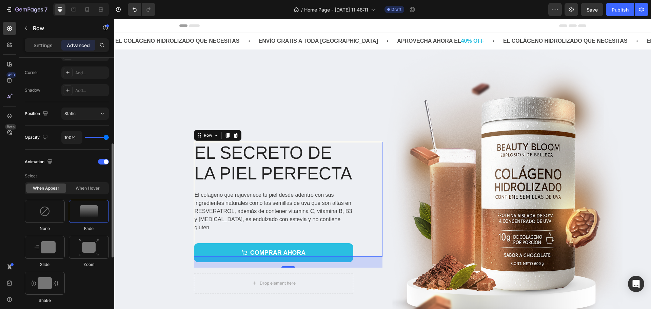
scroll to position [237, 0]
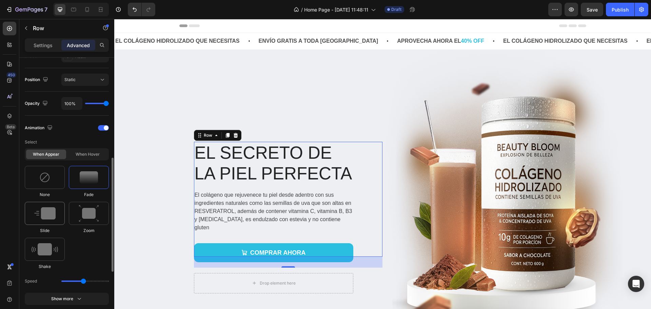
click at [46, 215] on img at bounding box center [44, 213] width 21 height 12
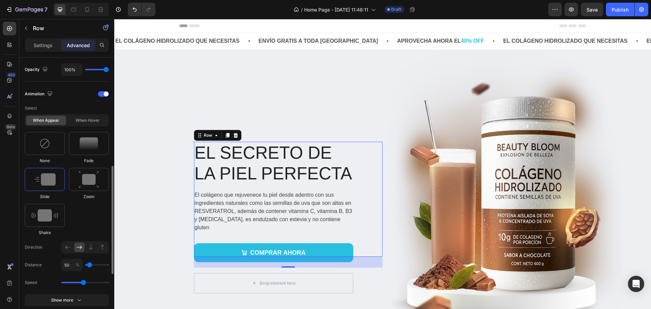
scroll to position [305, 0]
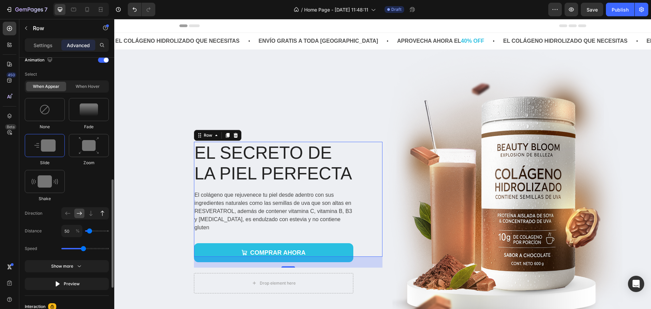
click at [102, 214] on icon at bounding box center [102, 213] width 7 height 7
type input "100"
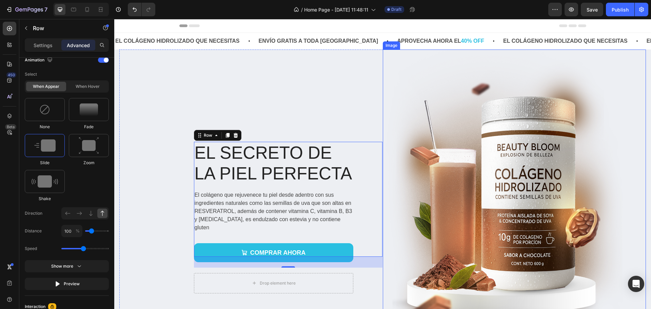
click at [461, 154] on img at bounding box center [503, 198] width 240 height 299
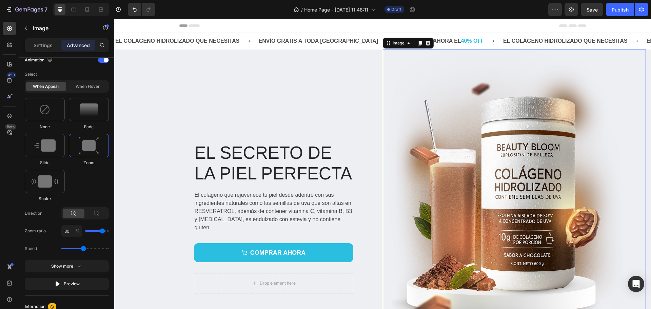
scroll to position [0, 0]
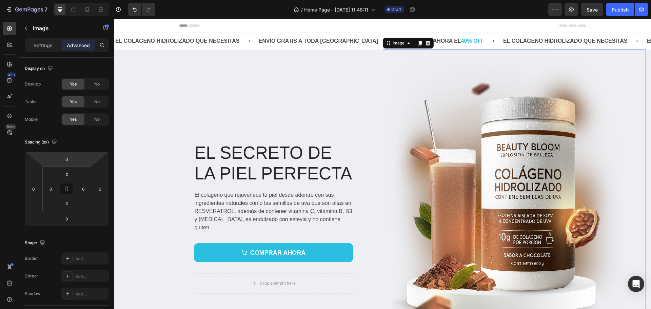
click at [79, 50] on div "Advanced" at bounding box center [78, 45] width 34 height 11
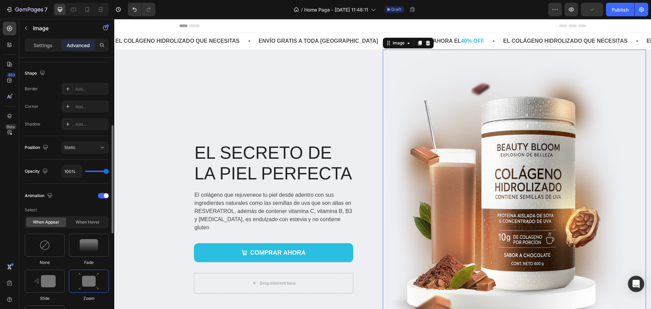
scroll to position [339, 0]
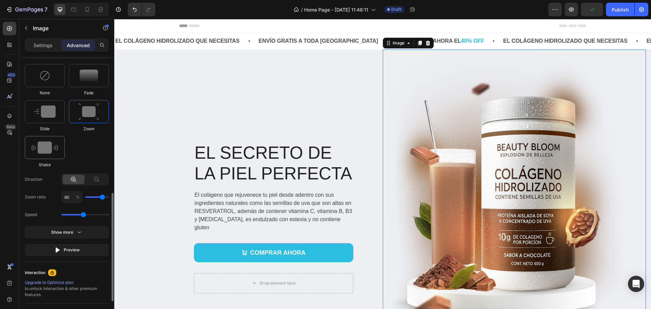
click at [44, 140] on div at bounding box center [45, 147] width 40 height 23
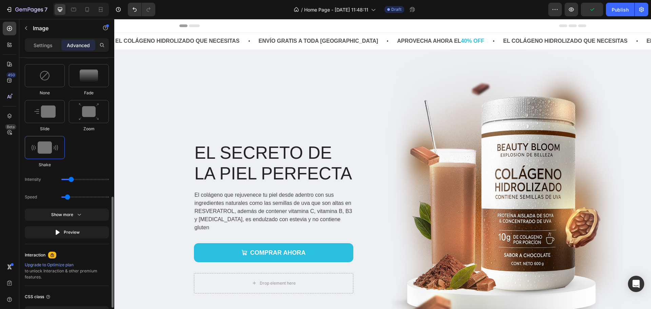
click at [48, 120] on div at bounding box center [45, 111] width 40 height 23
type input "1.7"
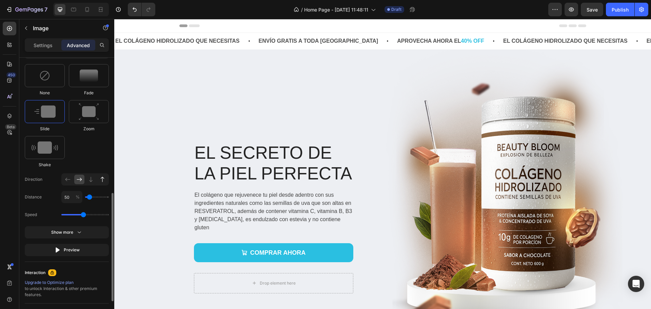
click at [101, 182] on icon at bounding box center [102, 179] width 7 height 7
type input "100"
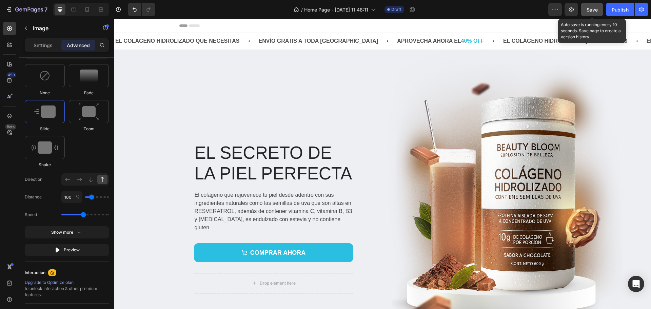
drag, startPoint x: 590, startPoint y: 9, endPoint x: 315, endPoint y: 30, distance: 276.3
click at [590, 9] on span "Save" at bounding box center [591, 10] width 11 height 6
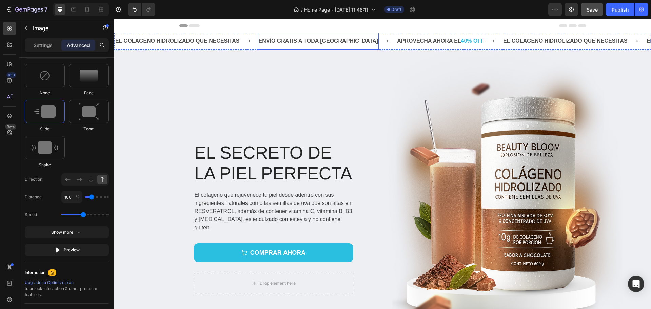
click at [312, 41] on p "ENVÍO GRATIS A TODA [GEOGRAPHIC_DATA]" at bounding box center [317, 41] width 120 height 10
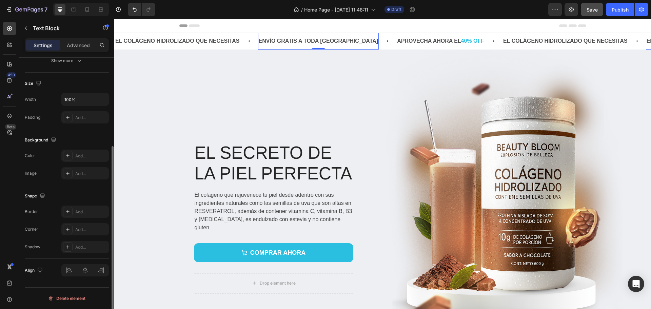
scroll to position [0, 0]
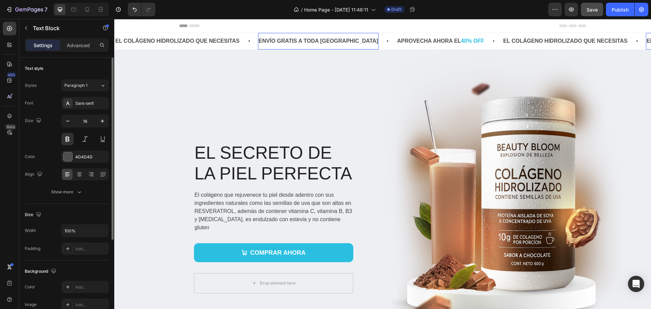
click at [297, 41] on p "ENVÍO GRATIS A TODA [GEOGRAPHIC_DATA]" at bounding box center [319, 41] width 120 height 10
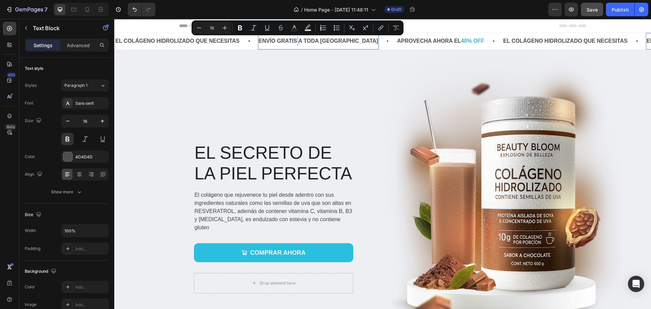
click at [295, 41] on p "ENVÍO GRATIS A TODA [GEOGRAPHIC_DATA]" at bounding box center [314, 41] width 120 height 10
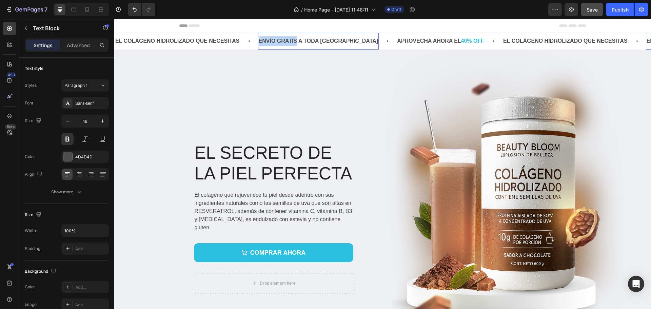
drag, startPoint x: 297, startPoint y: 40, endPoint x: 260, endPoint y: 38, distance: 36.6
click at [260, 38] on p "ENVÍO GRATIS A TODA [GEOGRAPHIC_DATA]" at bounding box center [319, 41] width 120 height 10
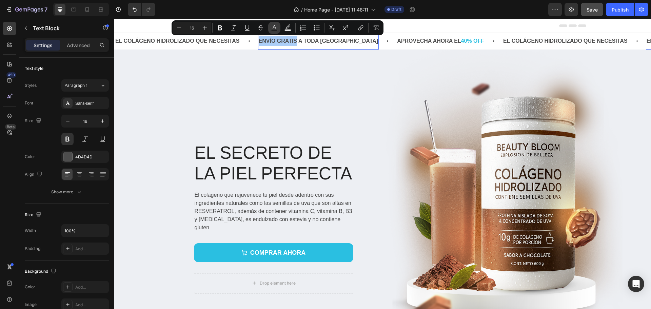
drag, startPoint x: 273, startPoint y: 28, endPoint x: 179, endPoint y: 25, distance: 93.3
click at [273, 28] on icon "Editor contextual toolbar" at bounding box center [274, 27] width 7 height 7
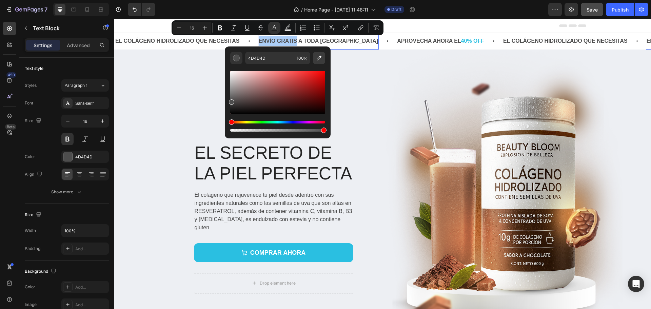
click at [319, 57] on icon "Editor contextual toolbar" at bounding box center [319, 58] width 5 height 5
type input "2ABFE1"
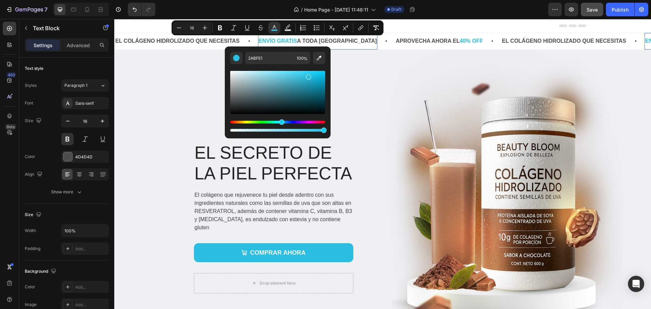
click at [150, 26] on div "Header" at bounding box center [382, 26] width 537 height 14
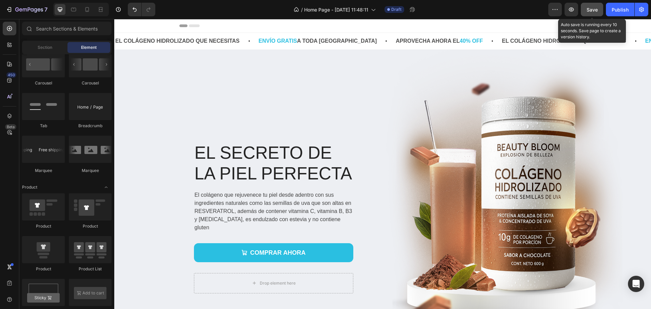
click at [586, 9] on button "Save" at bounding box center [592, 10] width 22 height 14
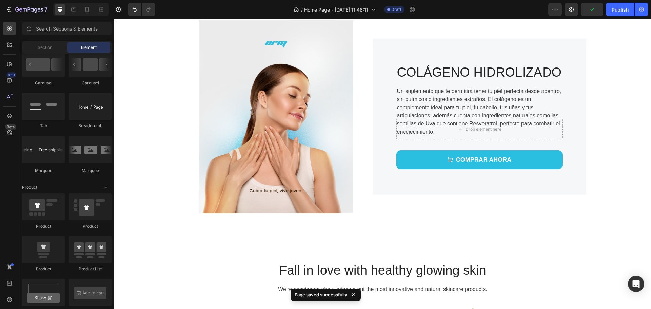
scroll to position [373, 0]
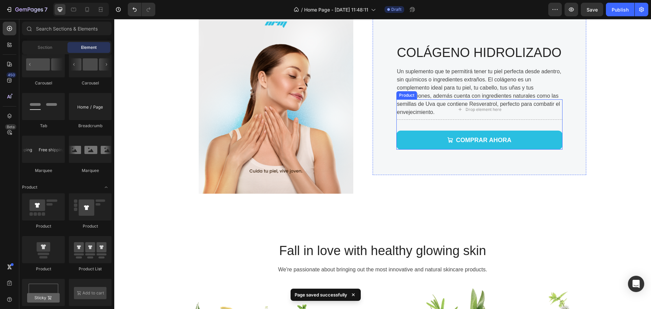
click at [431, 125] on div "Drop element here COMPRAR AHORA Add to Cart Product" at bounding box center [479, 124] width 166 height 50
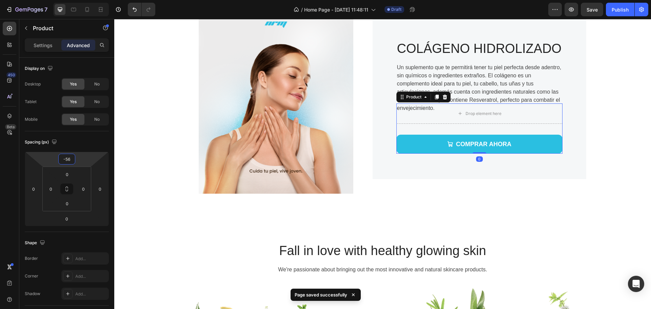
type input "-52"
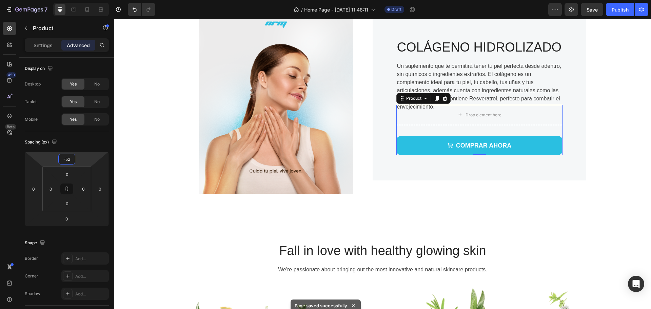
drag, startPoint x: 78, startPoint y: 160, endPoint x: 80, endPoint y: 154, distance: 5.6
click at [80, 0] on html "7 Version history / Home Page - [DATE] 11:48:11 Draft Preview Save Publish 450 …" at bounding box center [325, 0] width 651 height 0
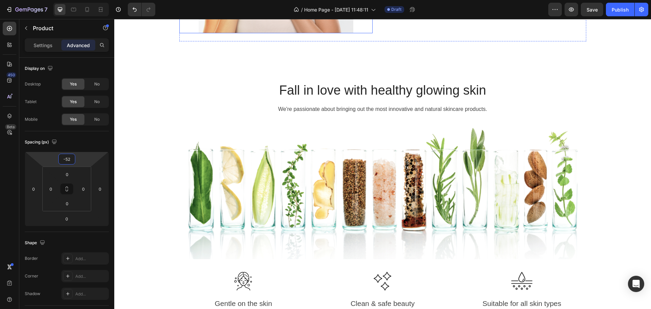
scroll to position [542, 0]
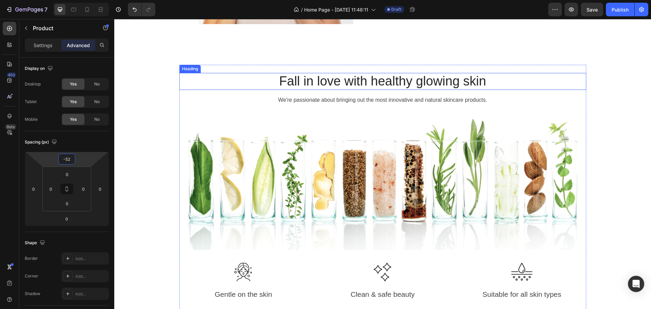
click at [353, 80] on p "Fall in love with healthy glowing skin" at bounding box center [382, 82] width 405 height 16
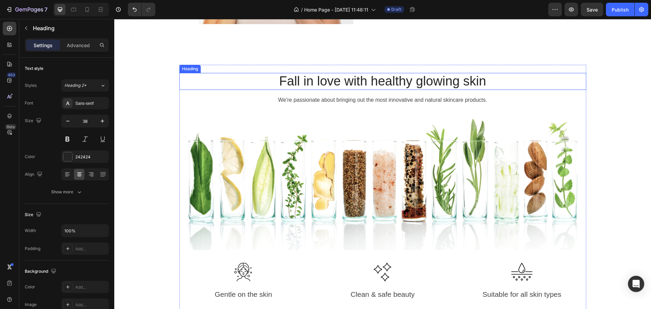
click at [353, 80] on p "Fall in love with healthy glowing skin" at bounding box center [382, 82] width 405 height 16
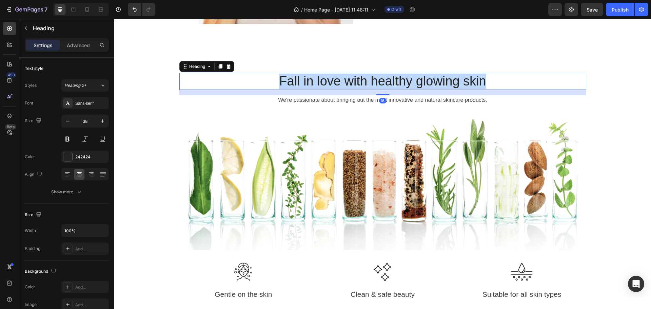
click at [353, 80] on p "Fall in love with healthy glowing skin" at bounding box center [382, 82] width 405 height 16
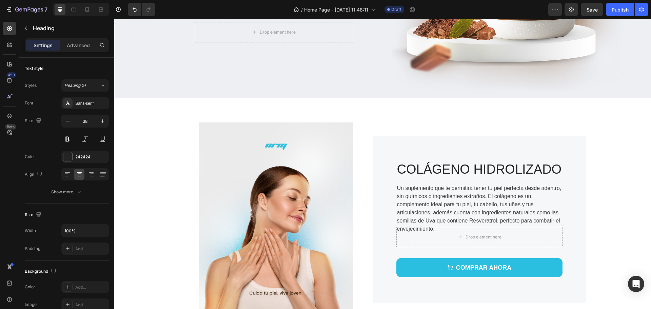
type input "16"
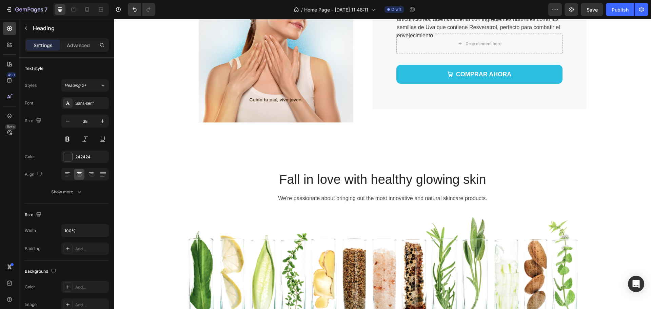
scroll to position [475, 0]
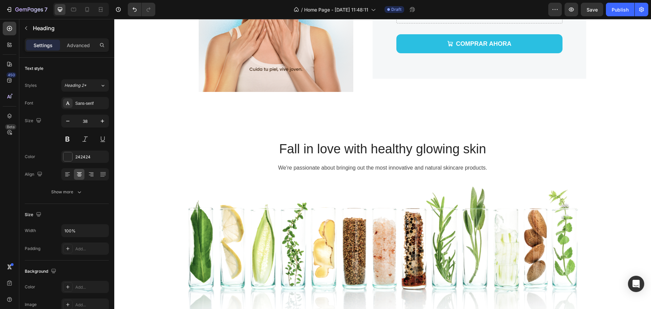
click at [367, 149] on p "Fall in love with healthy glowing skin" at bounding box center [382, 149] width 405 height 16
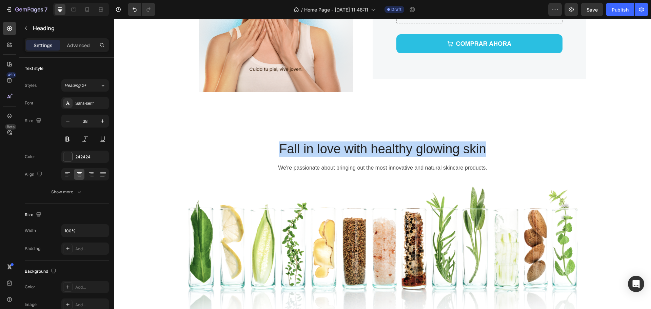
click at [367, 149] on p "Fall in love with healthy glowing skin" at bounding box center [382, 149] width 405 height 16
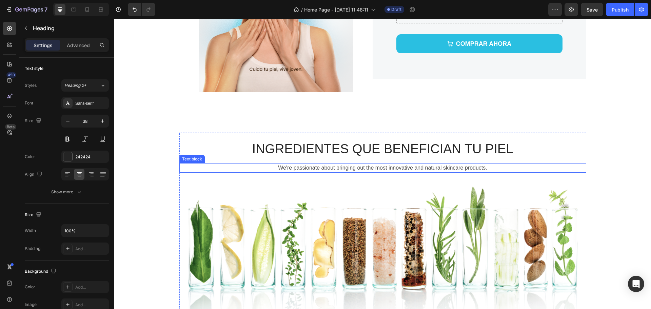
click at [345, 167] on p "We're passionate about bringing out the most innovative and natural skincare pr…" at bounding box center [382, 168] width 405 height 8
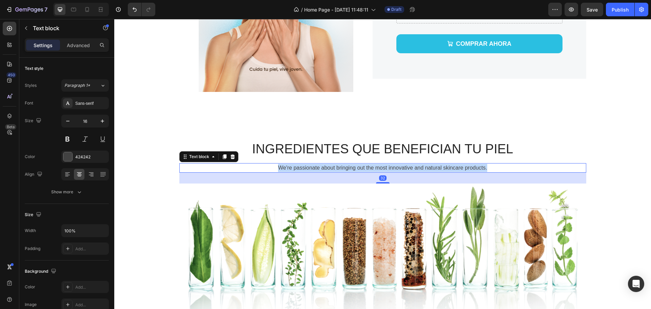
click at [345, 167] on p "We're passionate about bringing out the most innovative and natural skincare pr…" at bounding box center [382, 168] width 405 height 8
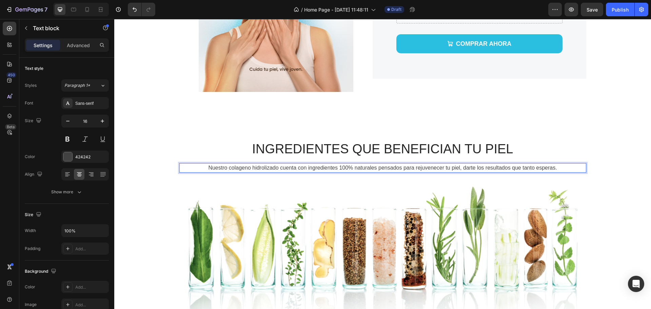
click at [252, 165] on p "Nuestro colageno hidrolizado cuenta con ingredientes 100% naturales pensados pa…" at bounding box center [382, 168] width 405 height 8
click at [275, 167] on p "Nuestro colageno hidrolizado cuenta con ingredientes 100% naturales pensados pa…" at bounding box center [382, 168] width 405 height 8
click at [240, 167] on p "Nuestro colageno hidrolizado, cuenta con ingredientes 100% naturales pensados p…" at bounding box center [382, 168] width 405 height 8
click at [114, 19] on lt-span "col á geno" at bounding box center [114, 19] width 0 height 0
click at [621, 140] on div "INGREDIENTES QUE BENEFICIAN TU PIEL Heading Nuestro colágeno hidrolizado, cuent…" at bounding box center [382, 293] width 526 height 320
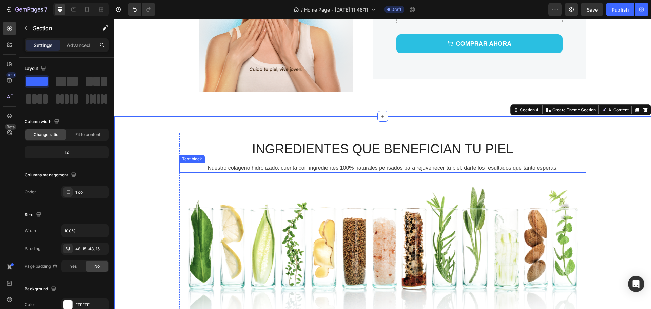
click at [325, 166] on p "Nuestro colágeno hidrolizado, cuenta con ingredientes 100% naturales pensados p…" at bounding box center [382, 168] width 405 height 8
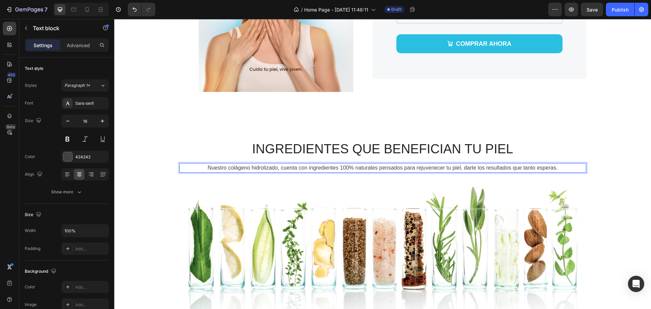
click at [308, 168] on p "Nuestro colágeno hidrolizado, cuenta con ingredientes 100% naturales pensados p…" at bounding box center [382, 168] width 405 height 8
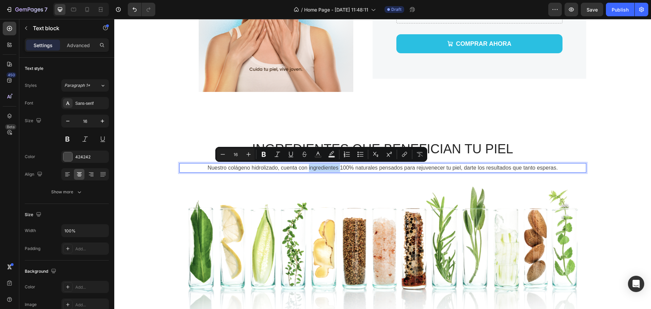
click at [306, 168] on p "Nuestro colágeno hidrolizado, cuenta con ingredientes 100% naturales pensados p…" at bounding box center [382, 168] width 405 height 8
drag, startPoint x: 306, startPoint y: 168, endPoint x: 374, endPoint y: 171, distance: 68.5
click at [374, 171] on p "Nuestro colágeno hidrolizado, cuenta con ingredientes 100% naturales pensados p…" at bounding box center [382, 168] width 405 height 8
click at [285, 155] on icon "Editor contextual toolbar" at bounding box center [282, 154] width 7 height 7
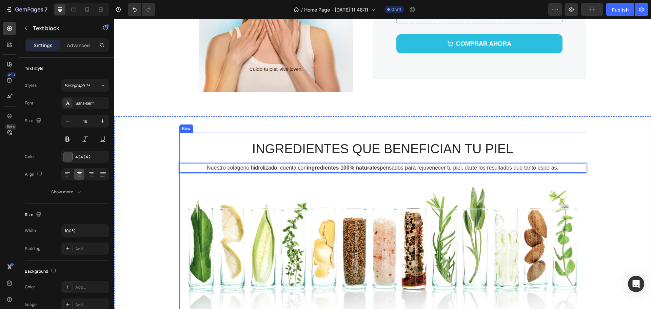
click at [411, 182] on div "INGREDIENTES QUE BENEFICIAN TU PIEL Heading Nuestro colágeno hidrolizado, cuent…" at bounding box center [382, 293] width 407 height 304
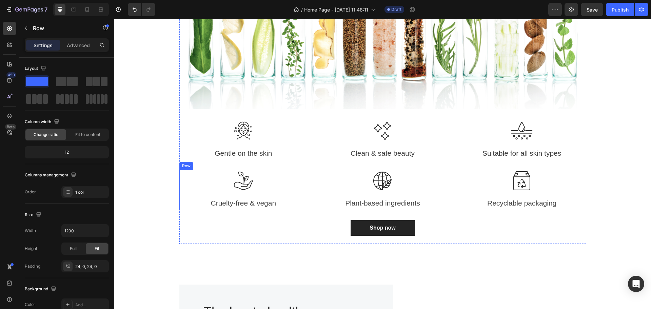
scroll to position [712, 0]
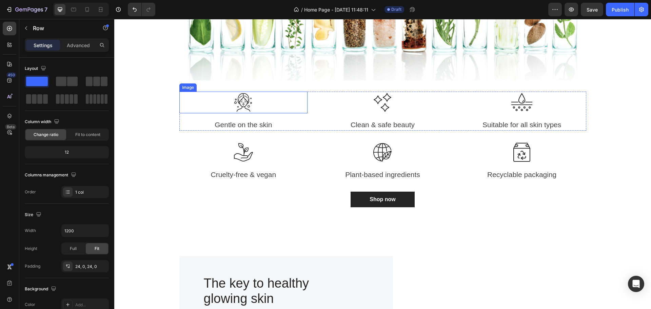
click at [238, 103] on img at bounding box center [244, 103] width 22 height 22
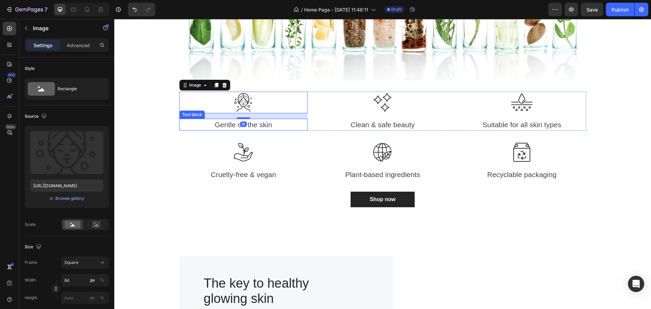
click at [234, 127] on p "Gentle on the skin" at bounding box center [243, 124] width 127 height 11
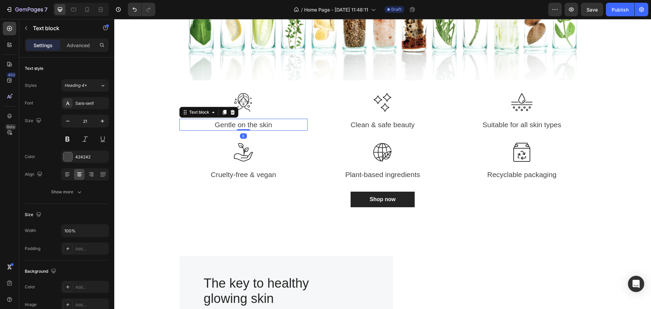
click at [268, 126] on p "Gentle on the skin" at bounding box center [243, 124] width 127 height 11
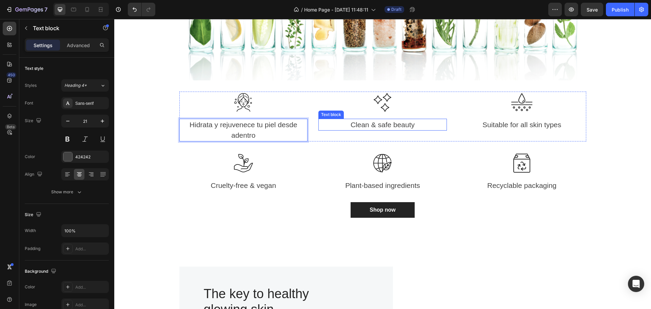
click at [372, 126] on p "Clean & safe beauty" at bounding box center [382, 124] width 127 height 11
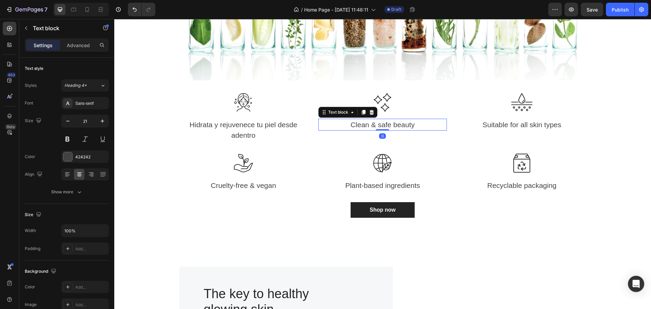
click at [372, 126] on p "Clean & safe beauty" at bounding box center [382, 124] width 127 height 11
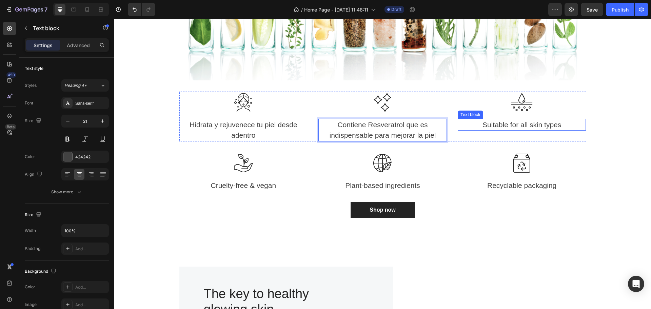
click at [504, 123] on p "Suitable for all skin types" at bounding box center [521, 124] width 127 height 11
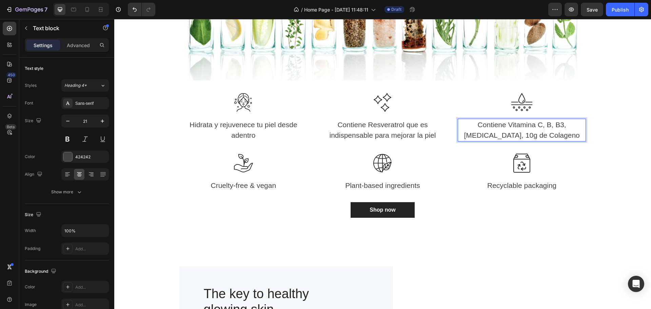
click at [528, 137] on p "Contiene Vitamina C, B, B3, [MEDICAL_DATA], 10g de Colageno" at bounding box center [521, 129] width 127 height 21
click at [114, 19] on lt-span "Col á geno" at bounding box center [114, 19] width 0 height 0
click at [244, 188] on p "Cruelty-free & vegan" at bounding box center [243, 185] width 127 height 11
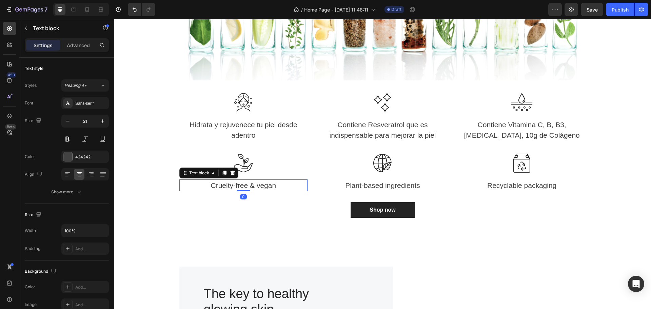
click at [244, 188] on p "Cruelty-free & vegan" at bounding box center [243, 185] width 127 height 11
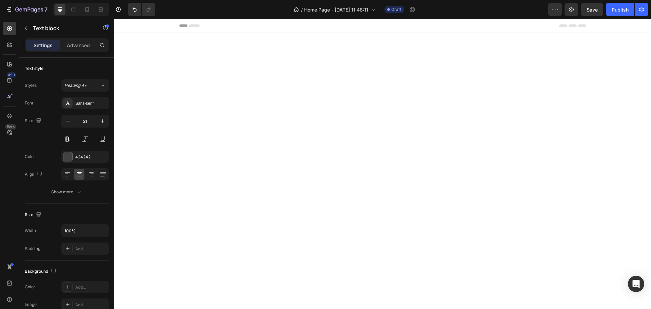
scroll to position [712, 0]
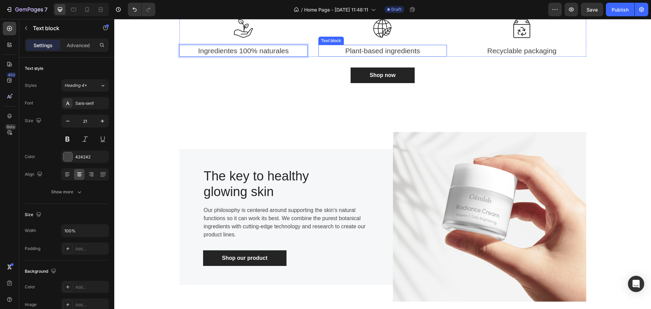
click at [371, 56] on p "Plant-based ingredients" at bounding box center [382, 50] width 127 height 11
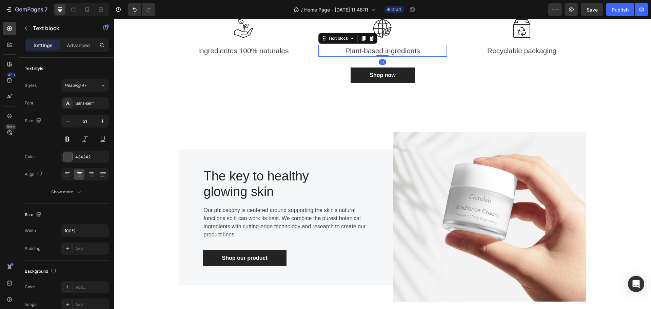
click at [371, 56] on p "Plant-based ingredients" at bounding box center [382, 50] width 127 height 11
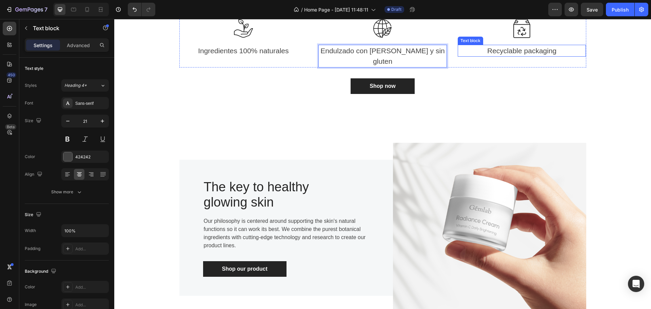
click at [503, 56] on p "Recyclable packaging" at bounding box center [521, 50] width 127 height 11
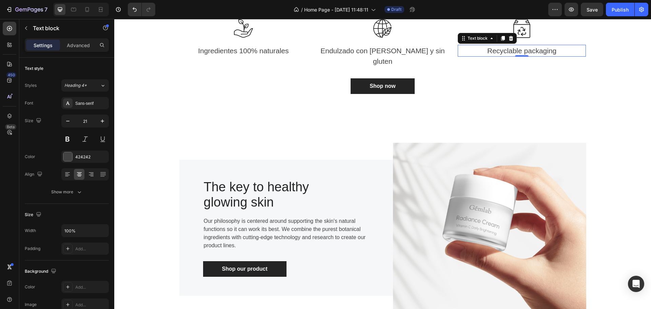
click at [503, 56] on p "Recyclable packaging" at bounding box center [521, 50] width 127 height 11
click at [514, 56] on p "Envase de 600g para 30 días" at bounding box center [521, 50] width 127 height 11
click at [114, 19] on lt-em "600 g" at bounding box center [114, 19] width 0 height 0
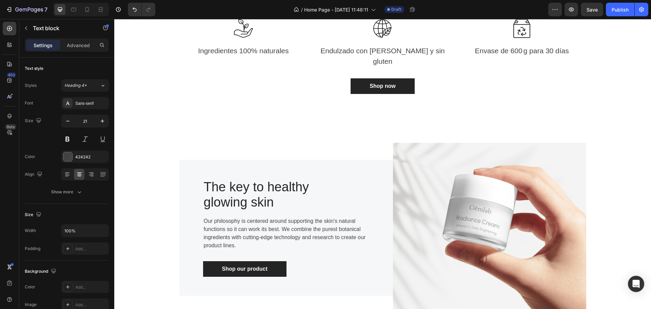
click at [114, 19] on lt-em "10 g" at bounding box center [114, 19] width 0 height 0
click at [521, 56] on p "Envase de 600 g para 30 días" at bounding box center [521, 50] width 127 height 11
click at [497, 56] on p "Envase de 600 g para 30 días" at bounding box center [521, 50] width 127 height 11
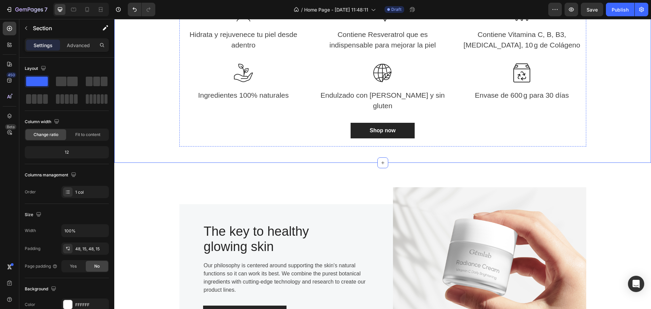
scroll to position [780, 0]
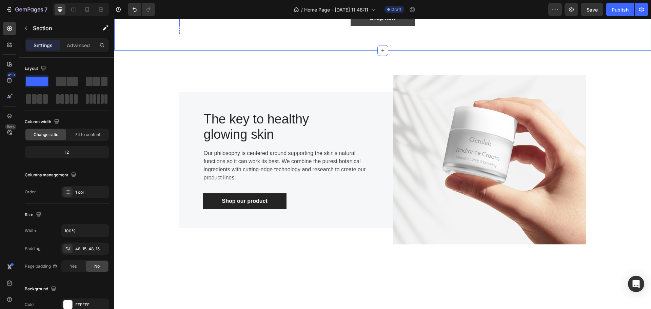
click at [404, 26] on link "Shop now" at bounding box center [382, 19] width 64 height 16
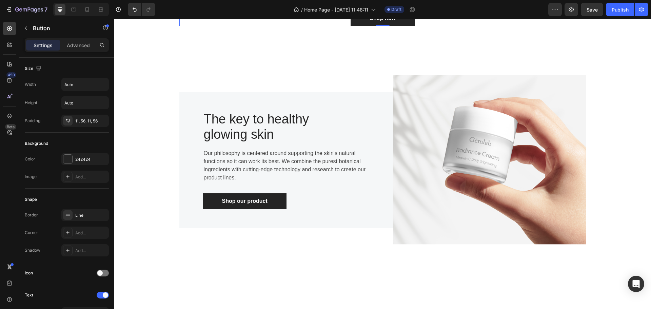
click at [223, 6] on icon at bounding box center [225, 4] width 4 height 5
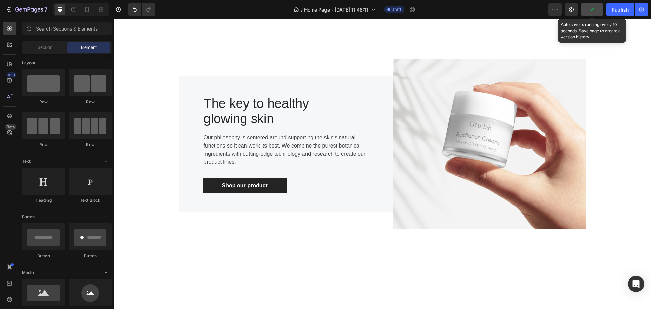
click at [591, 6] on button "button" at bounding box center [592, 10] width 22 height 14
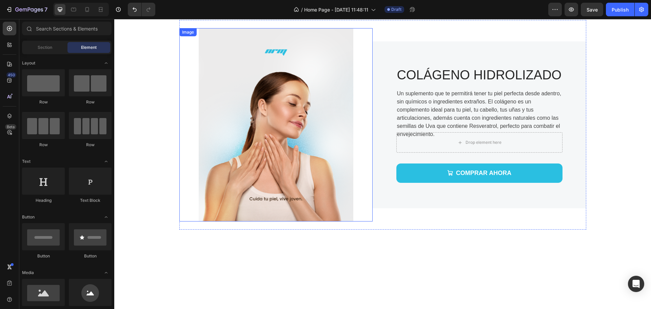
scroll to position [153, 0]
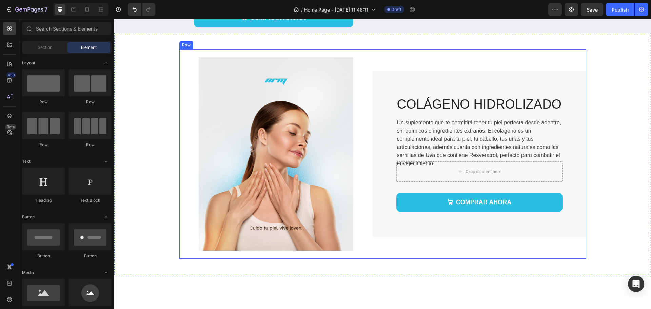
click at [525, 216] on div "Image COLÁGENO HIDROLIZADO Heading Un suplemento que te permitirá tener tu piel…" at bounding box center [382, 153] width 407 height 209
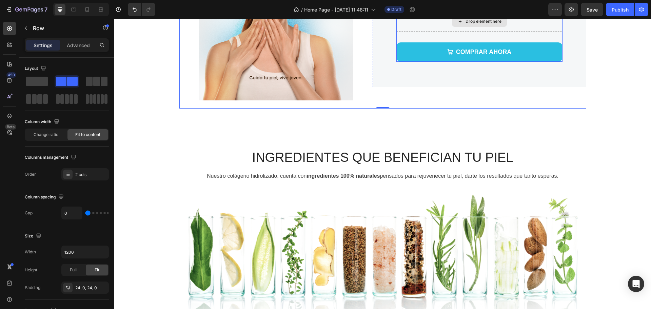
scroll to position [323, 0]
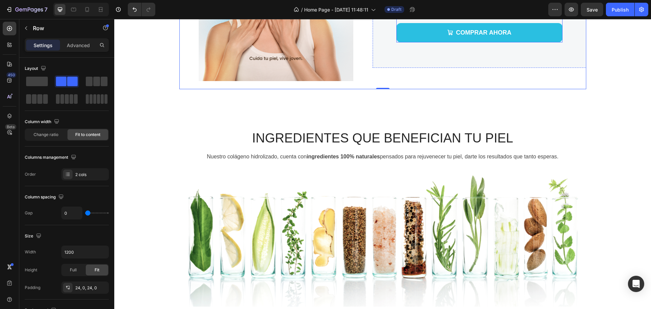
click at [410, 42] on div "Drop element here COMPRAR AHORA Add to Cart Product" at bounding box center [479, 17] width 166 height 50
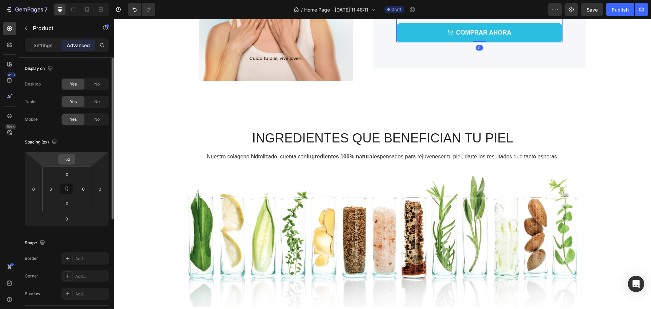
click at [68, 156] on input "-52" at bounding box center [67, 159] width 14 height 10
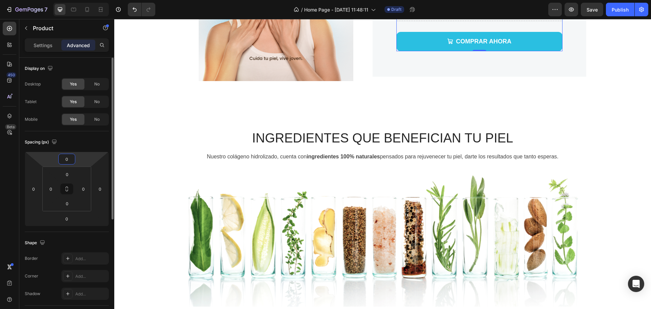
type input "0"
click at [101, 142] on div "Spacing (px)" at bounding box center [67, 142] width 84 height 11
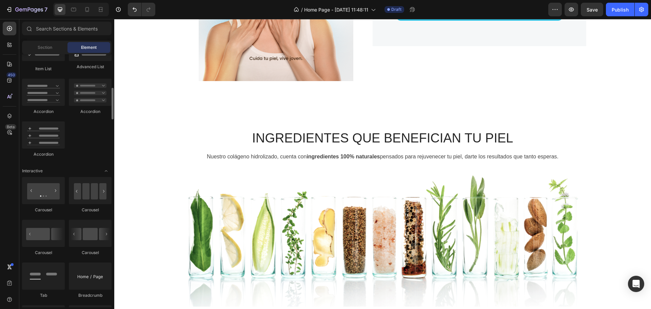
scroll to position [502, 0]
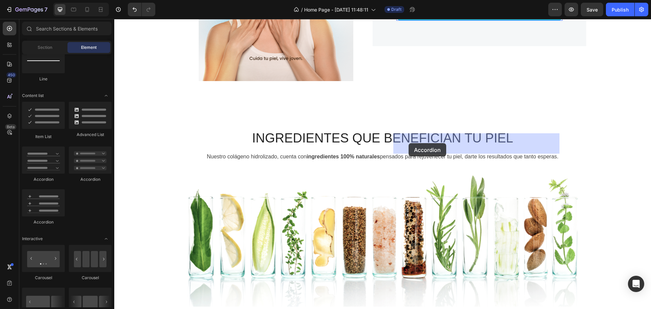
drag, startPoint x: 344, startPoint y: 188, endPoint x: 408, endPoint y: 143, distance: 78.1
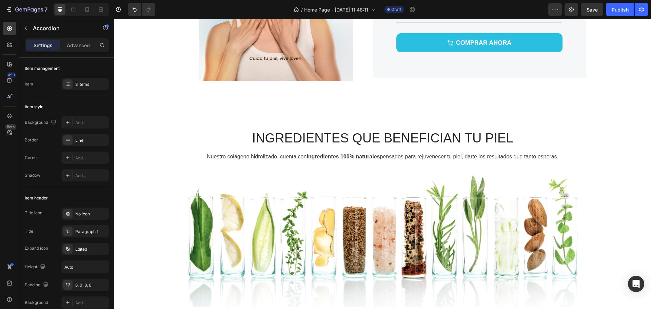
click at [114, 19] on lt-span "Qu é" at bounding box center [114, 19] width 0 height 0
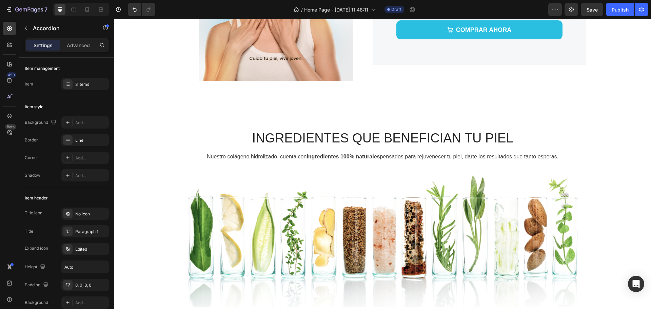
click at [114, 19] on lt-span "Cu á les" at bounding box center [114, 19] width 0 height 0
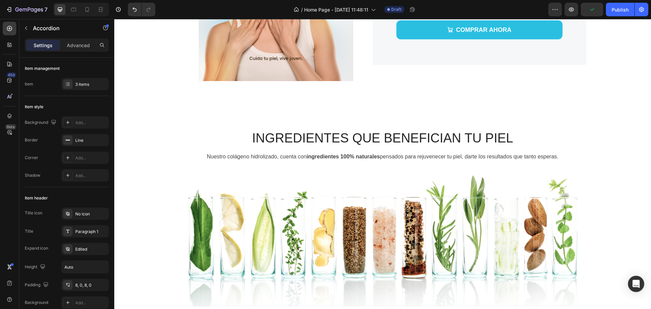
click at [411, 5] on p "Accordion 3" at bounding box center [412, 1] width 29 height 10
click at [485, 5] on p "¿Cuales son los beneficios de tomar Colageno?" at bounding box center [456, 1] width 116 height 10
click at [114, 19] on lt-span "Col á geno" at bounding box center [114, 19] width 0 height 0
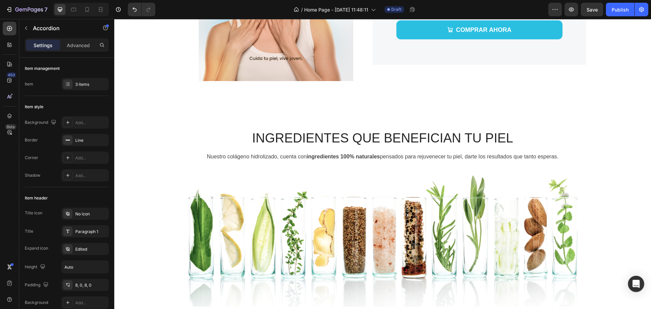
click at [406, 5] on p "¿Cuales son los beneficios de tomar Colágeno?" at bounding box center [472, 1] width 149 height 10
click at [114, 19] on lt-span "Cu á les" at bounding box center [114, 19] width 0 height 0
drag, startPoint x: 418, startPoint y: 122, endPoint x: 459, endPoint y: 123, distance: 41.0
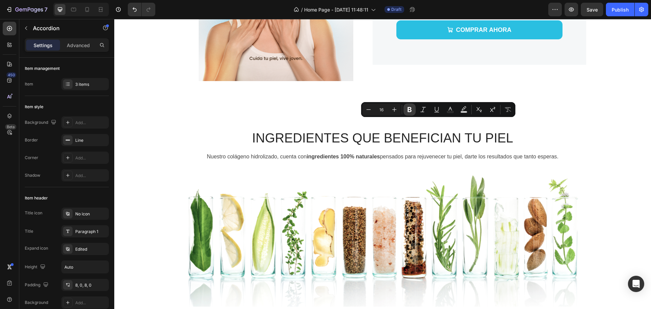
click at [411, 111] on icon "Editor contextual toolbar" at bounding box center [409, 109] width 7 height 7
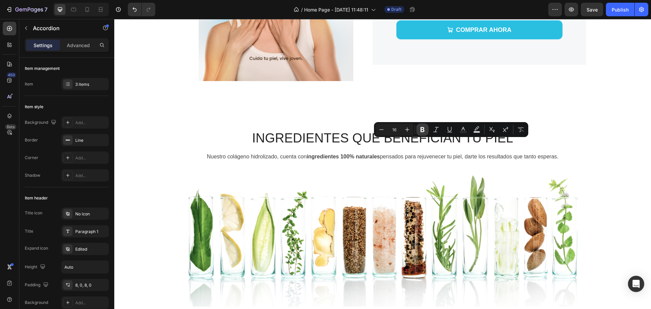
click at [423, 128] on icon "Editor contextual toolbar" at bounding box center [422, 129] width 4 height 5
click at [427, 5] on p "¿Cuáles son los beneficios de tomar Colágeno?" at bounding box center [472, 1] width 149 height 10
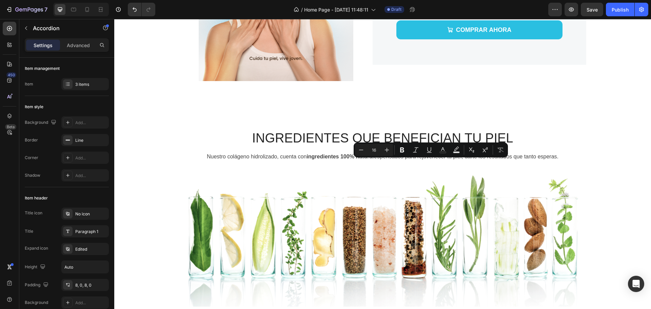
click at [444, 5] on p "¿Cuáles son los beneficios de tomar Colágeno?" at bounding box center [472, 1] width 149 height 10
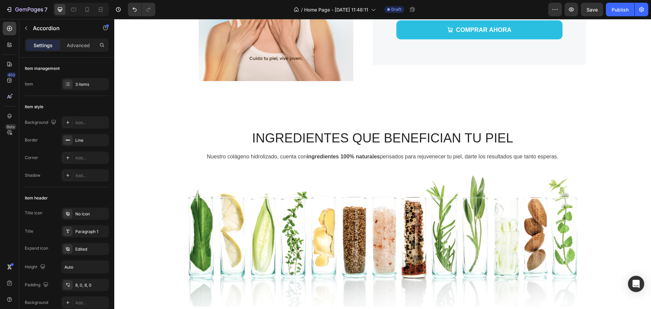
click at [444, 5] on p "¿Cuáles son los beneficios de tomar Colágeno?" at bounding box center [472, 1] width 149 height 10
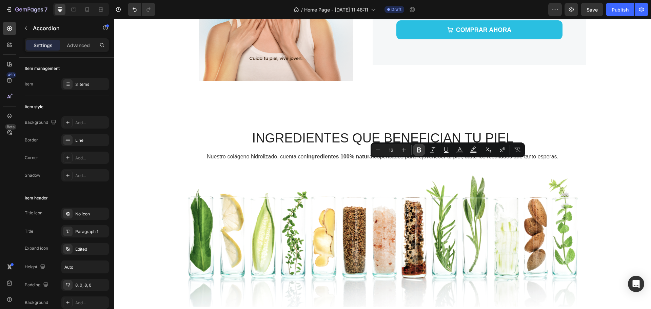
click at [420, 149] on icon "Editor contextual toolbar" at bounding box center [419, 149] width 4 height 5
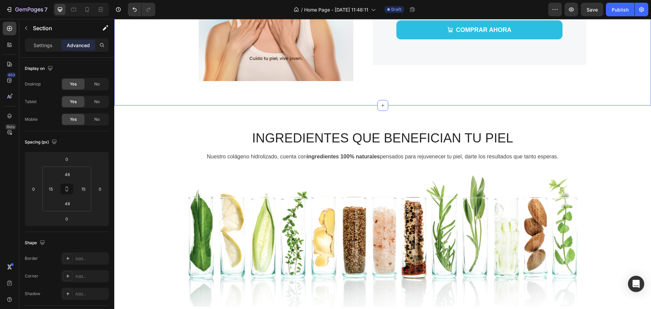
click at [592, 11] on span "Save" at bounding box center [591, 10] width 11 height 6
